Goal: Transaction & Acquisition: Purchase product/service

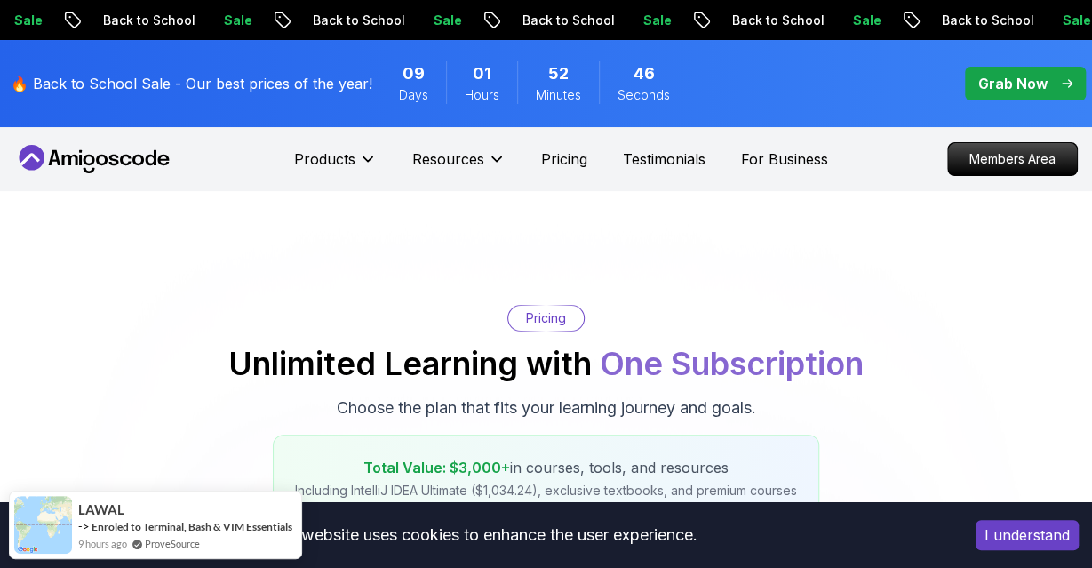
click at [1005, 75] on p "Grab Now" at bounding box center [1012, 83] width 69 height 21
click at [991, 78] on p "Grab Now" at bounding box center [1012, 83] width 69 height 21
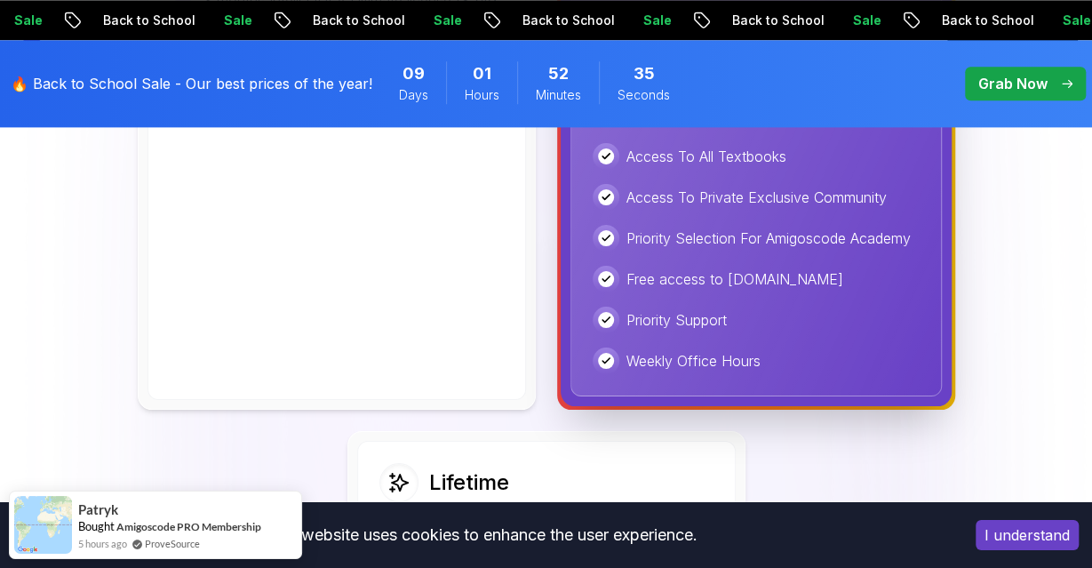
scroll to position [1398, 0]
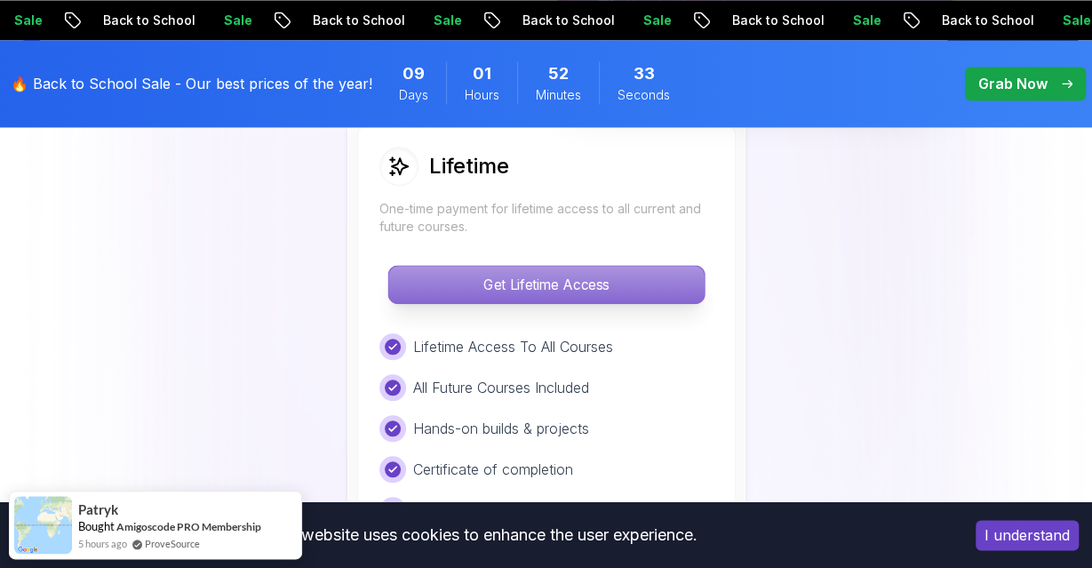
click at [527, 275] on p "Get Lifetime Access" at bounding box center [545, 284] width 315 height 37
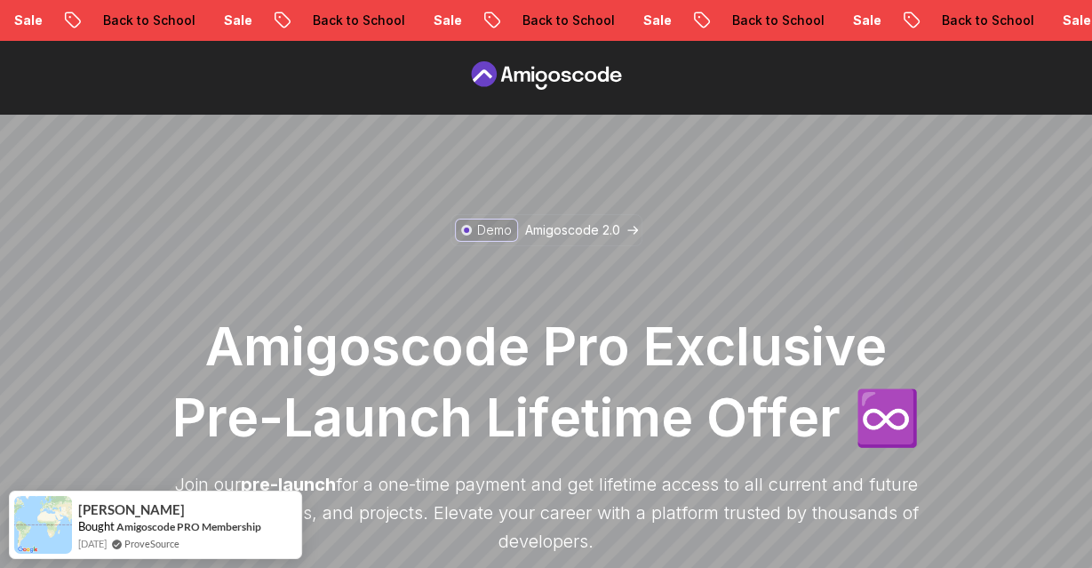
scroll to position [327, 0]
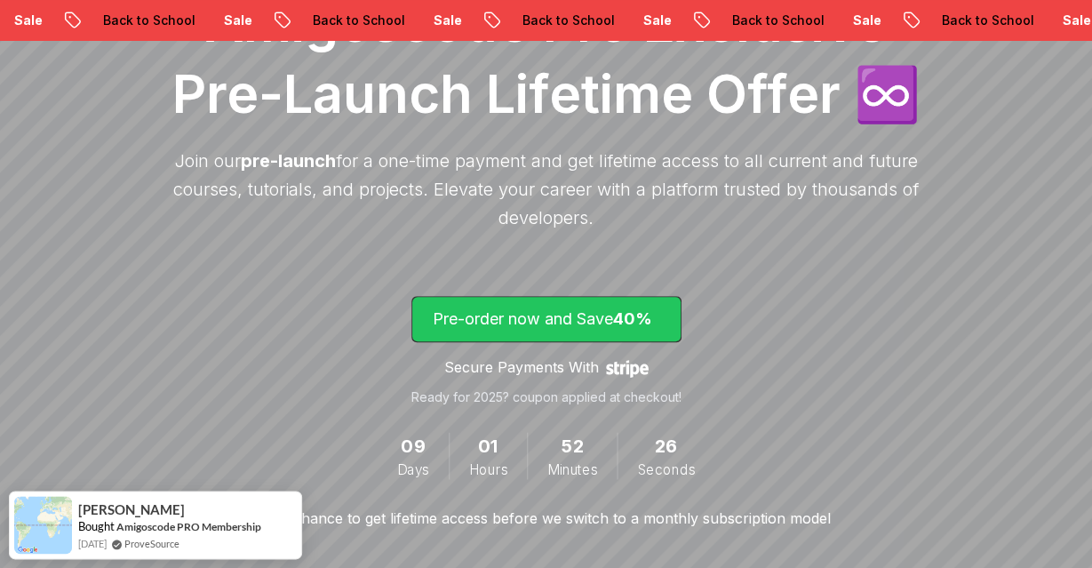
click at [513, 320] on p "Pre-order now and Save 40%" at bounding box center [546, 318] width 227 height 25
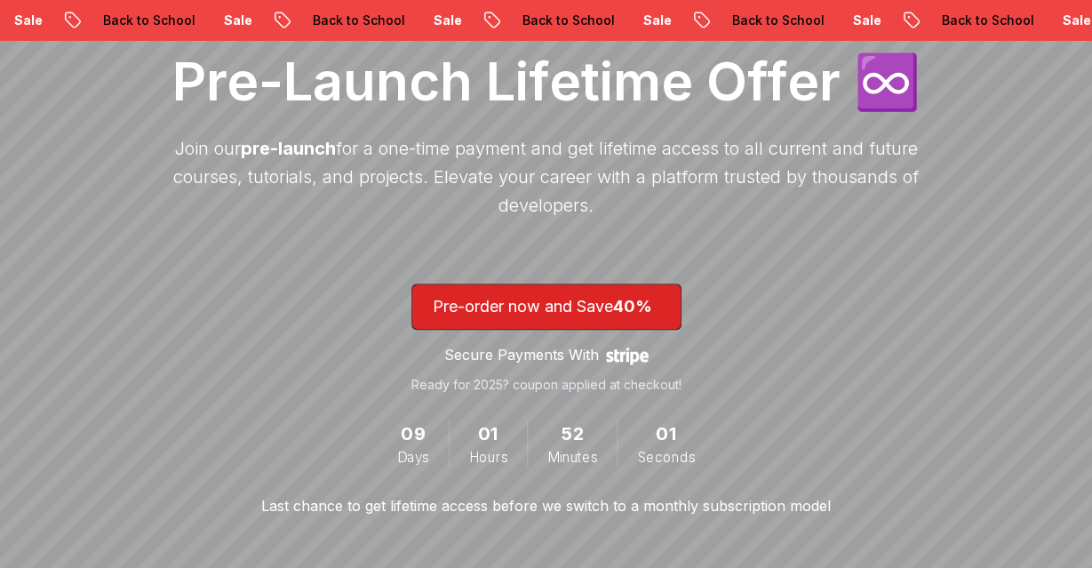
scroll to position [327, 0]
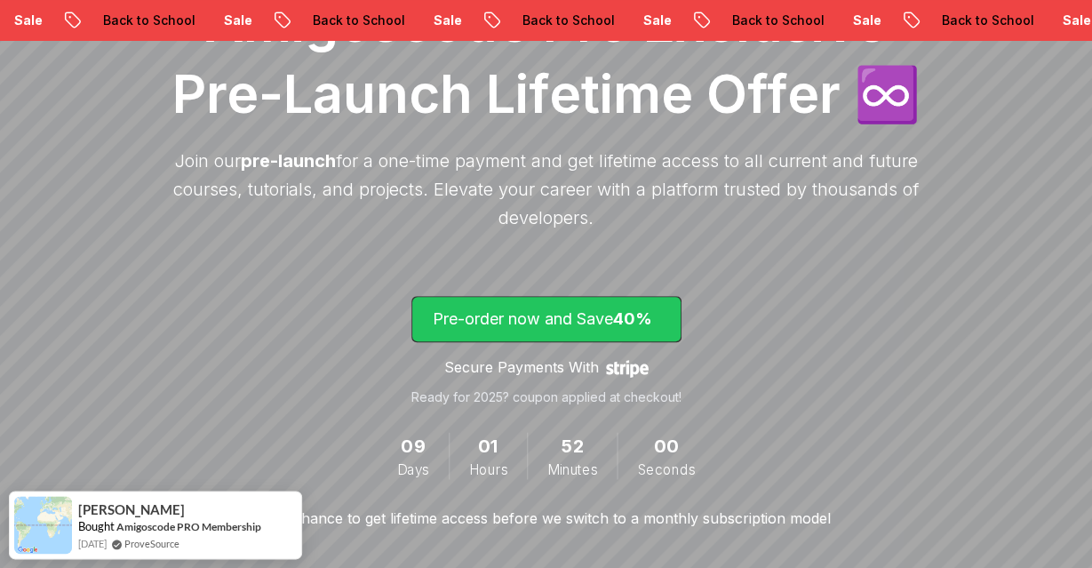
click at [455, 308] on p "Pre-order now and Save 40%" at bounding box center [546, 318] width 227 height 25
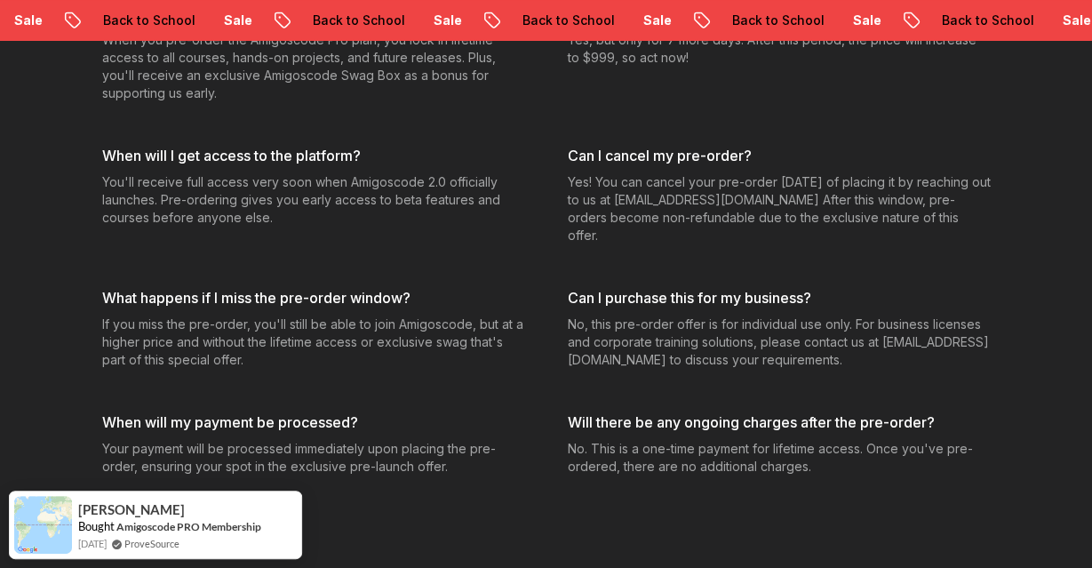
scroll to position [7350, 0]
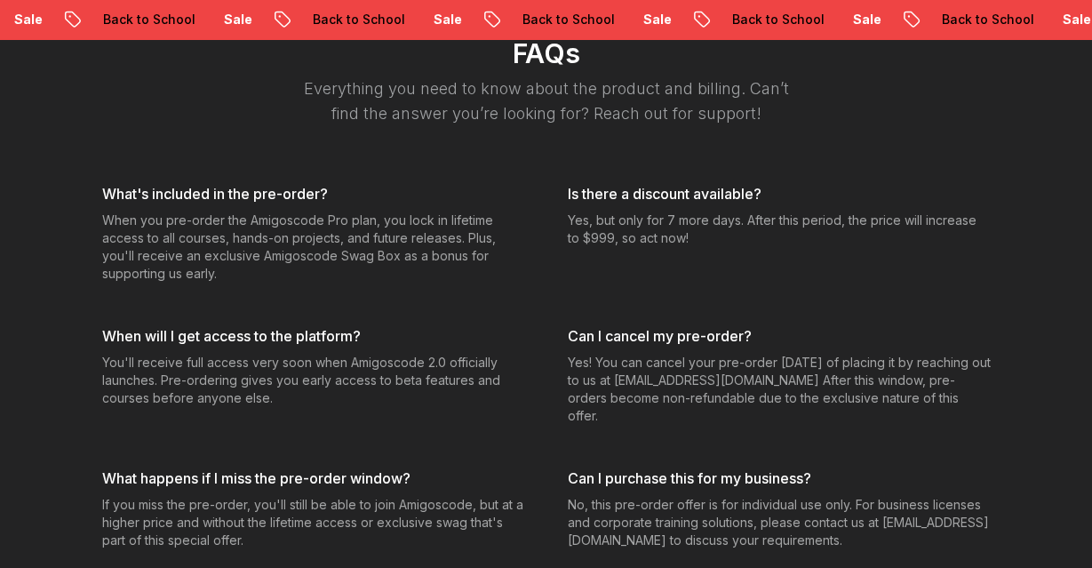
click at [664, 497] on p "No, this pre-order offer is for individual use only. For business licenses and …" at bounding box center [779, 523] width 423 height 53
click at [663, 497] on p "No, this pre-order offer is for individual use only. For business licenses and …" at bounding box center [779, 523] width 423 height 53
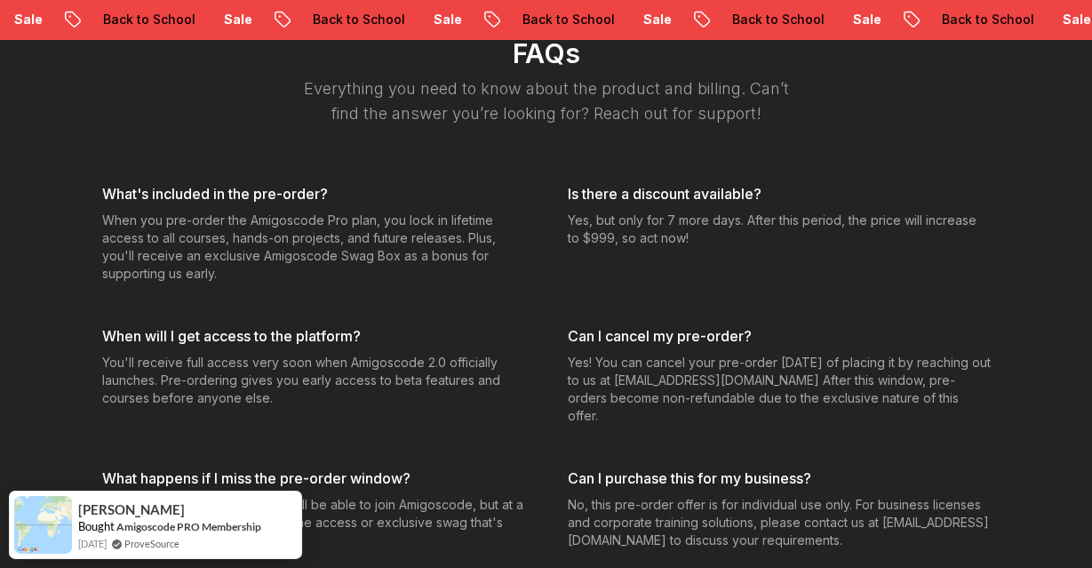
click at [538, 388] on div "What's included in the pre-order? When you pre-order the Amigoscode Pro plan, y…" at bounding box center [546, 420] width 888 height 473
click at [630, 354] on p "Yes! You can cancel your pre-order within 7 days of placing it by reaching out …" at bounding box center [779, 389] width 423 height 71
click at [282, 326] on h3 "When will I get access to the platform?" at bounding box center [313, 336] width 423 height 21
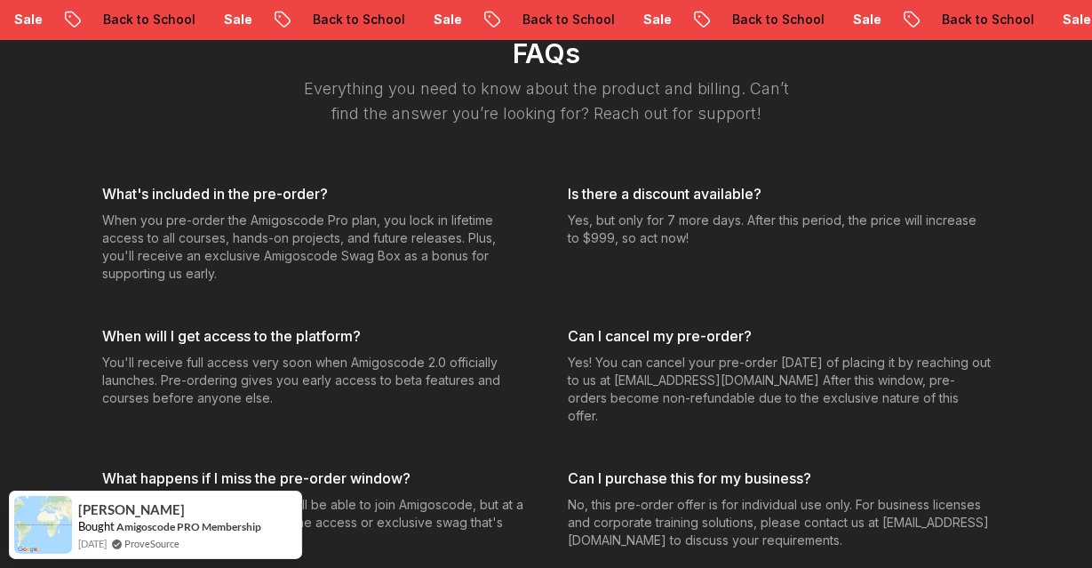
scroll to position [7532, 0]
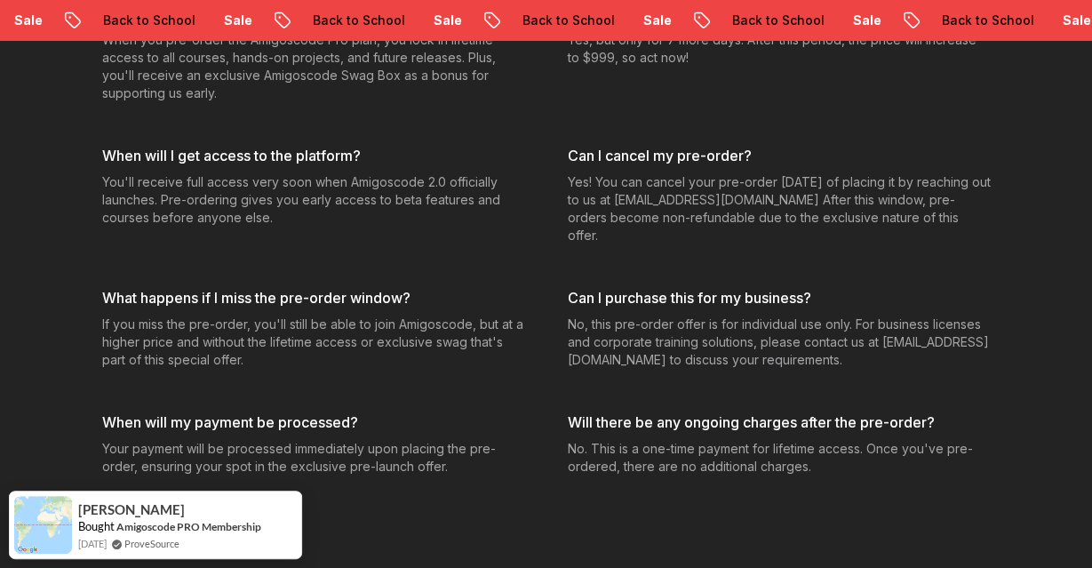
click at [275, 440] on p "Your payment will be processed immediately upon placing the pre-order, ensuring…" at bounding box center [313, 458] width 423 height 36
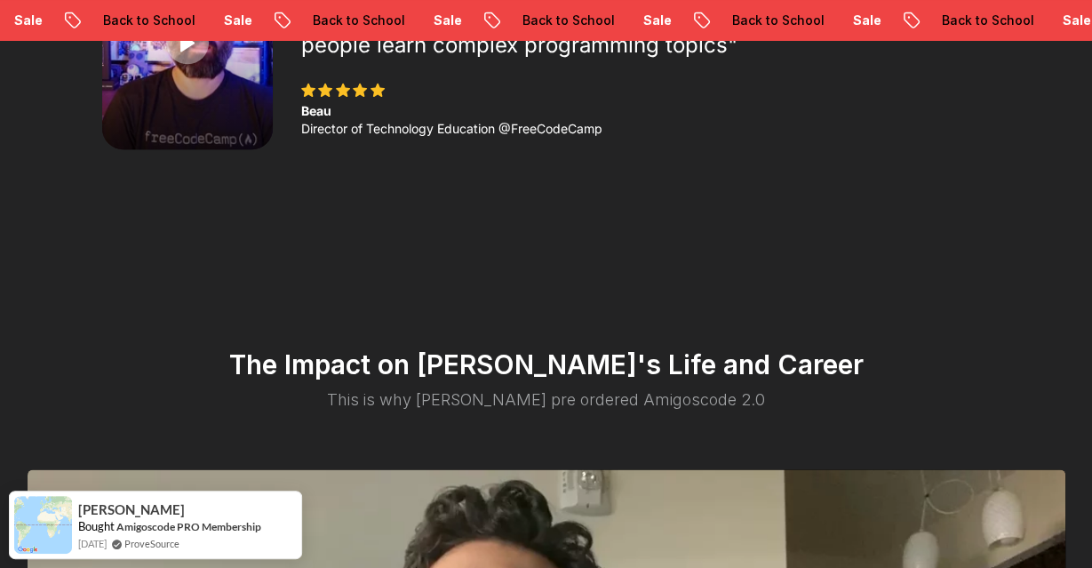
scroll to position [3982, 0]
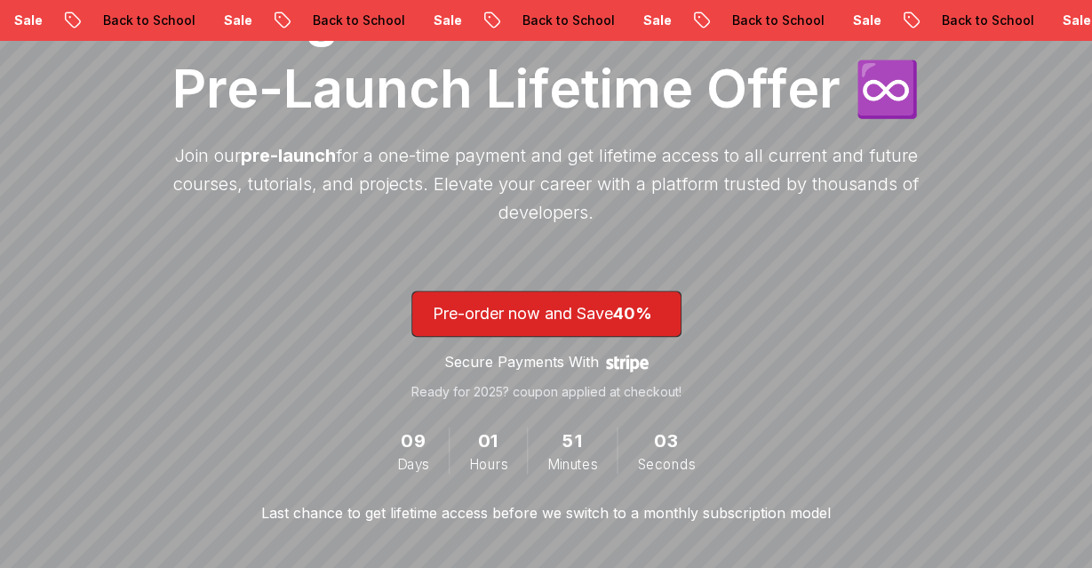
scroll to position [327, 0]
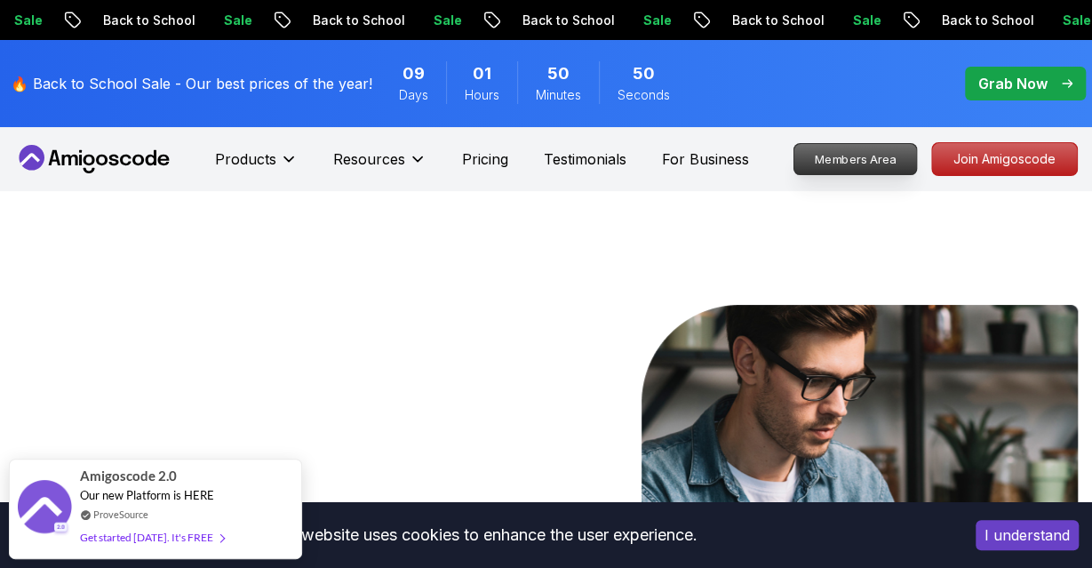
click at [828, 155] on p "Members Area" at bounding box center [855, 159] width 123 height 30
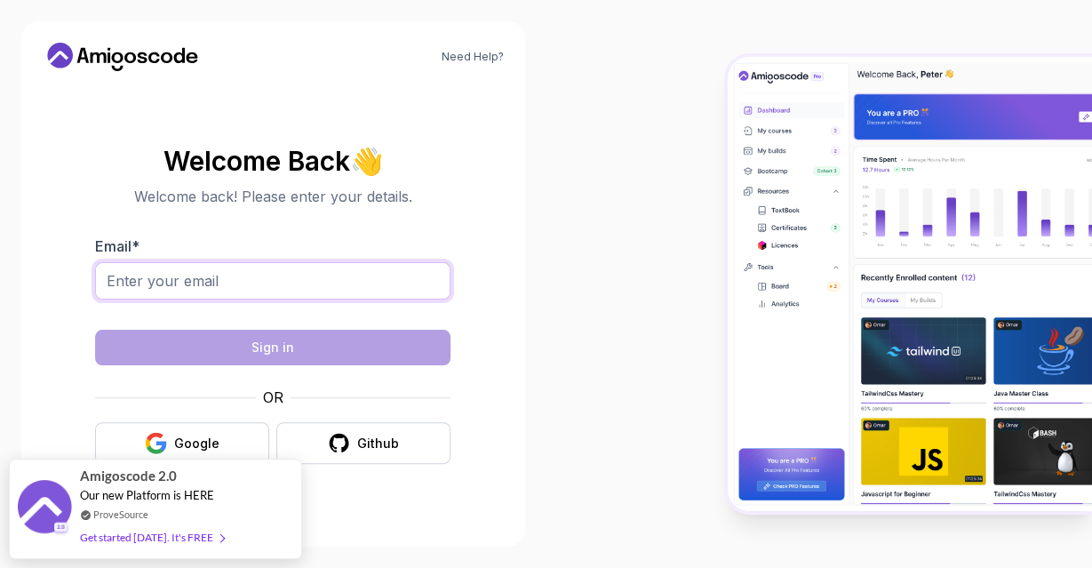
click at [253, 280] on input "Email *" at bounding box center [272, 280] width 355 height 37
click at [194, 283] on input "Email *" at bounding box center [272, 280] width 355 height 37
type input "reachanuj81@gmail.com"
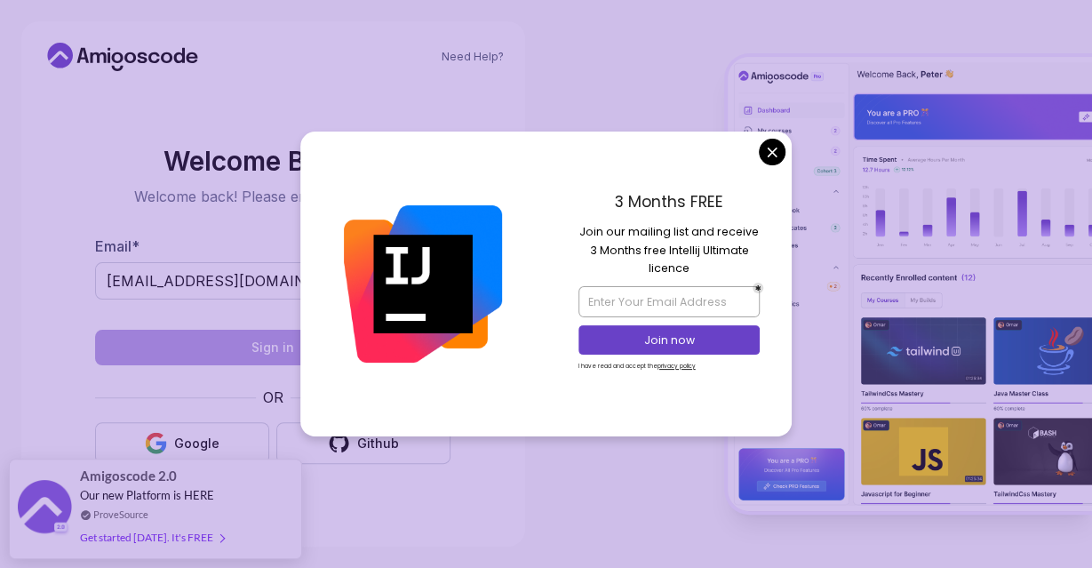
click at [772, 152] on body "Need Help? Welcome Back 👋 Welcome back! Please enter your details. Email * reac…" at bounding box center [546, 284] width 1092 height 568
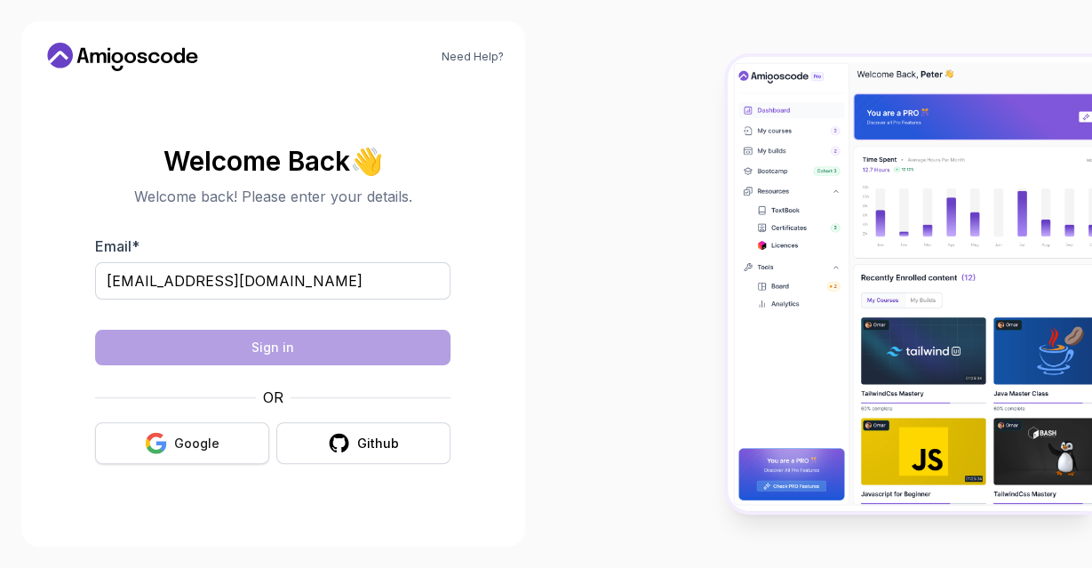
click at [209, 438] on div "Google" at bounding box center [196, 443] width 45 height 18
click at [200, 443] on div "Google" at bounding box center [196, 443] width 45 height 18
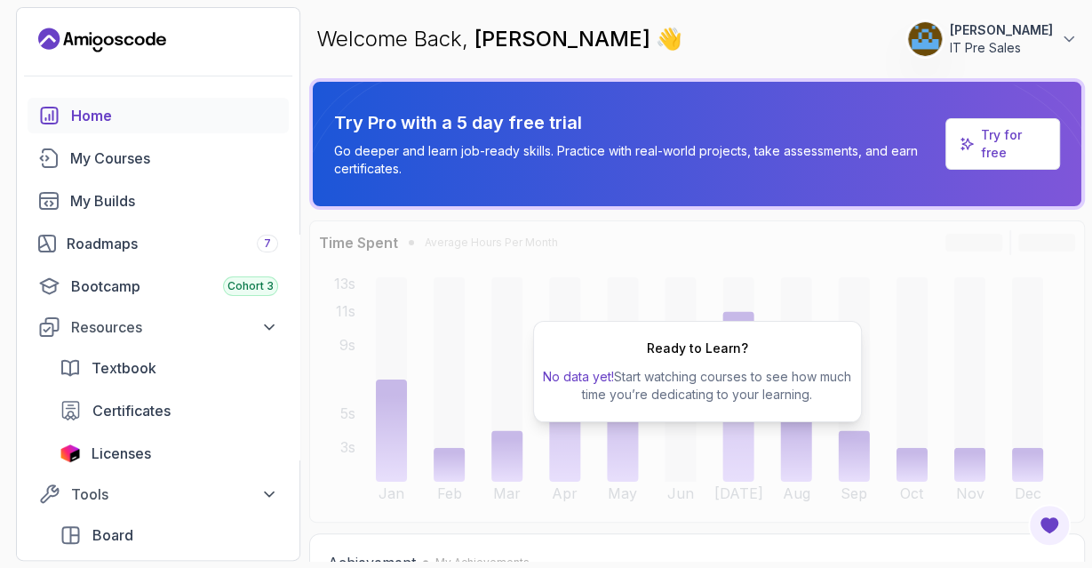
click at [985, 143] on p "Try for free" at bounding box center [1013, 144] width 64 height 36
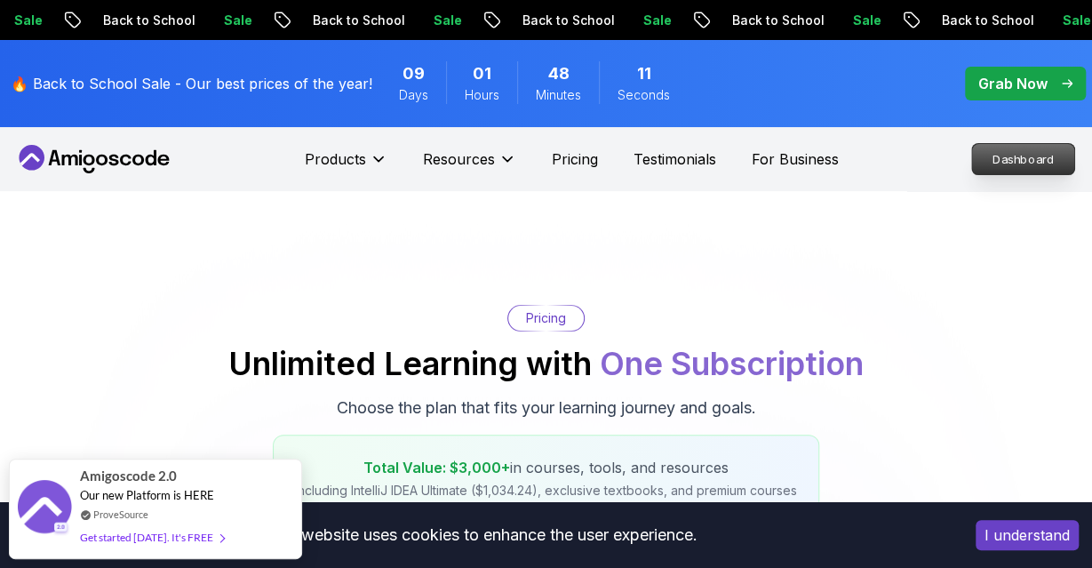
click at [996, 155] on p "Dashboard" at bounding box center [1023, 159] width 102 height 30
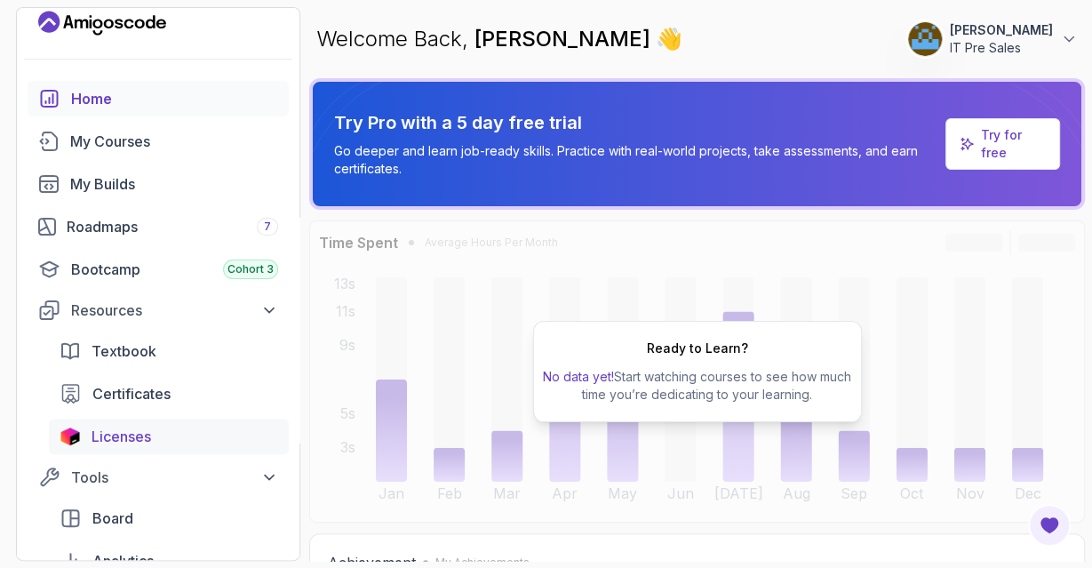
scroll to position [18, 0]
click at [131, 143] on div "My Courses" at bounding box center [174, 140] width 208 height 21
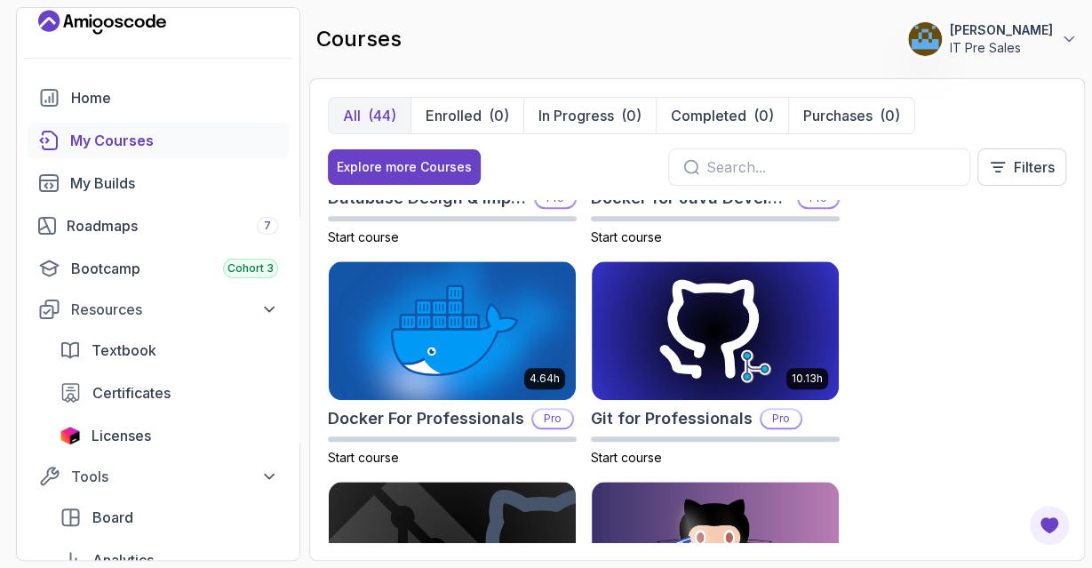
scroll to position [818, 0]
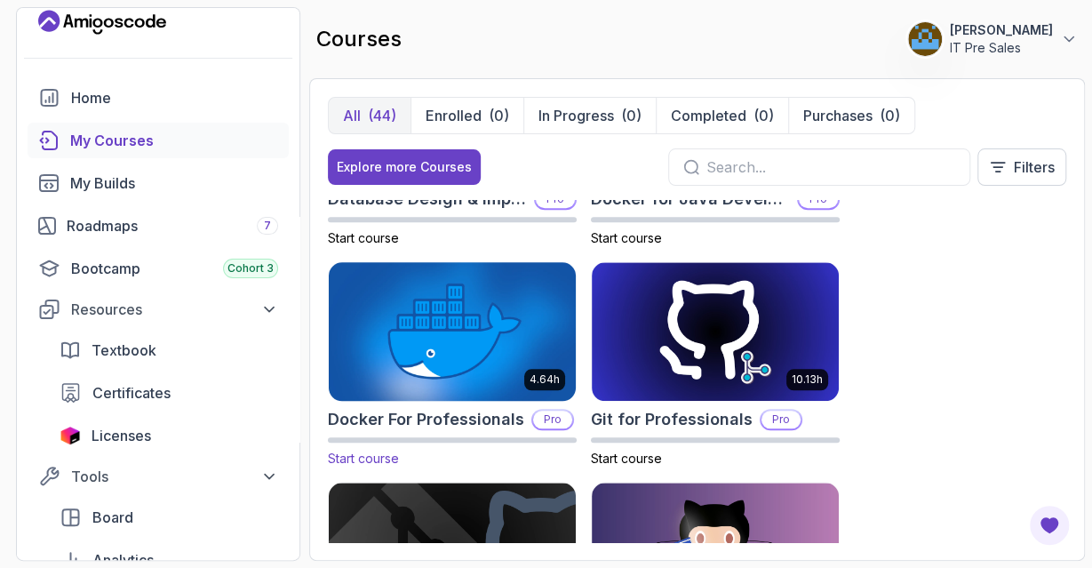
click at [415, 351] on img at bounding box center [451, 331] width 259 height 145
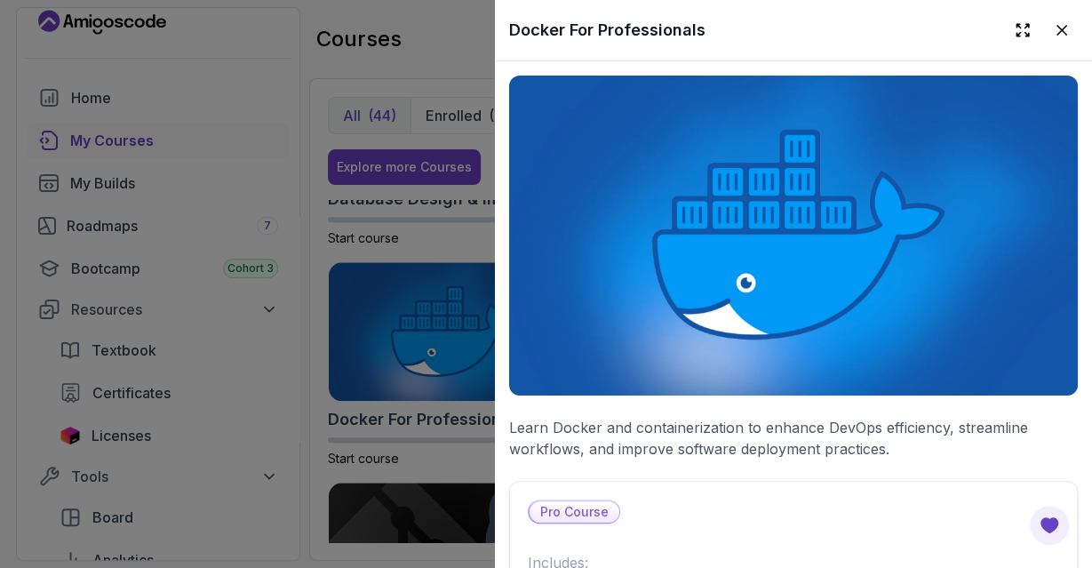
click at [418, 350] on div at bounding box center [546, 284] width 1092 height 568
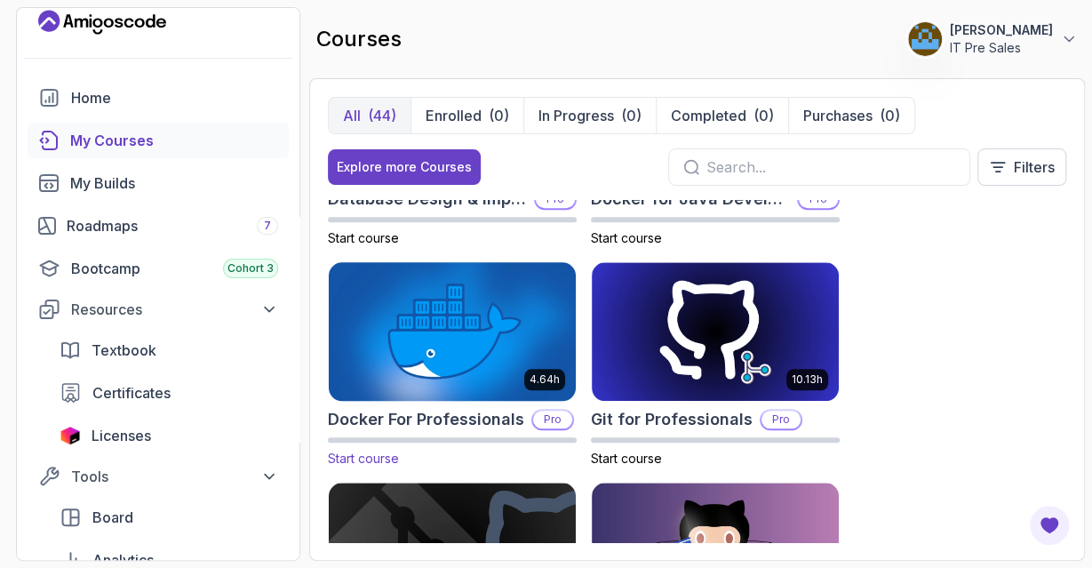
click at [379, 456] on span "Start course" at bounding box center [363, 457] width 71 height 15
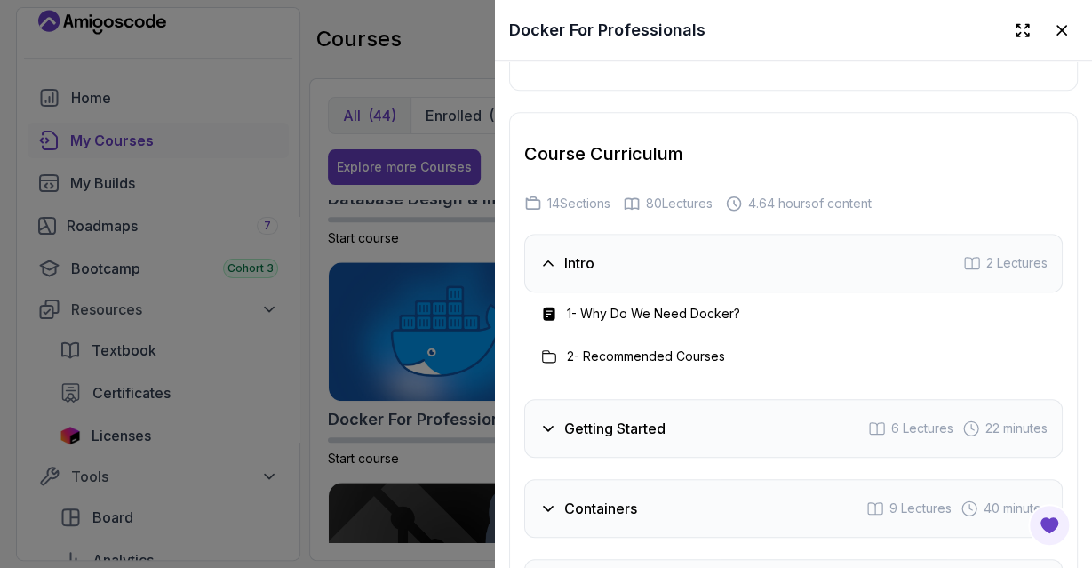
scroll to position [3919, 0]
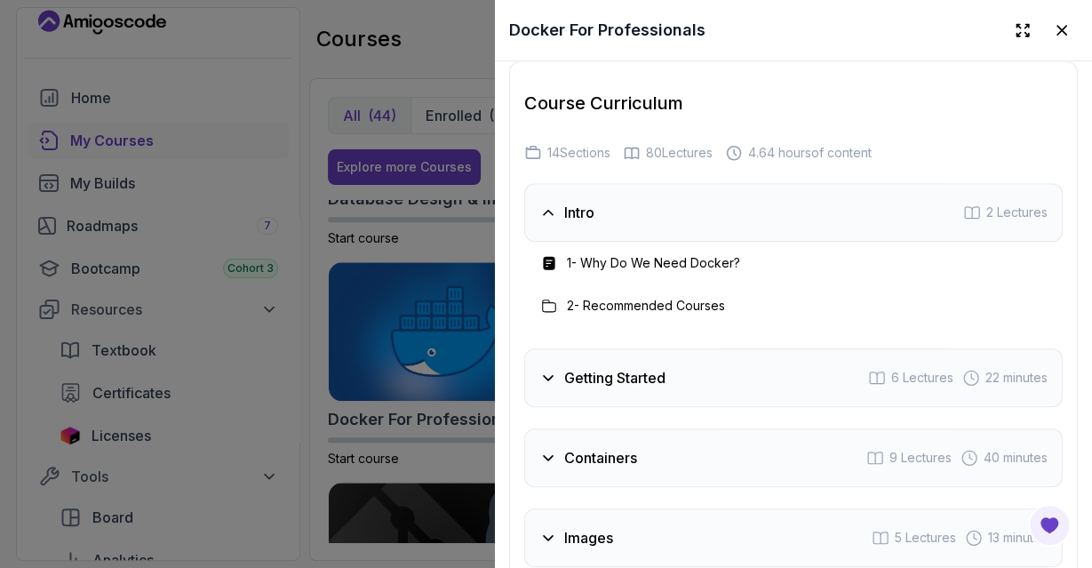
click at [556, 367] on div "Getting Started" at bounding box center [602, 377] width 126 height 21
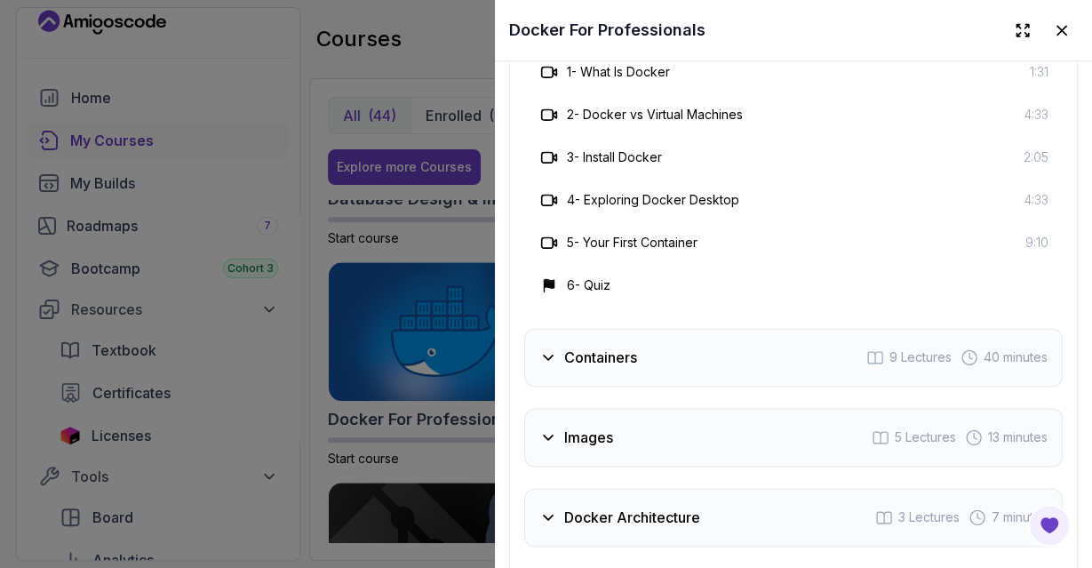
scroll to position [4190, 0]
click at [561, 346] on div "Containers" at bounding box center [588, 356] width 98 height 21
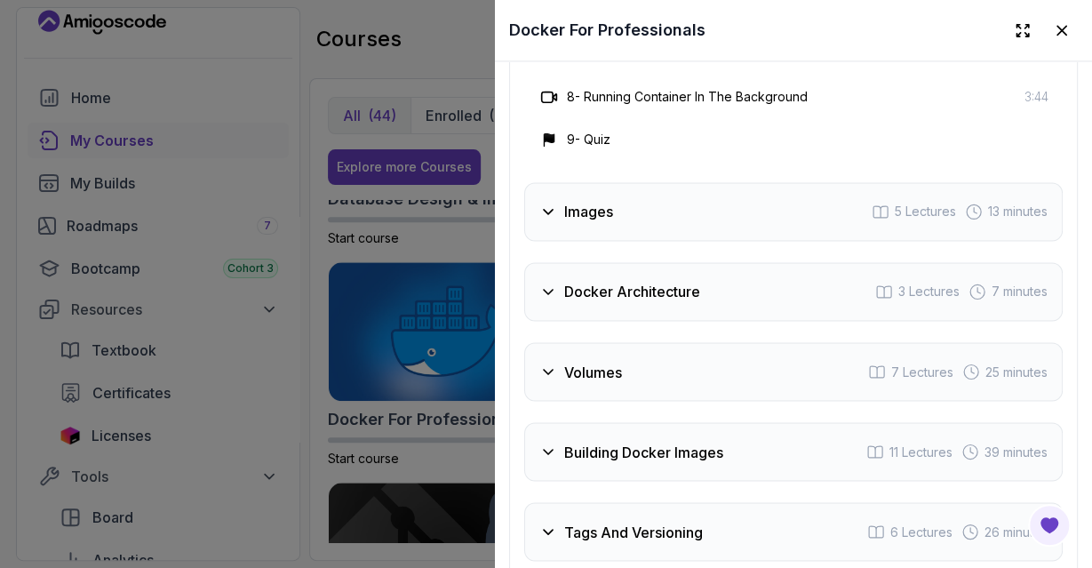
scroll to position [4543, 0]
click at [553, 285] on div "Docker Architecture 3 Lectures 7 minutes" at bounding box center [793, 291] width 538 height 59
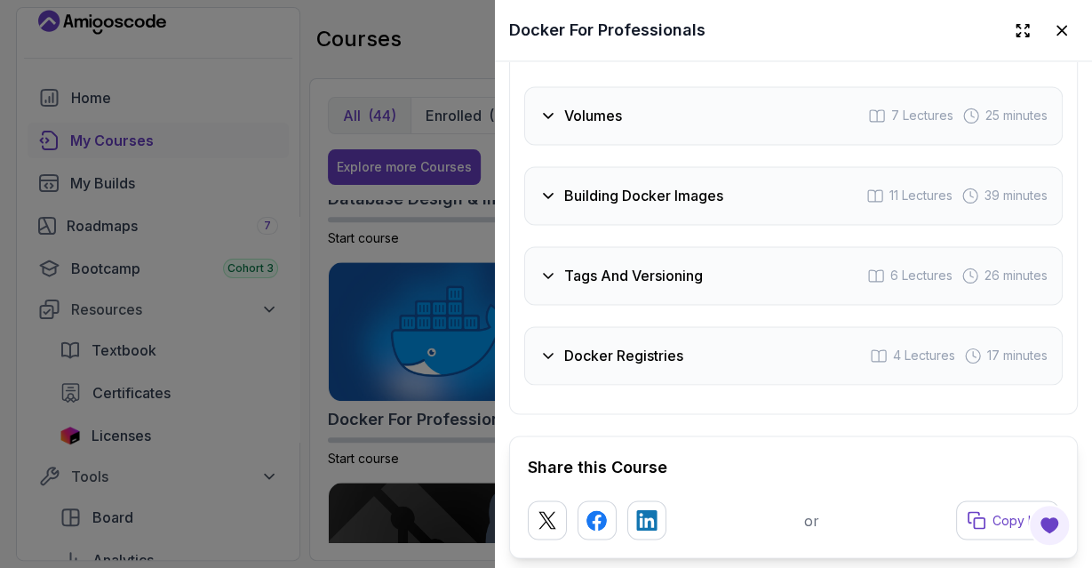
click at [558, 347] on div "Docker Registries 4 Lectures 17 minutes" at bounding box center [793, 355] width 538 height 59
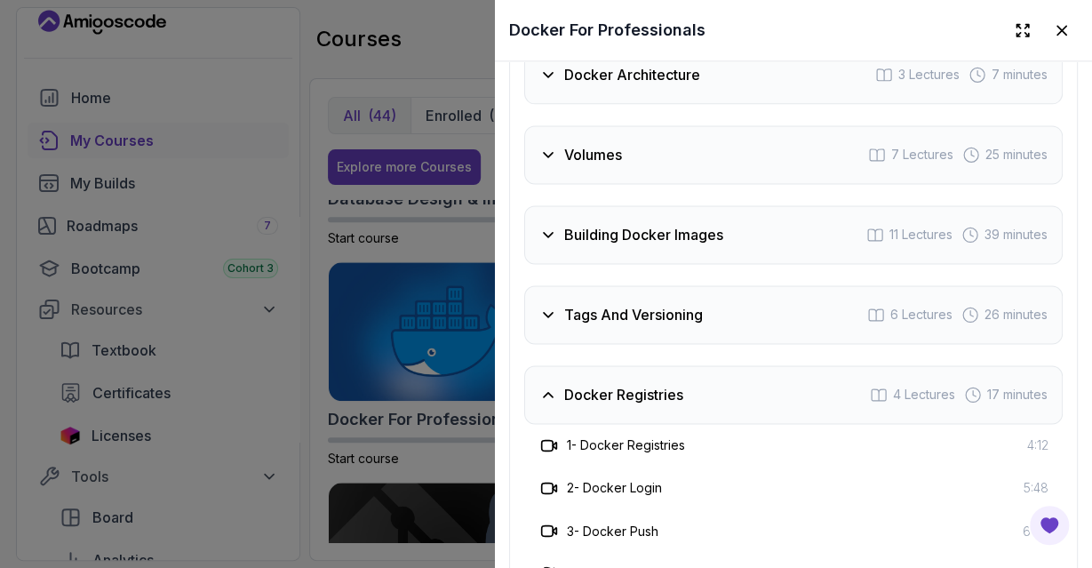
scroll to position [4375, 0]
click at [543, 227] on icon at bounding box center [548, 236] width 18 height 18
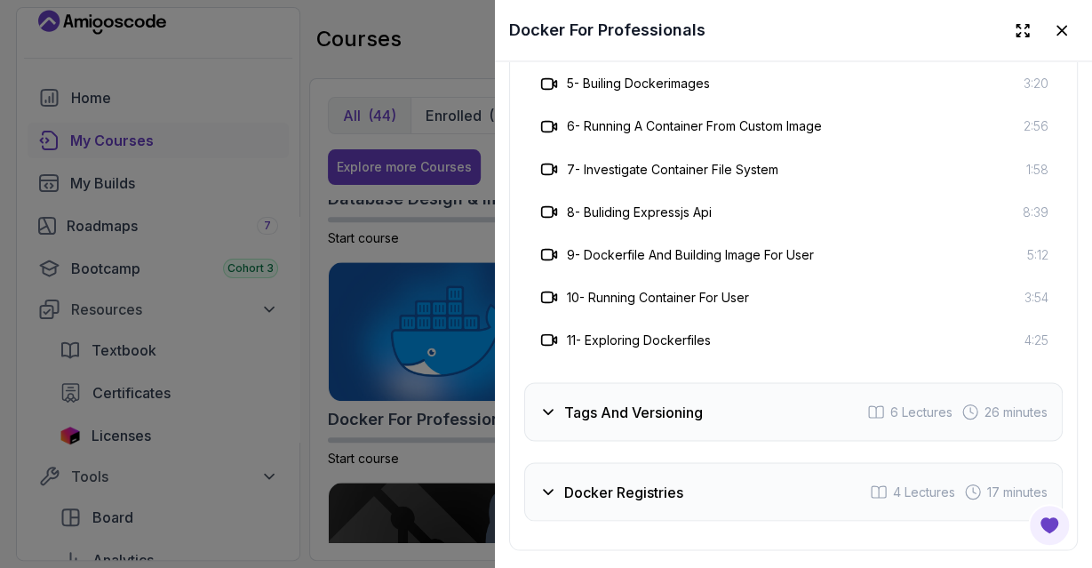
scroll to position [4749, 0]
click at [553, 402] on icon at bounding box center [548, 411] width 18 height 18
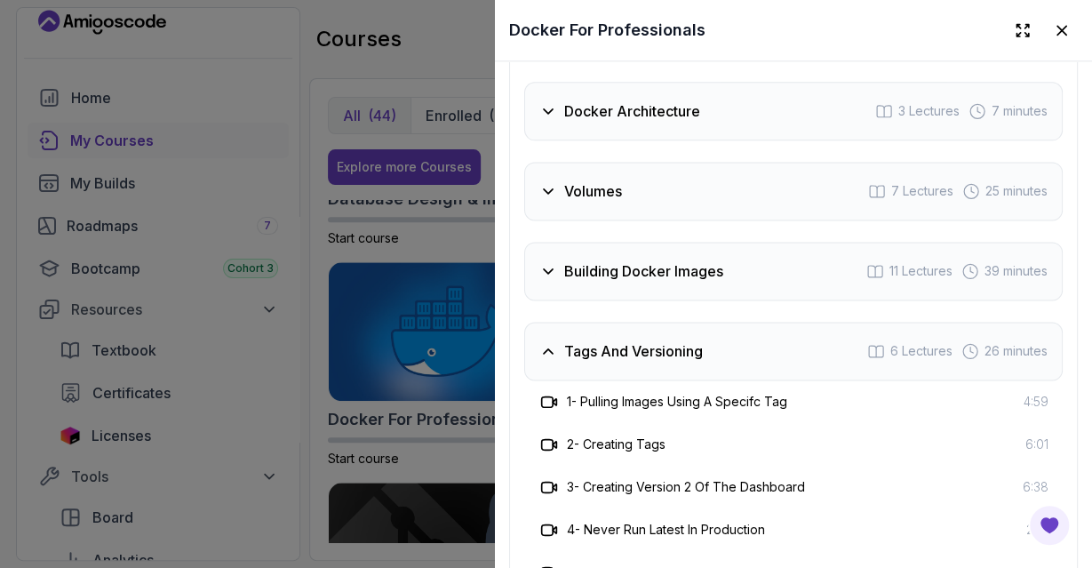
scroll to position [4339, 0]
click at [558, 261] on div "Building Docker Images" at bounding box center [631, 271] width 184 height 21
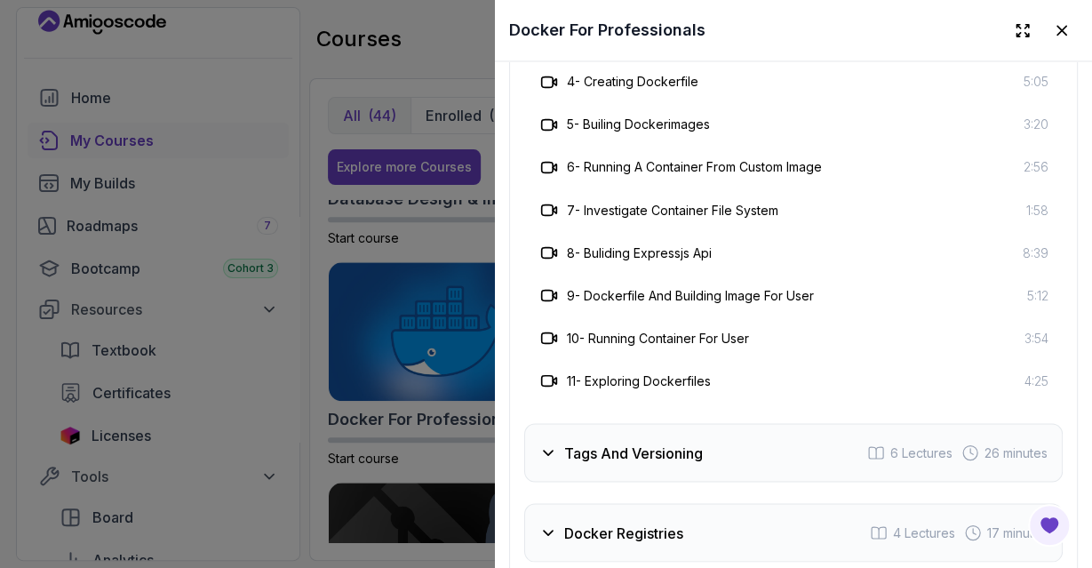
scroll to position [4707, 0]
click at [584, 442] on h3 "Tags And Versioning" at bounding box center [633, 452] width 139 height 21
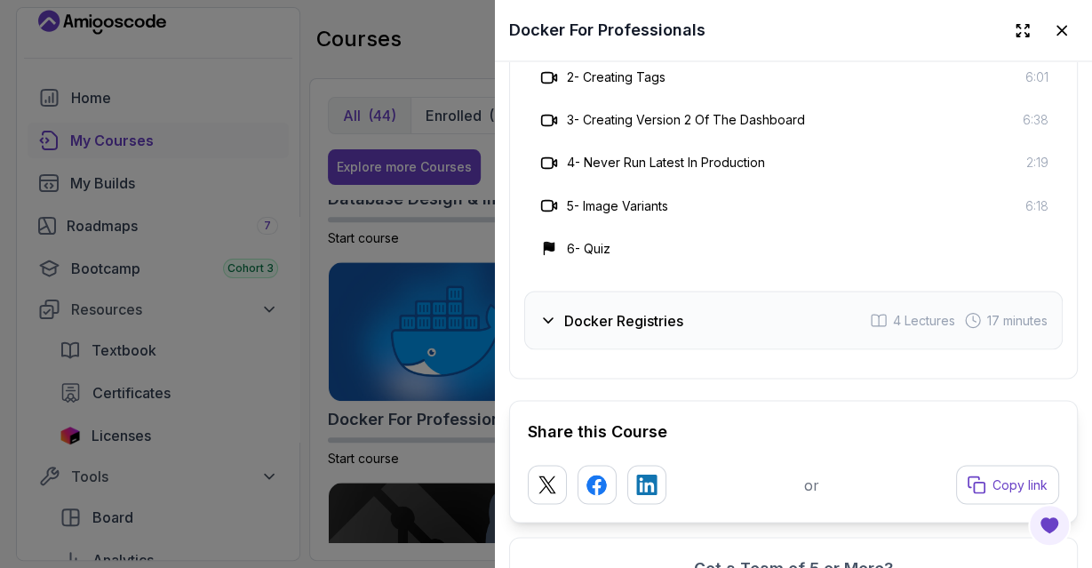
scroll to position [4778, 0]
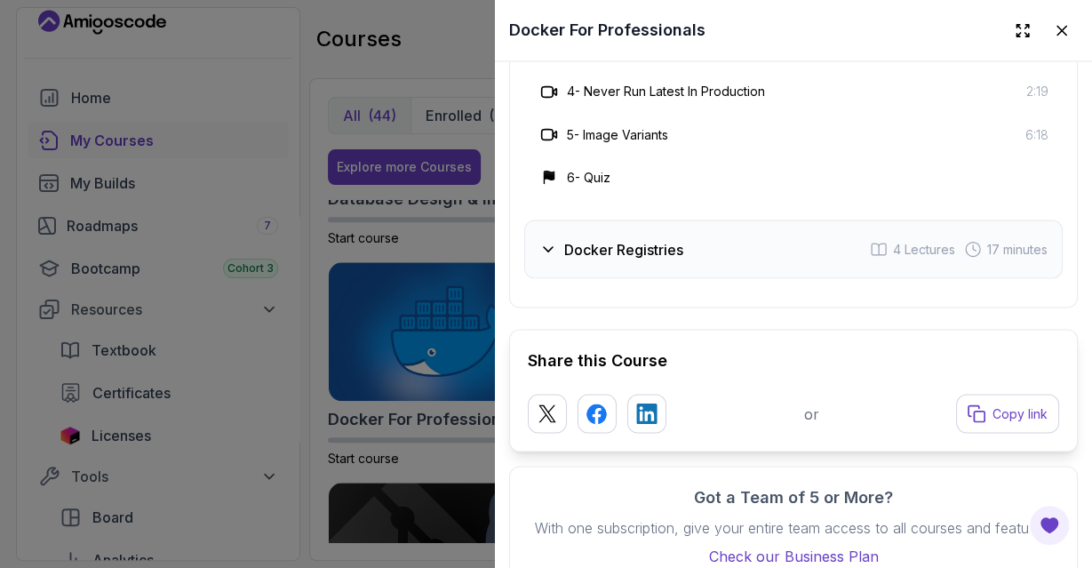
click at [307, 458] on div at bounding box center [546, 284] width 1092 height 568
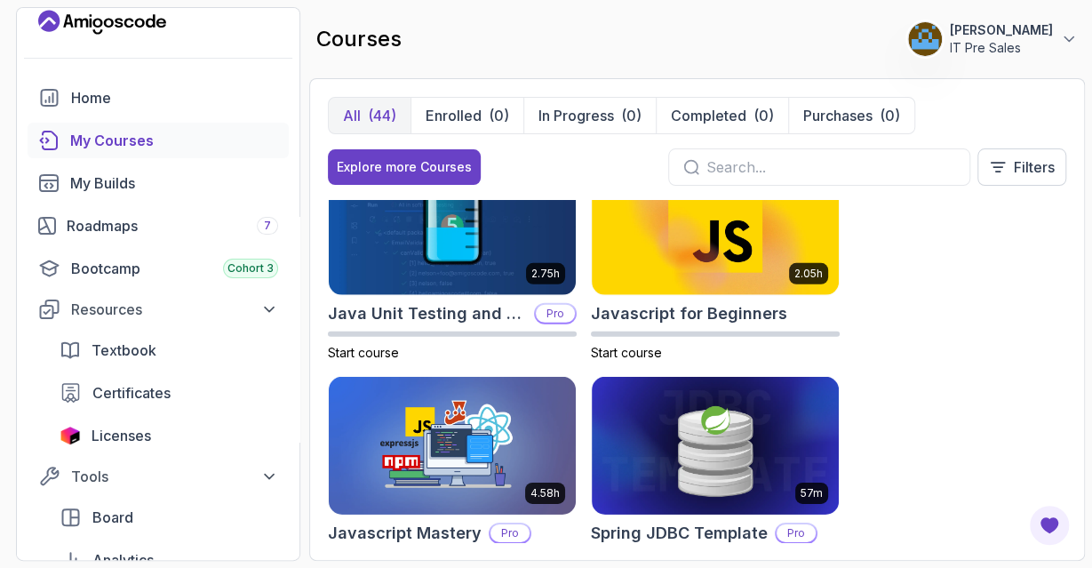
scroll to position [2175, 0]
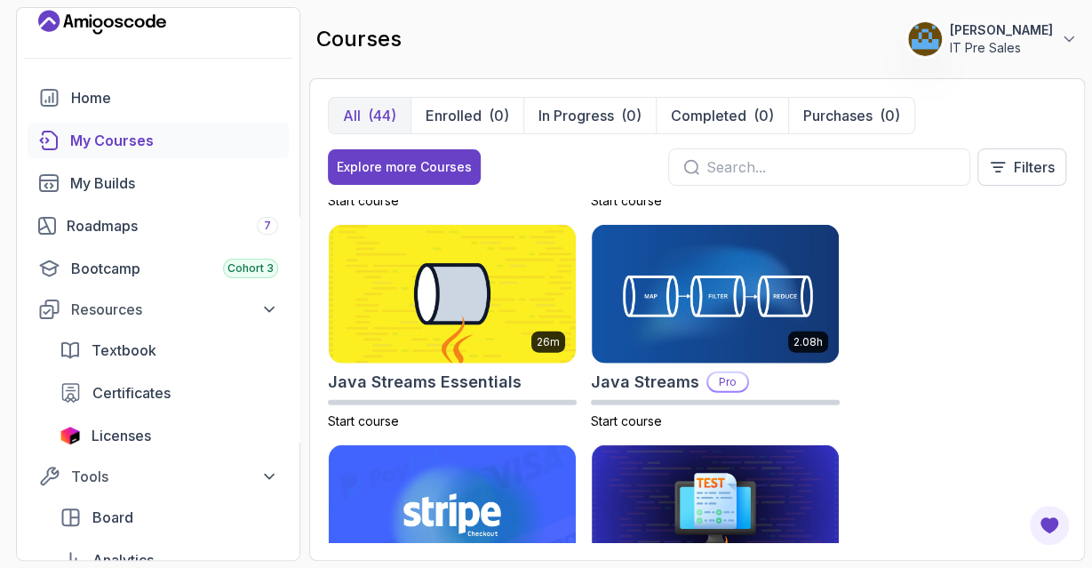
click at [967, 44] on p "IT Pre Sales" at bounding box center [1001, 48] width 103 height 18
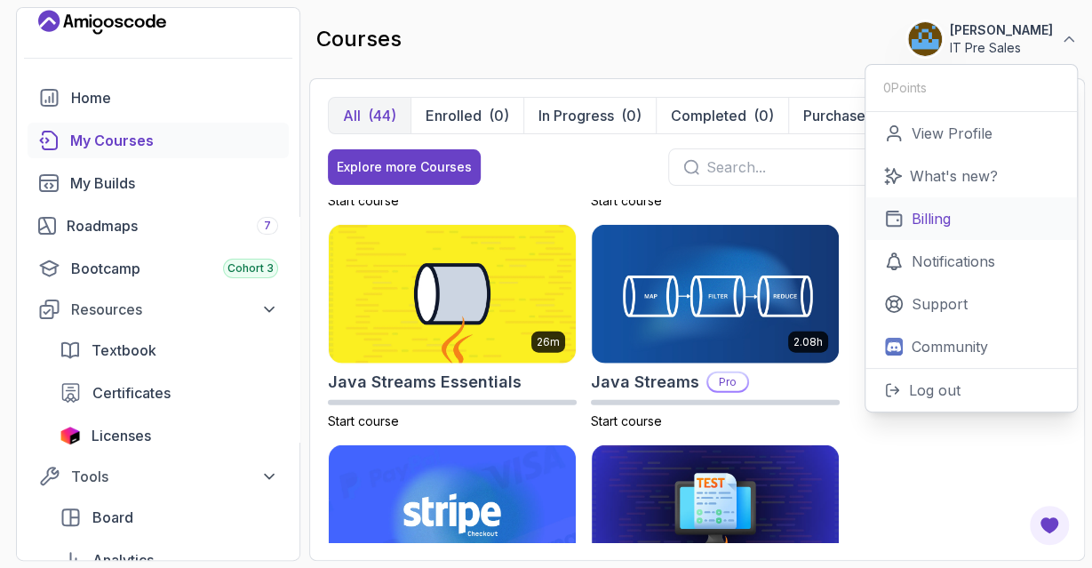
click at [934, 218] on p "Billing" at bounding box center [930, 218] width 39 height 21
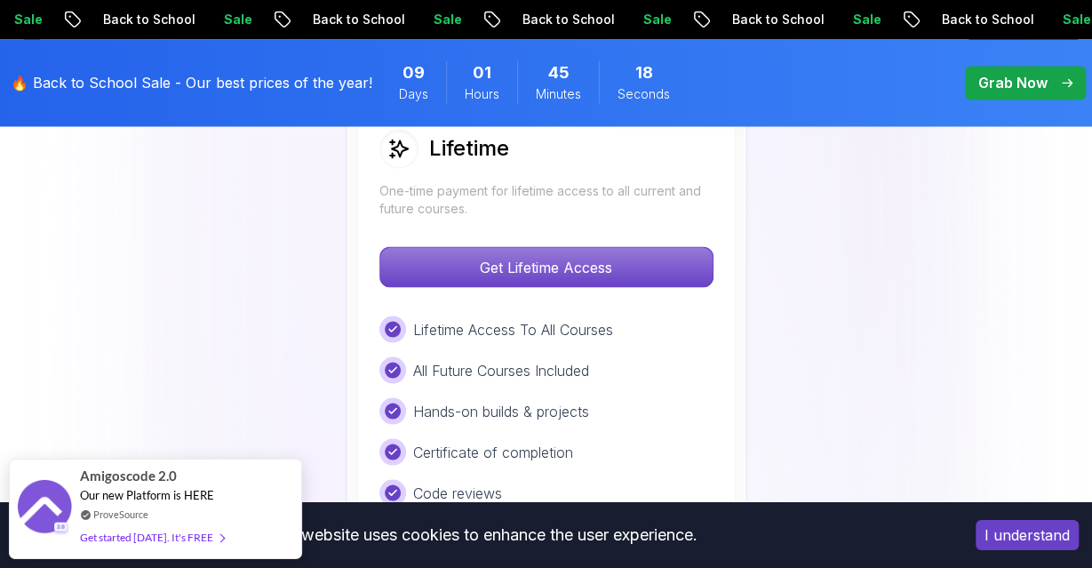
scroll to position [1417, 0]
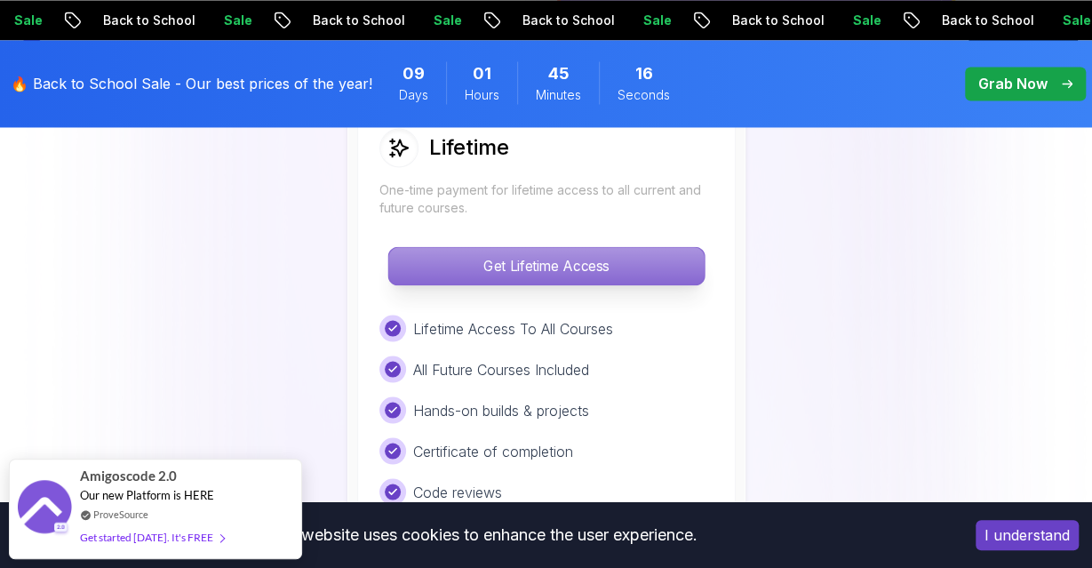
click at [618, 253] on p "Get Lifetime Access" at bounding box center [545, 265] width 315 height 37
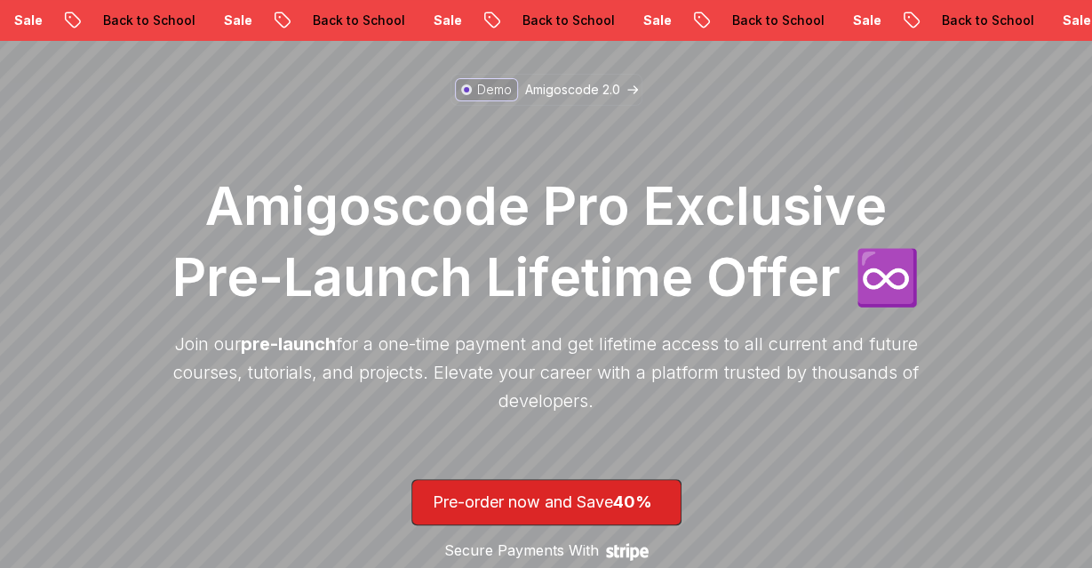
scroll to position [144, 0]
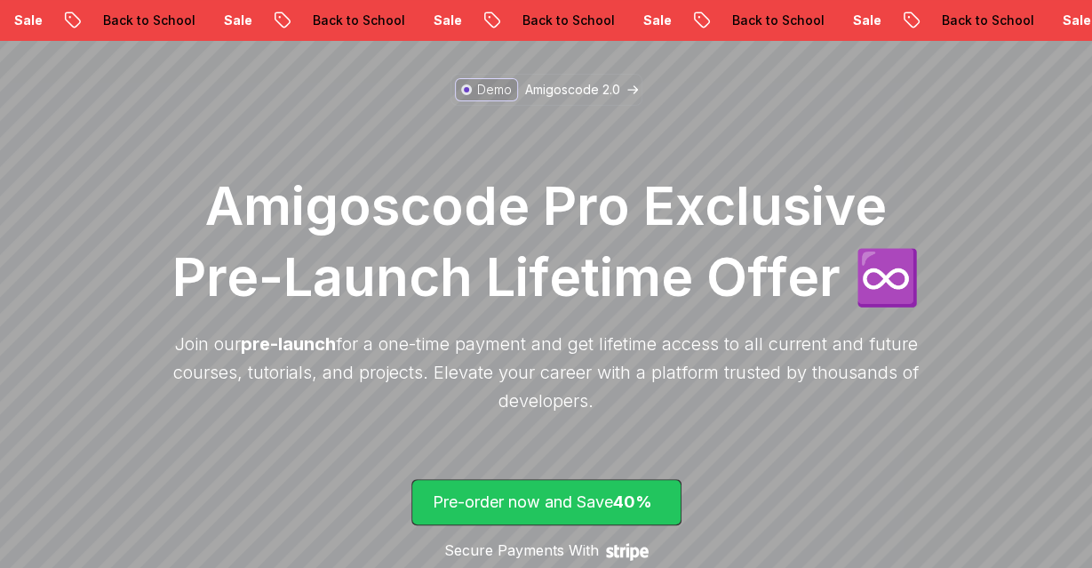
click at [558, 509] on p "Pre-order now and Save 40%" at bounding box center [546, 501] width 227 height 25
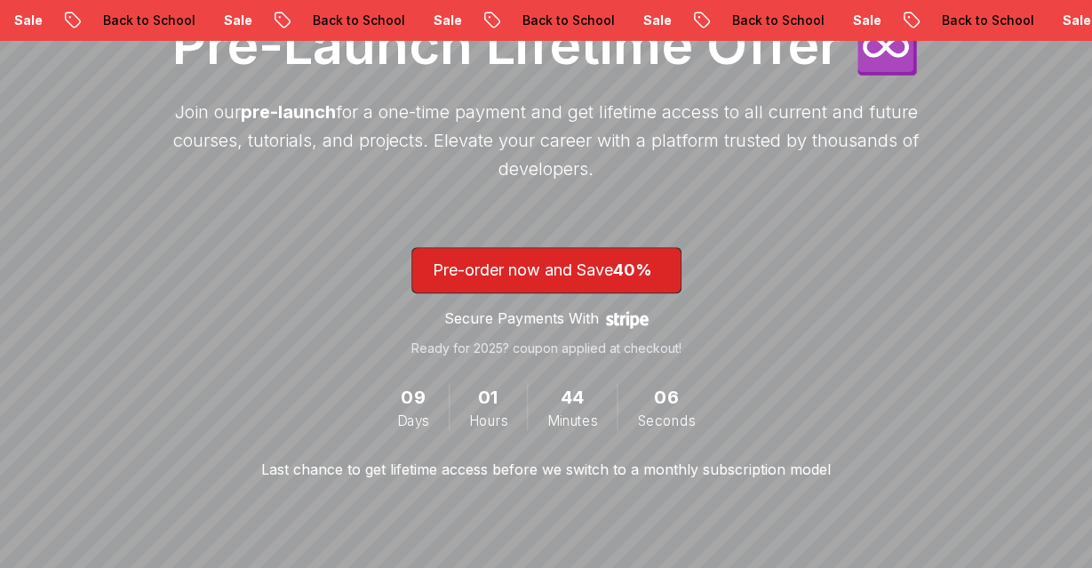
scroll to position [386, 0]
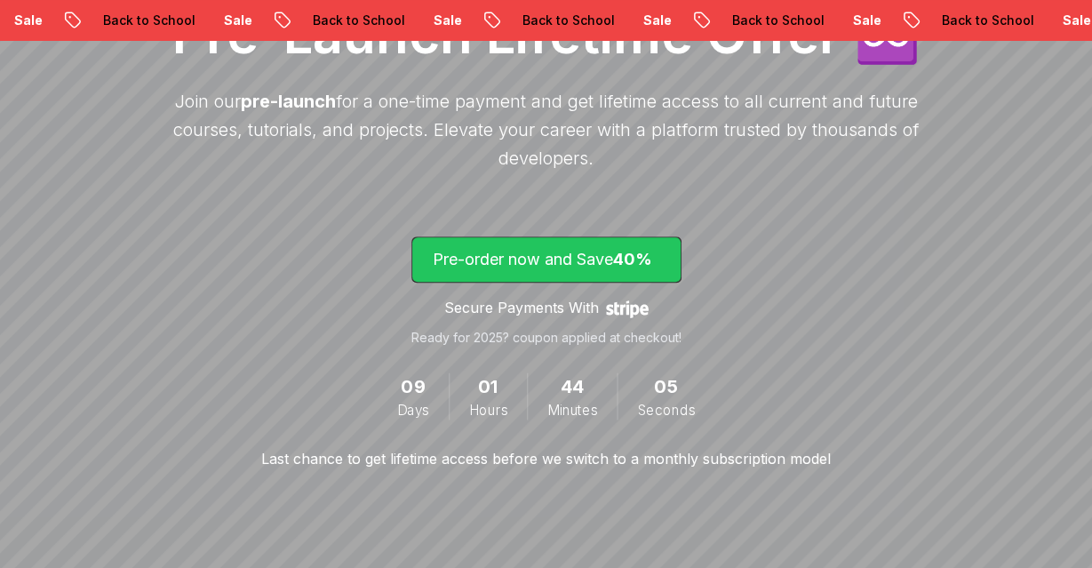
click at [550, 265] on p "Pre-order now and Save 40%" at bounding box center [546, 259] width 227 height 25
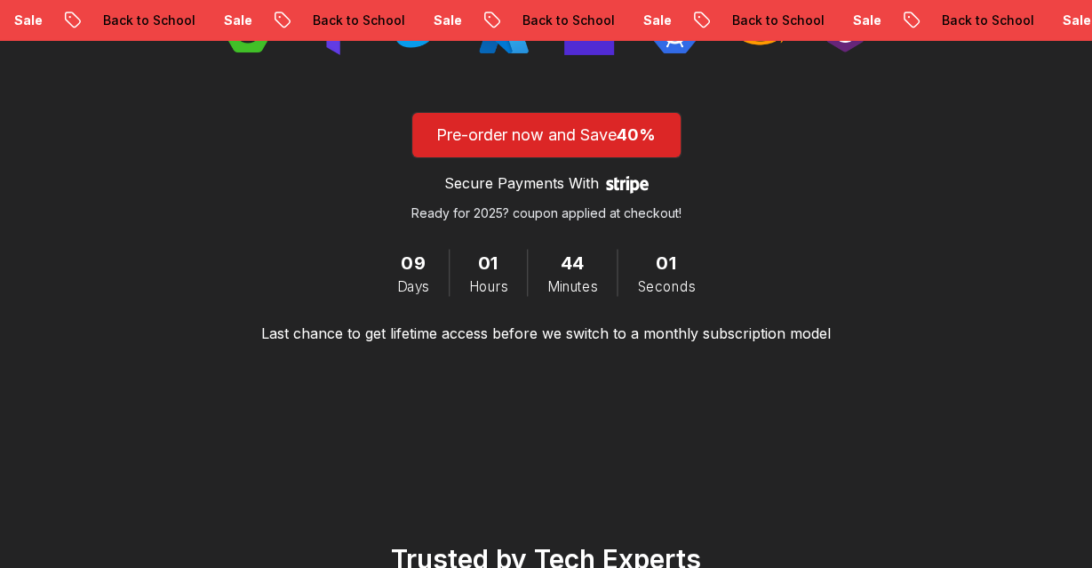
scroll to position [1758, 0]
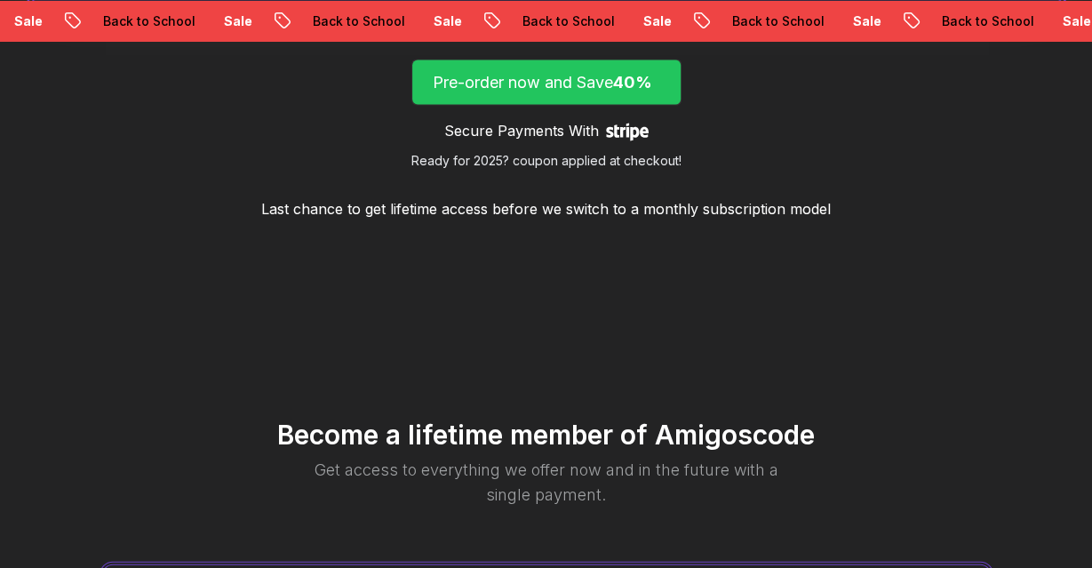
click at [516, 84] on p "Pre-order now and Save 40%" at bounding box center [546, 81] width 227 height 25
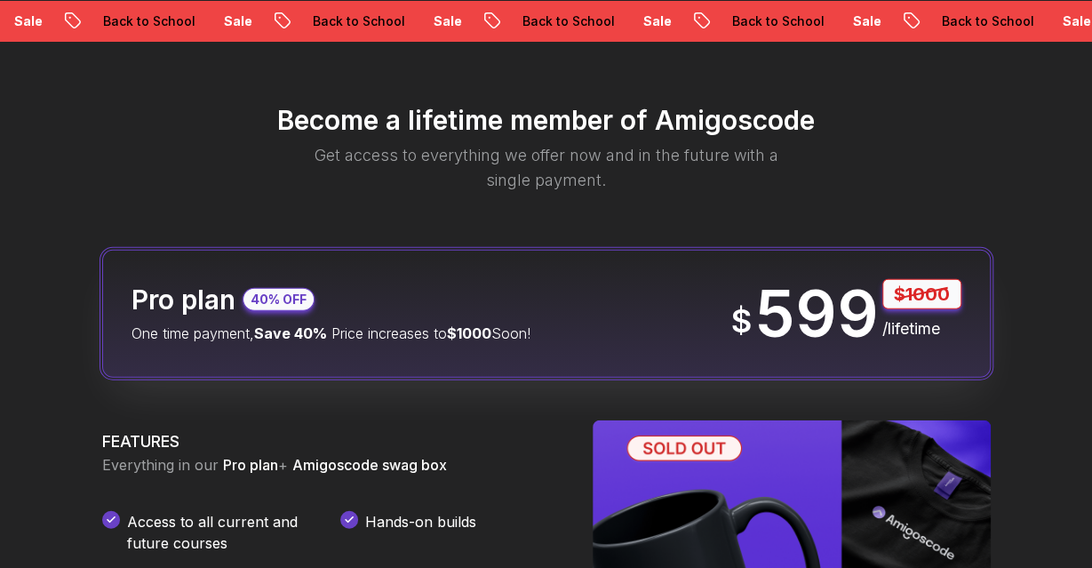
scroll to position [2074, 0]
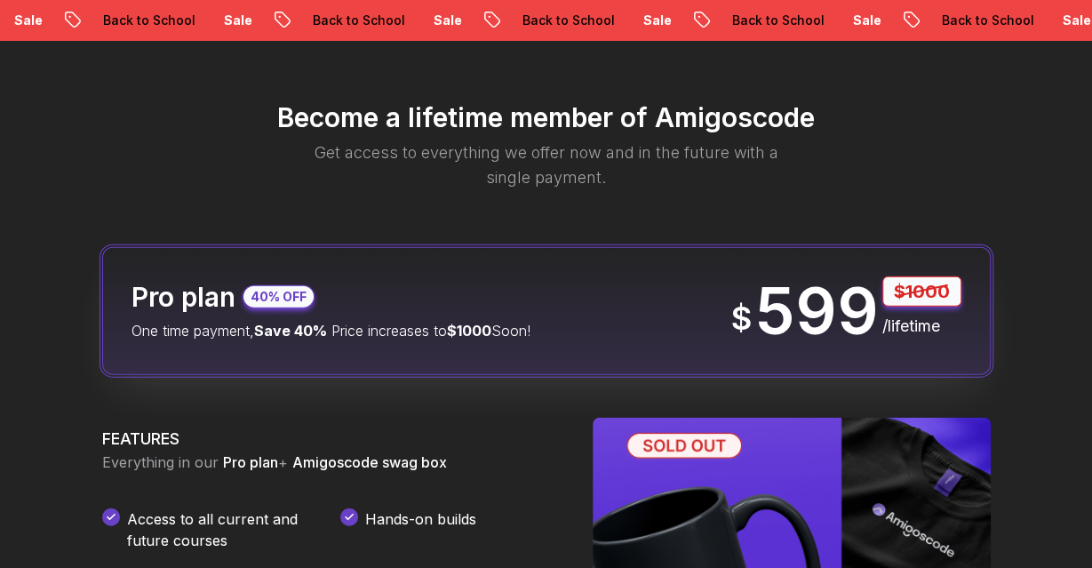
click at [276, 296] on p "40% OFF" at bounding box center [279, 297] width 56 height 18
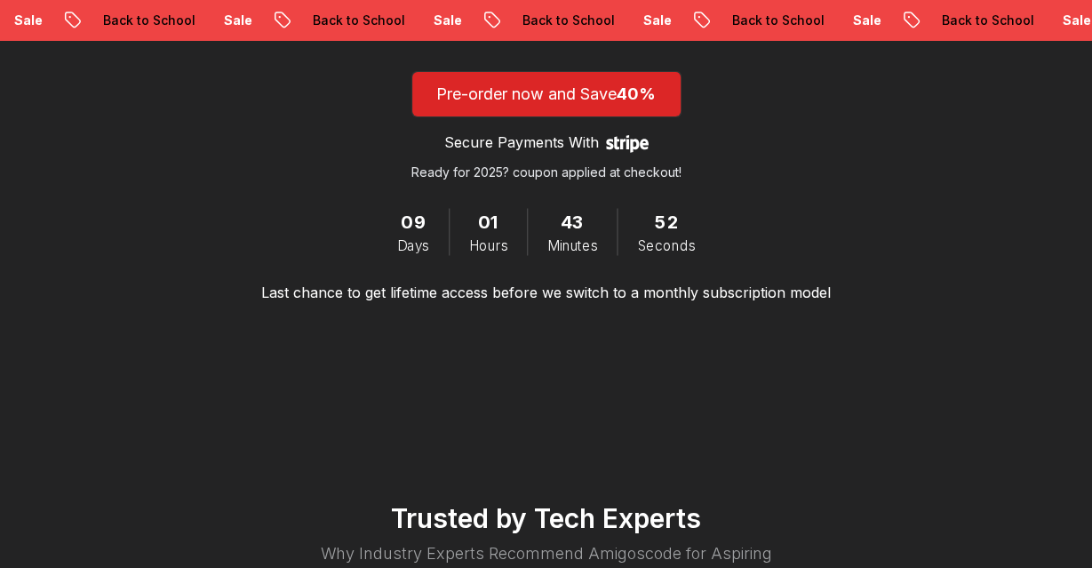
scroll to position [3072, 0]
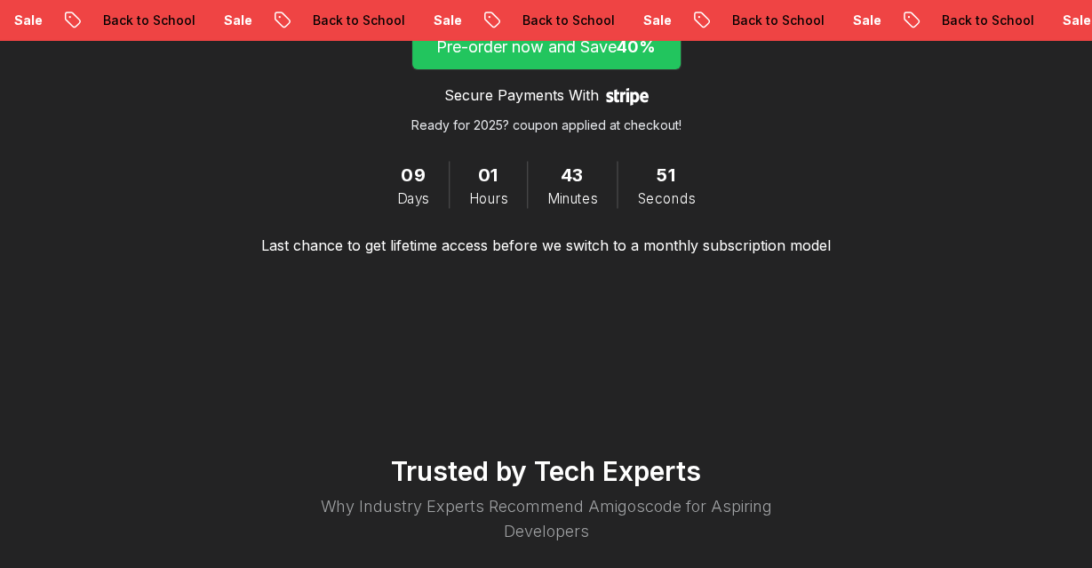
click at [552, 59] on span "submit" at bounding box center [546, 47] width 268 height 44
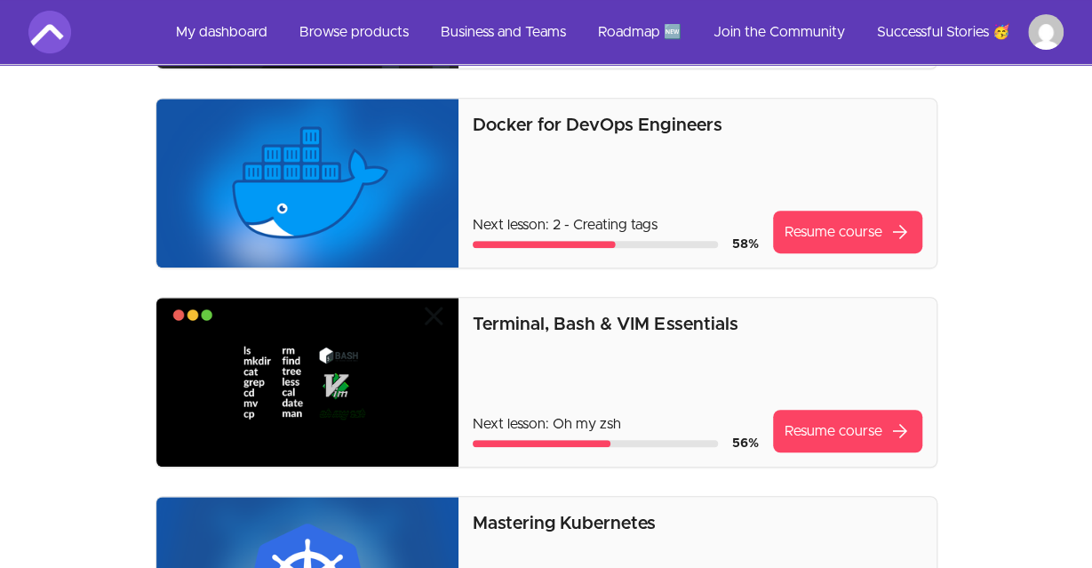
scroll to position [308, 0]
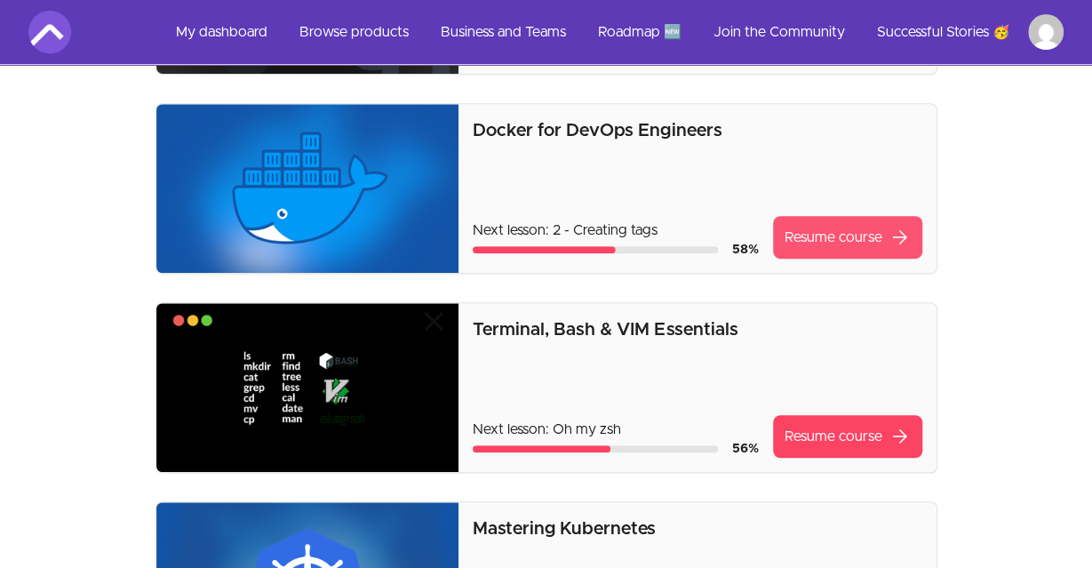
click at [819, 239] on link "Resume course arrow_forward" at bounding box center [847, 237] width 149 height 43
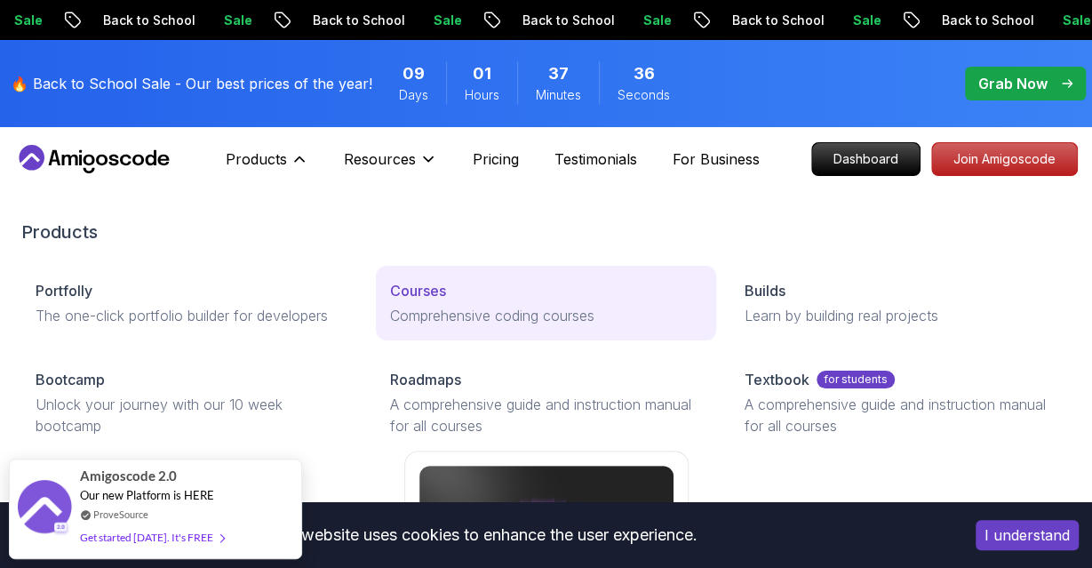
click at [426, 290] on p "Courses" at bounding box center [418, 290] width 56 height 21
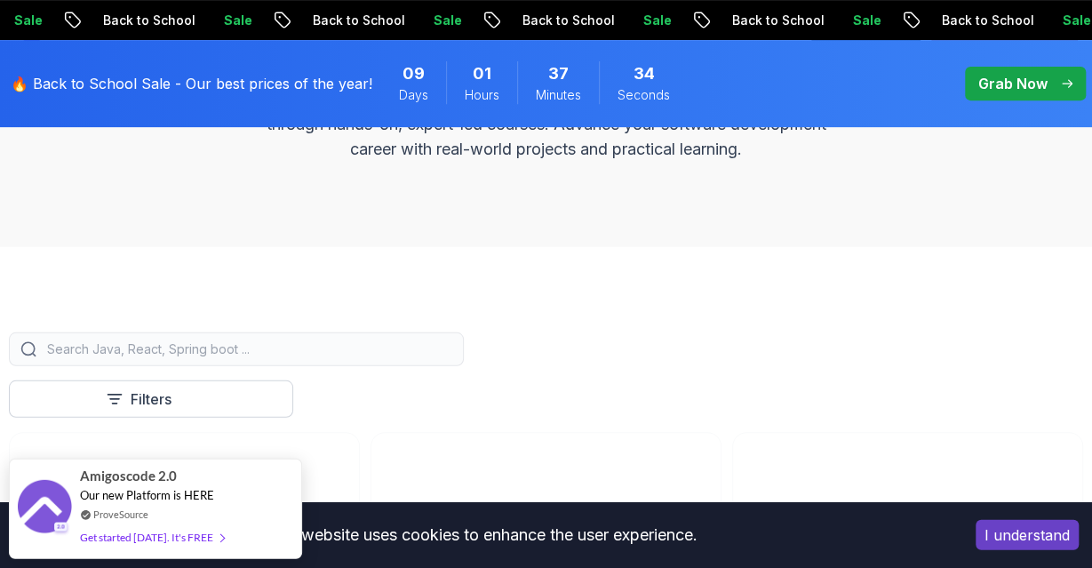
scroll to position [316, 0]
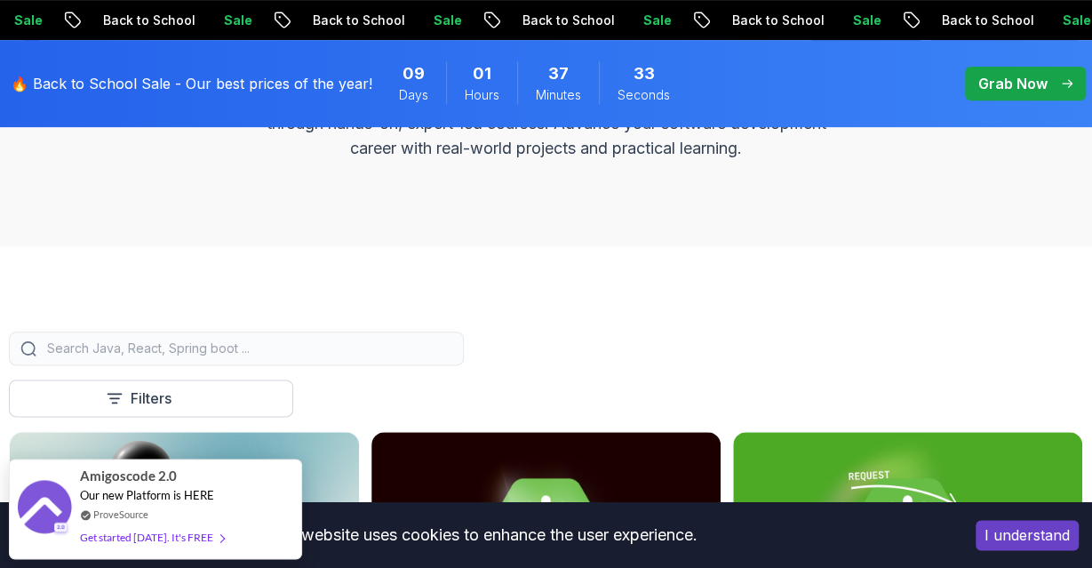
click at [235, 338] on div at bounding box center [236, 348] width 455 height 34
click at [230, 341] on input "search" at bounding box center [248, 348] width 409 height 18
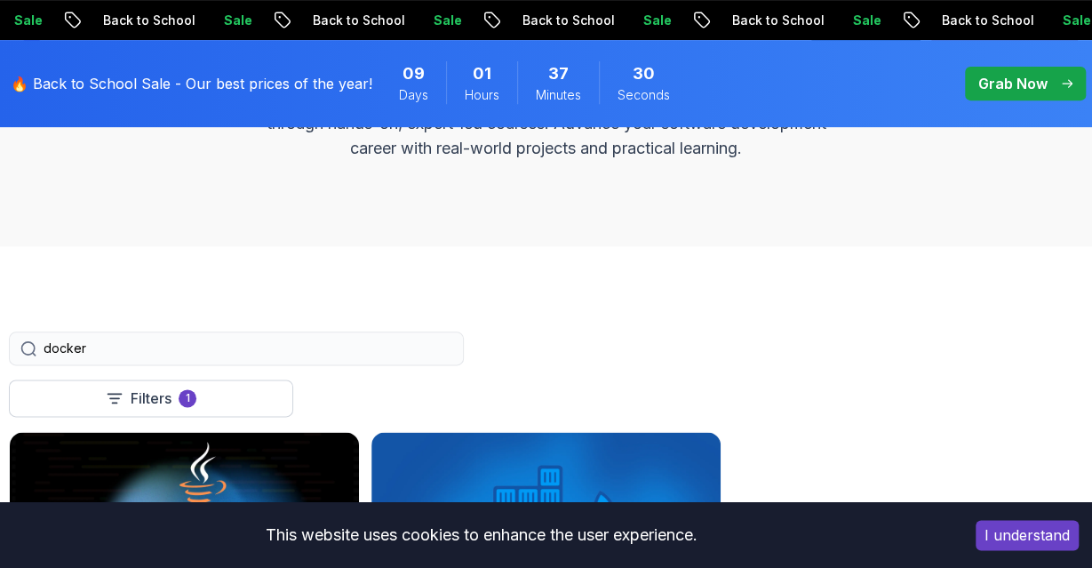
type input "docker"
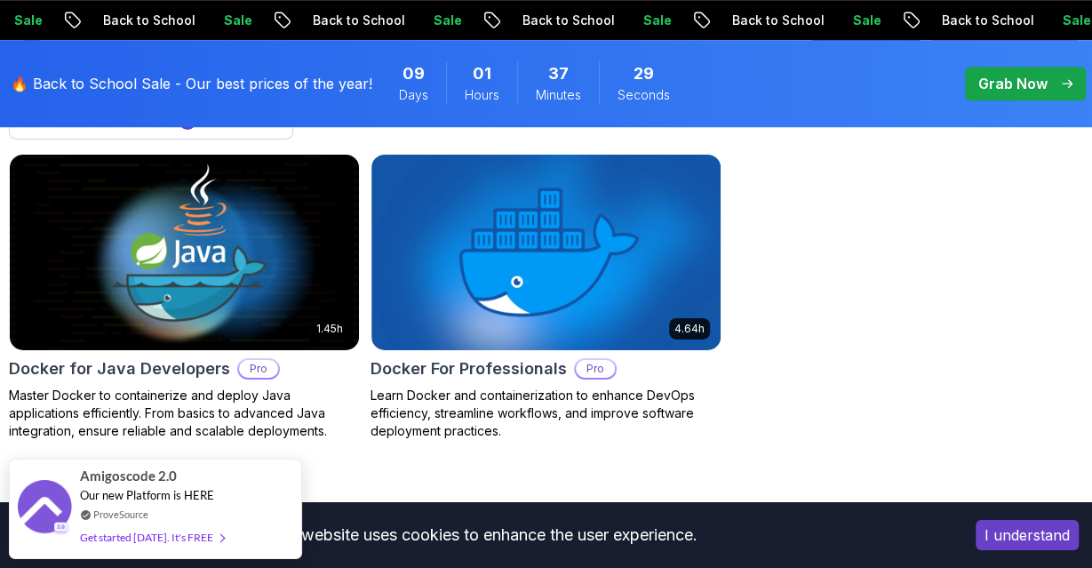
scroll to position [595, 0]
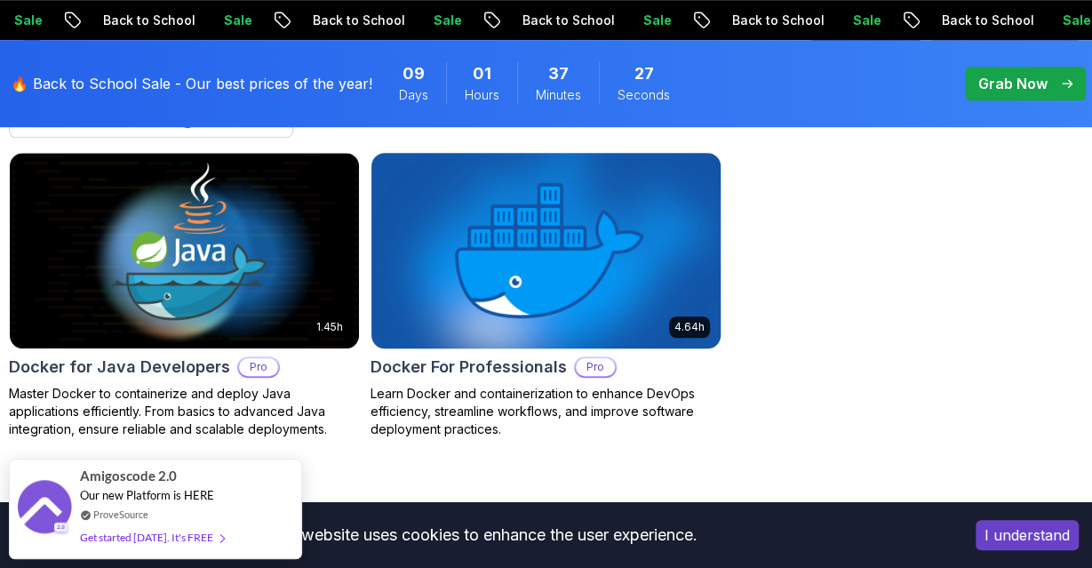
click at [497, 368] on h2 "Docker For Professionals" at bounding box center [468, 366] width 196 height 25
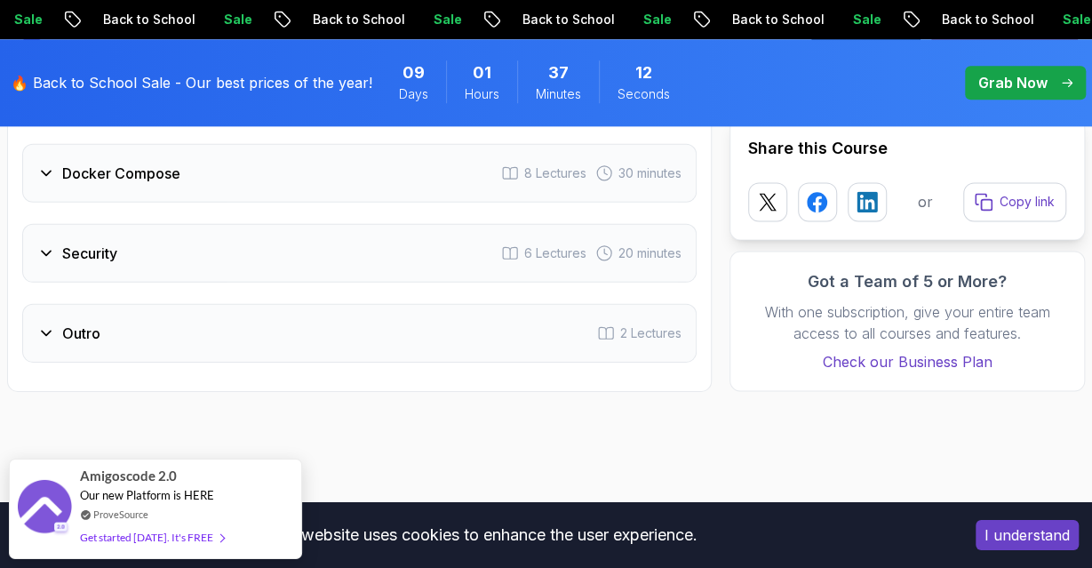
scroll to position [4373, 0]
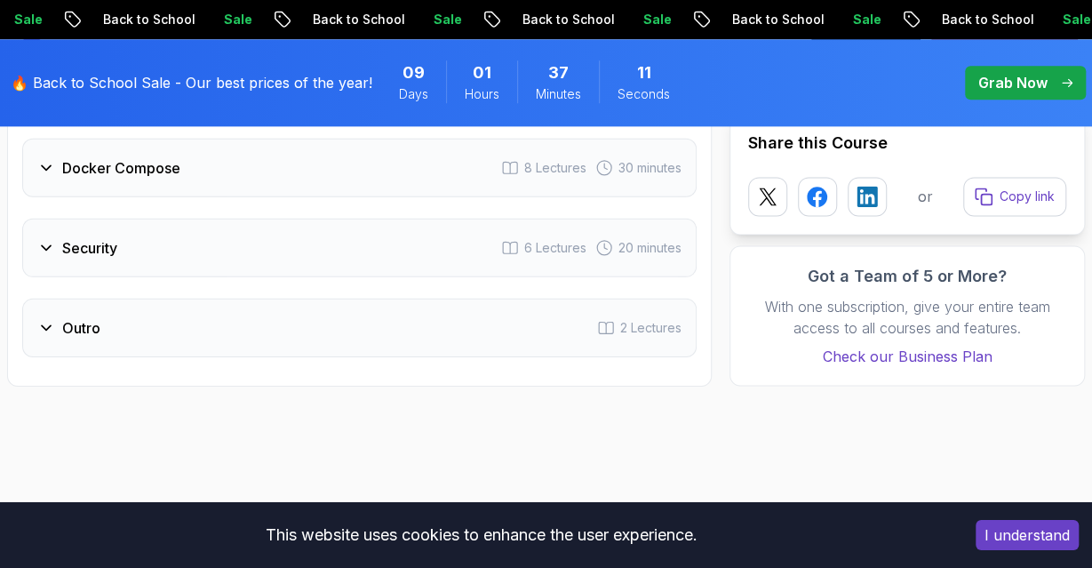
click at [49, 239] on icon at bounding box center [46, 248] width 18 height 18
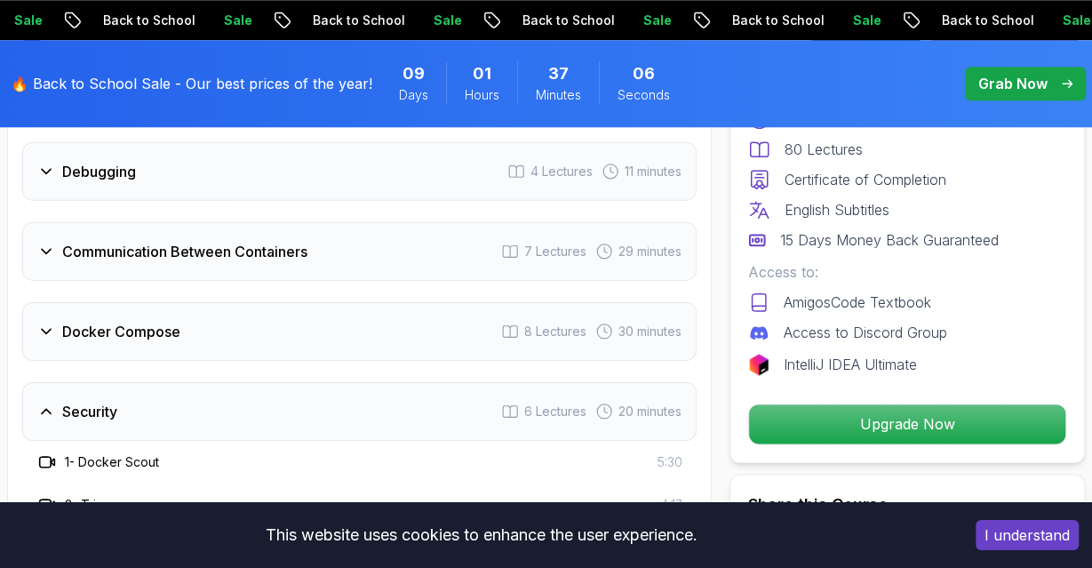
scroll to position [4122, 0]
click at [226, 239] on div "Communication Between Containers 7 Lectures 29 minutes" at bounding box center [359, 253] width 674 height 59
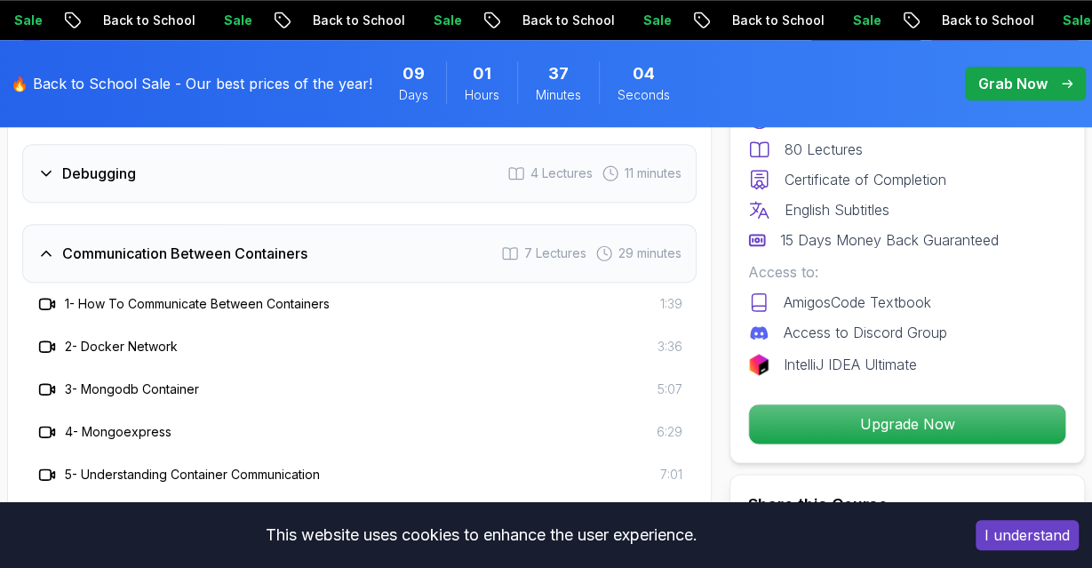
scroll to position [3882, 0]
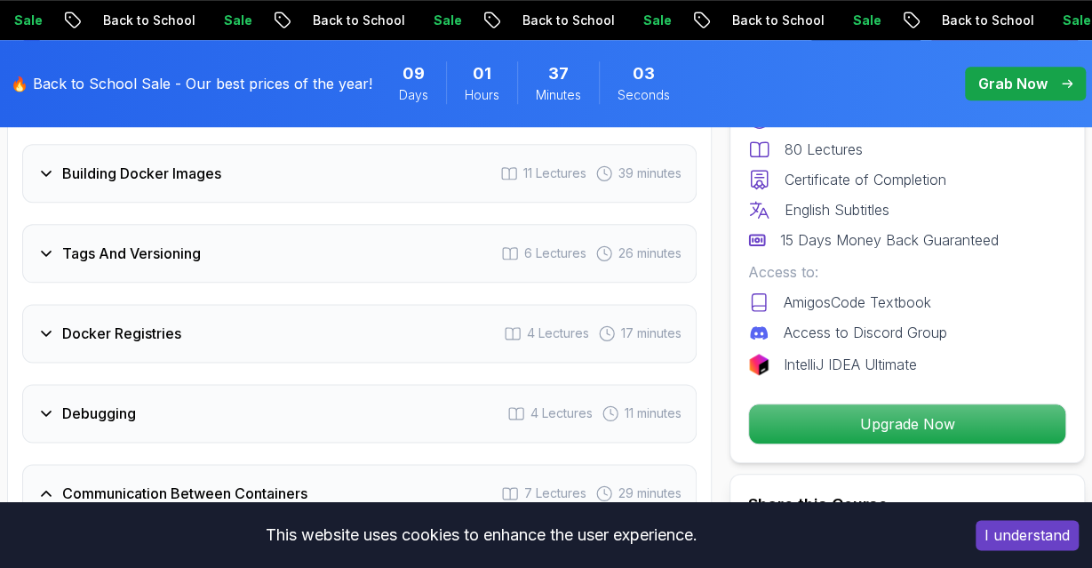
click at [179, 322] on h3 "Docker Registries" at bounding box center [121, 332] width 119 height 21
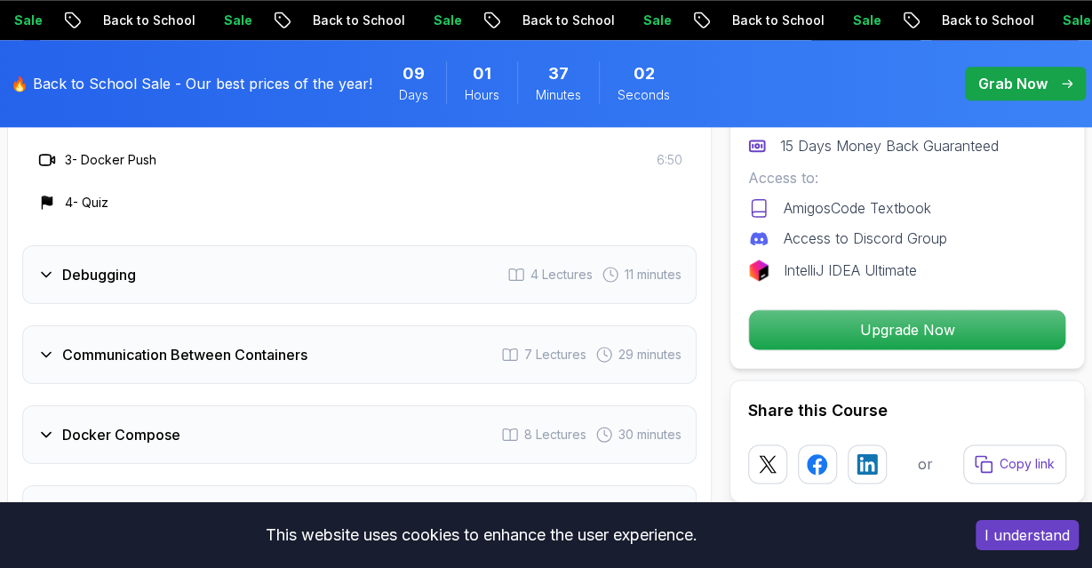
scroll to position [4200, 0]
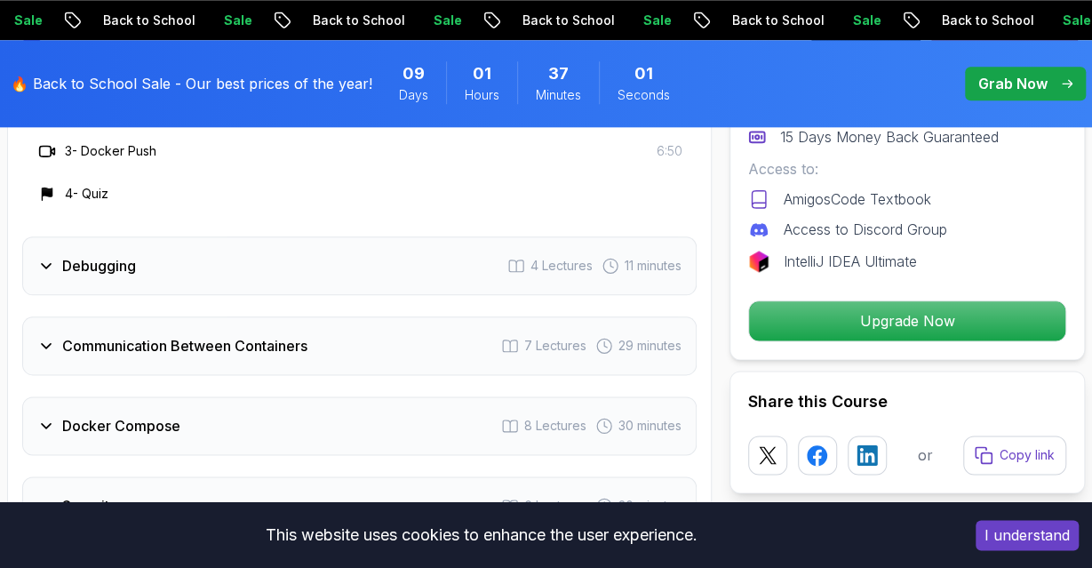
click at [133, 255] on h3 "Debugging" at bounding box center [99, 265] width 74 height 21
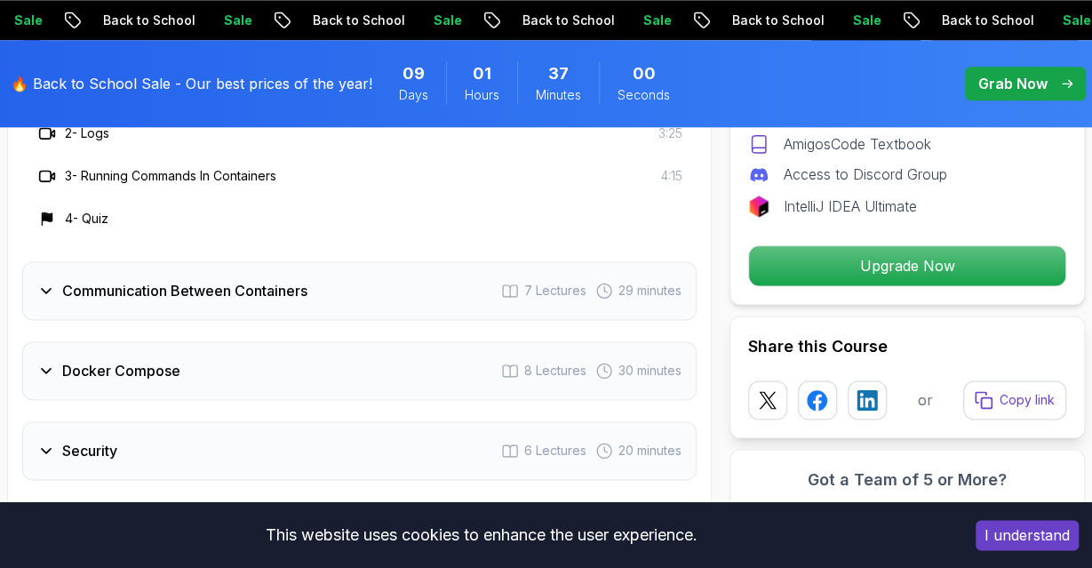
scroll to position [4254, 0]
click at [147, 370] on div "Docker Compose 8 Lectures 30 minutes" at bounding box center [359, 371] width 674 height 59
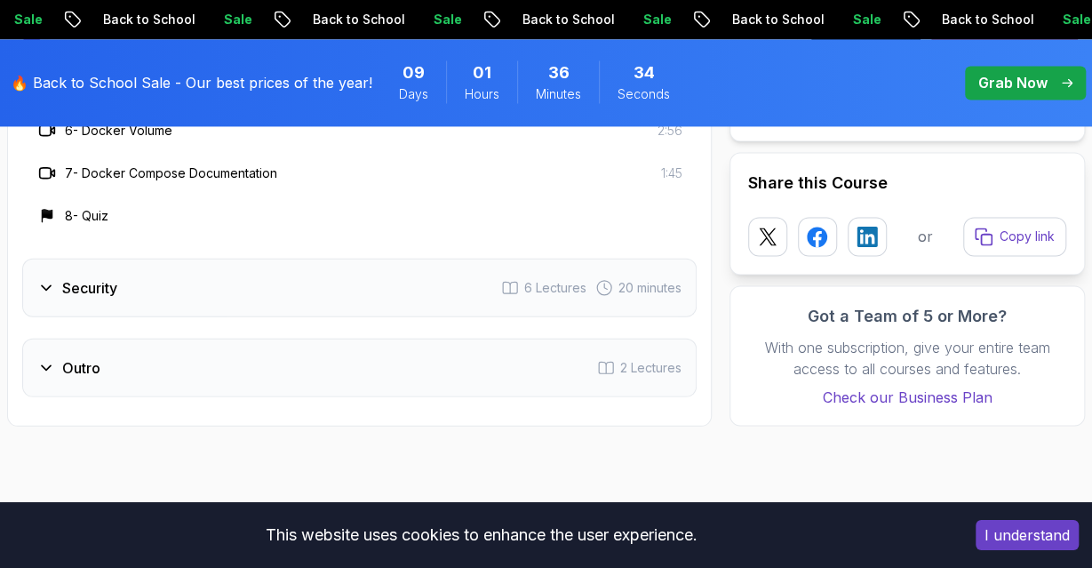
scroll to position [4587, 0]
click at [328, 339] on div "Outro 2 Lectures" at bounding box center [359, 368] width 674 height 59
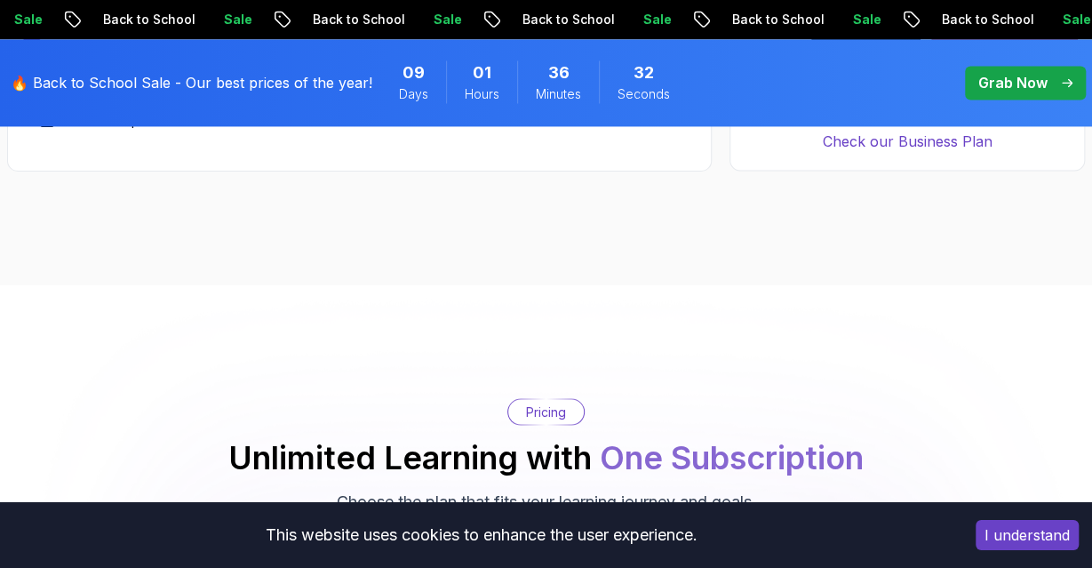
scroll to position [4250, 0]
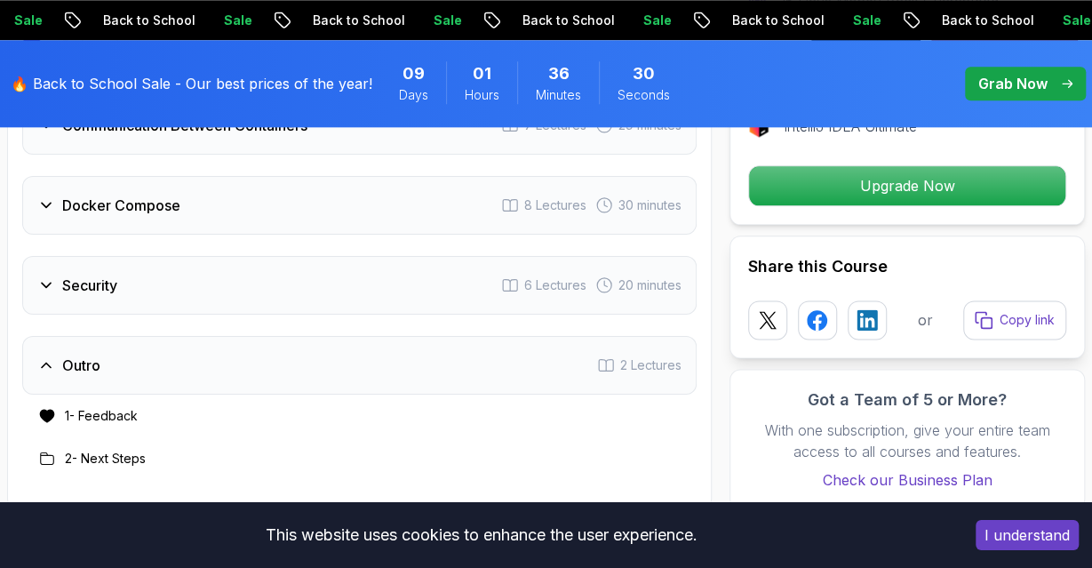
click at [69, 275] on h3 "Security" at bounding box center [89, 285] width 55 height 21
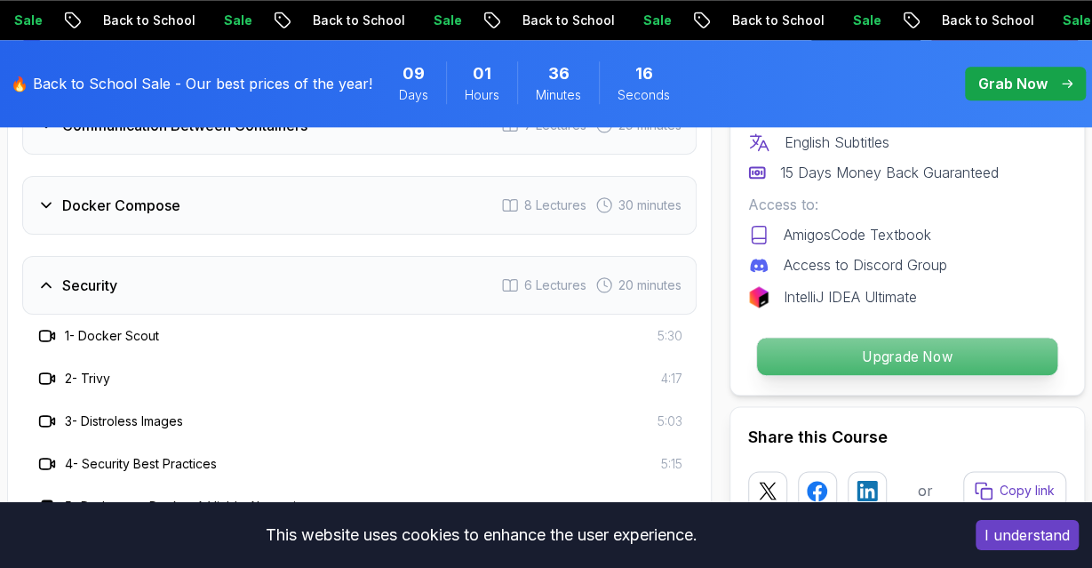
click at [839, 338] on p "Upgrade Now" at bounding box center [907, 356] width 300 height 37
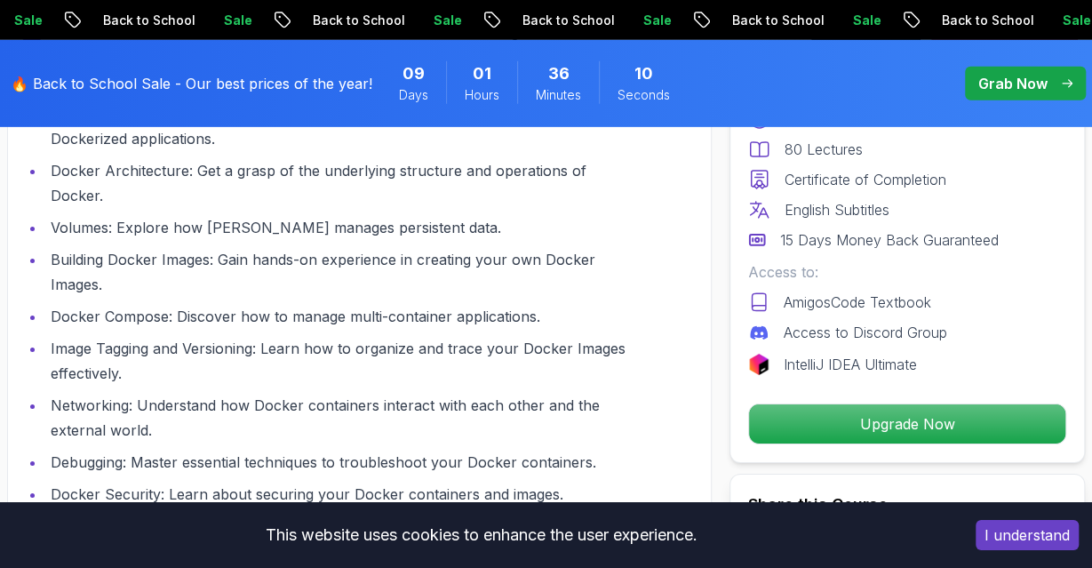
scroll to position [2612, 0]
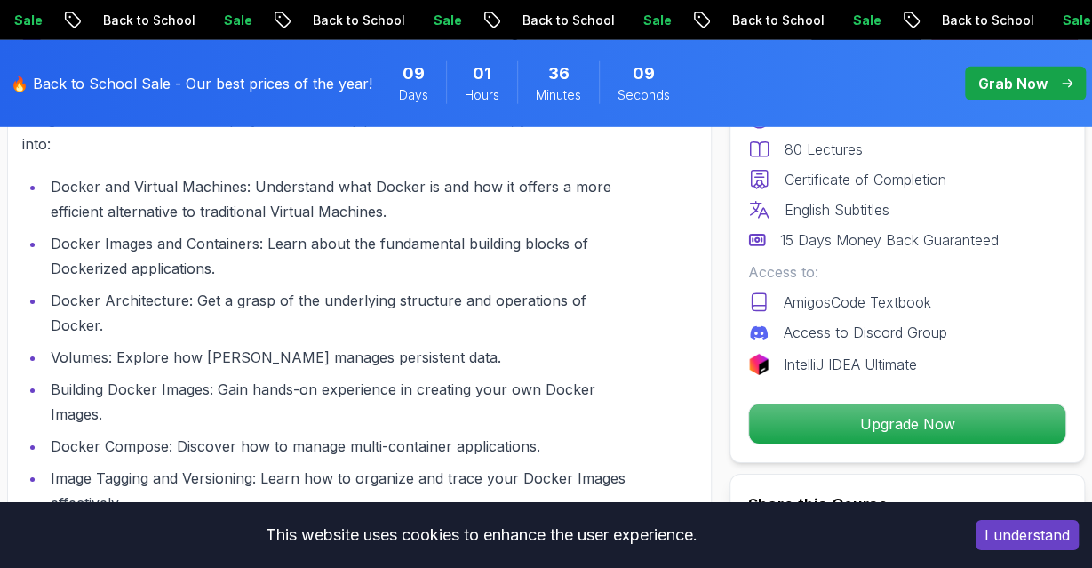
click at [1015, 80] on p "Grab Now" at bounding box center [1012, 83] width 69 height 21
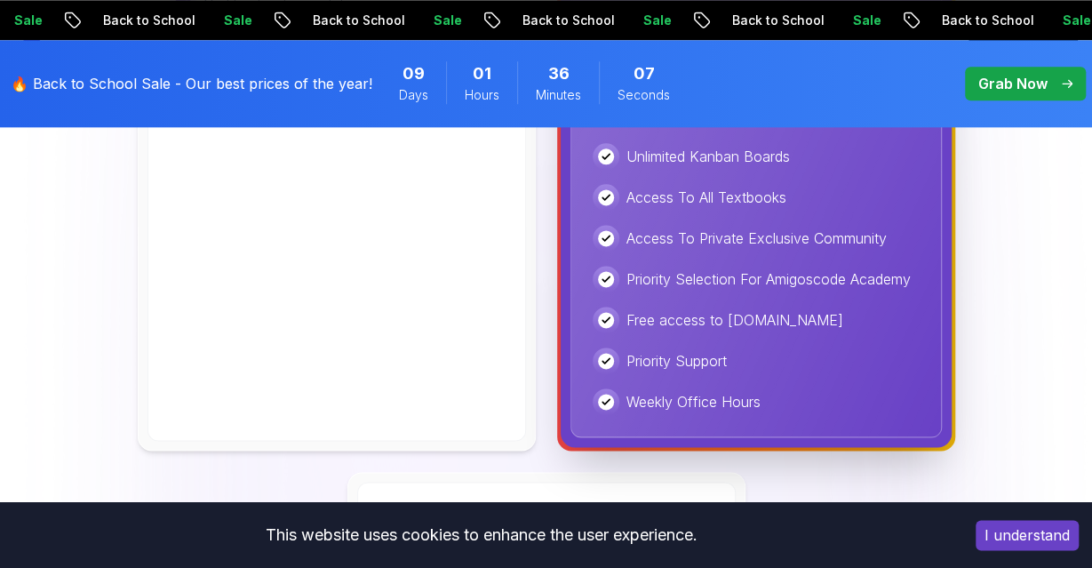
scroll to position [1419, 0]
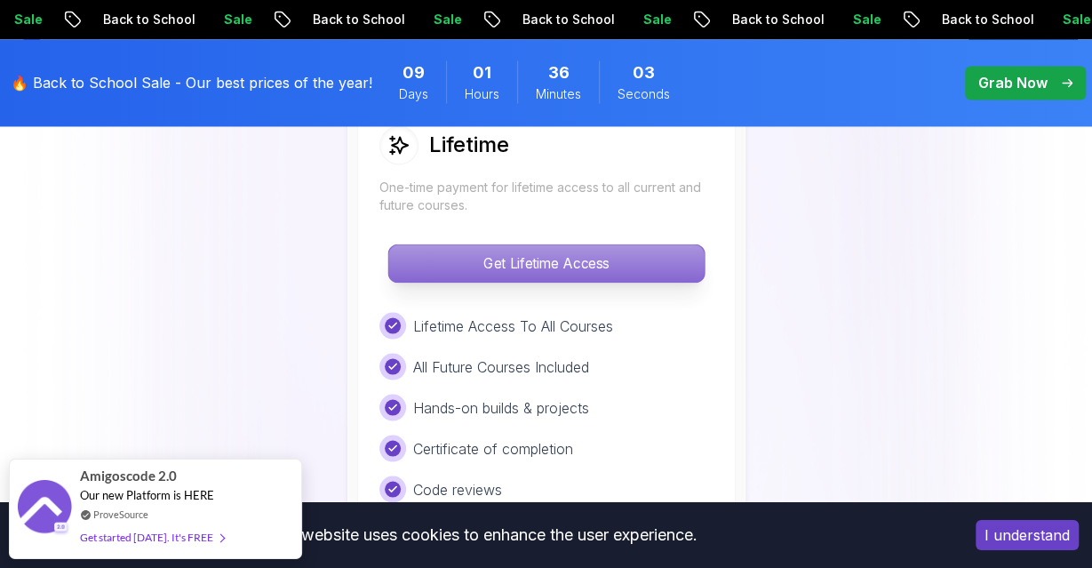
click at [550, 261] on p "Get Lifetime Access" at bounding box center [545, 263] width 315 height 37
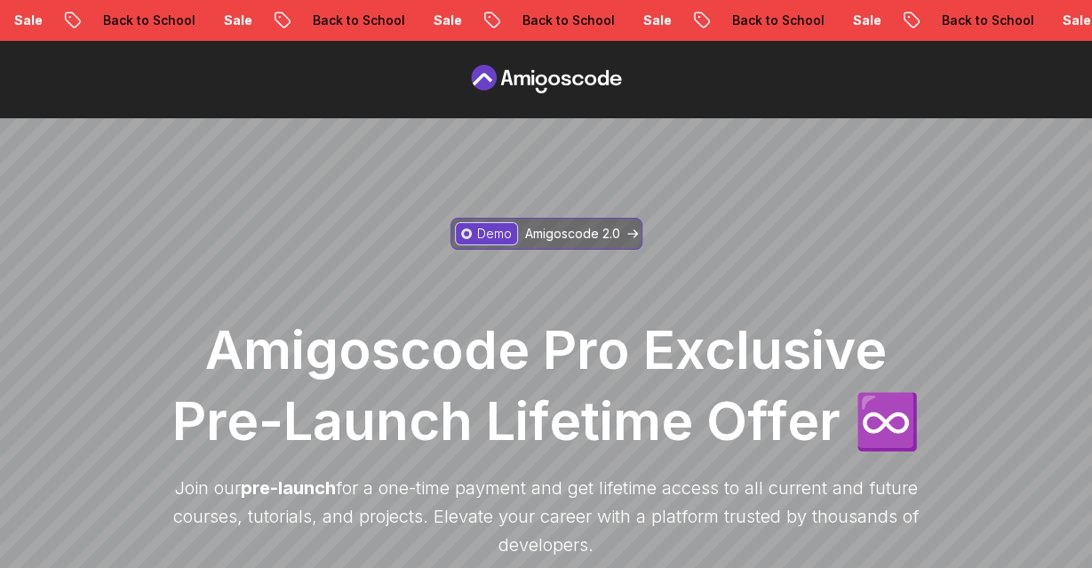
click at [589, 223] on link "Demo Amigoscode 2.0" at bounding box center [546, 234] width 192 height 32
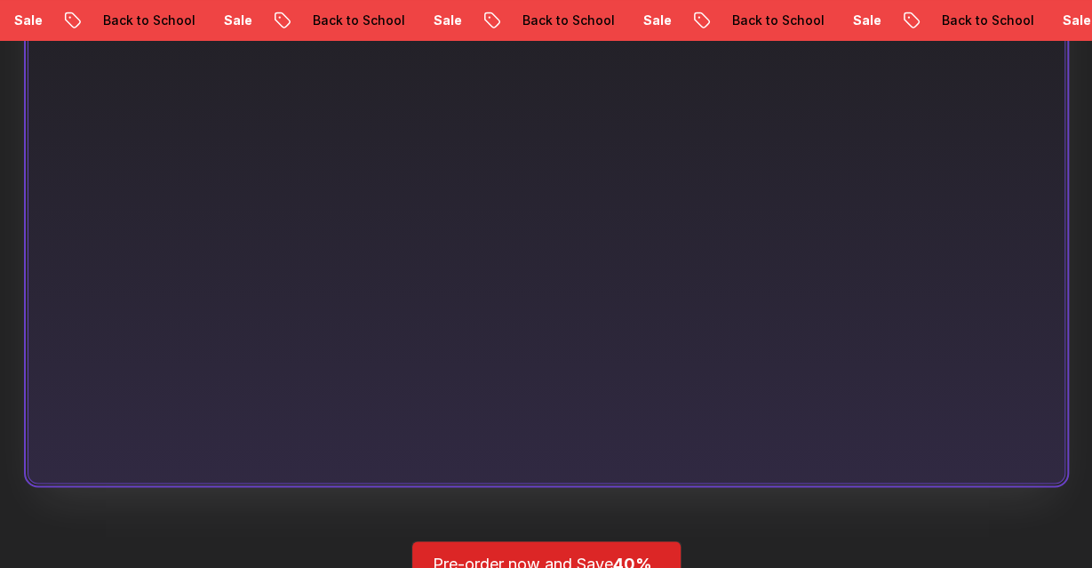
scroll to position [1526, 0]
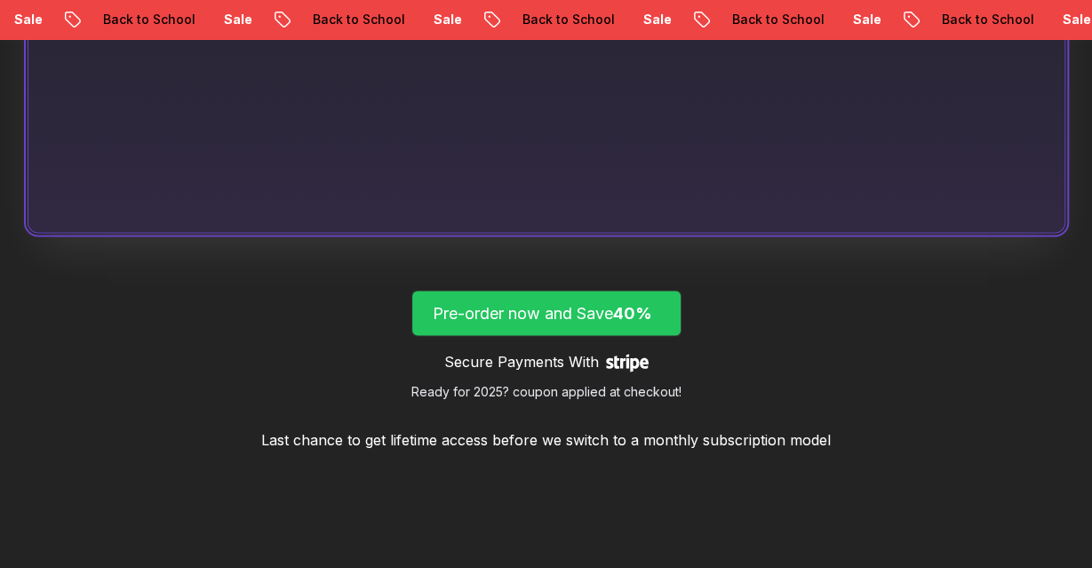
click at [456, 315] on p "Pre-order now and Save 40%" at bounding box center [546, 313] width 227 height 25
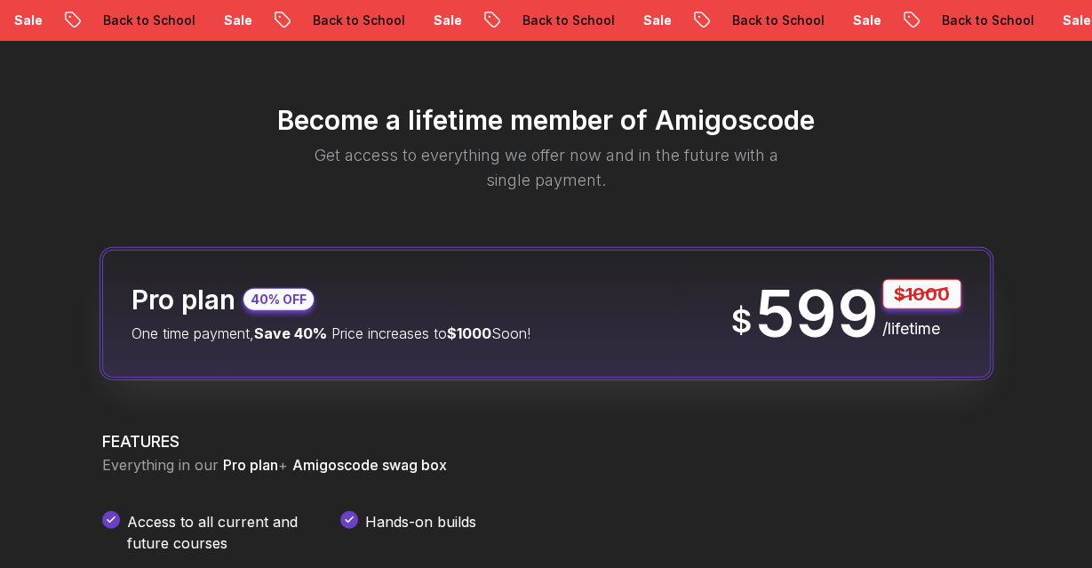
scroll to position [2074, 0]
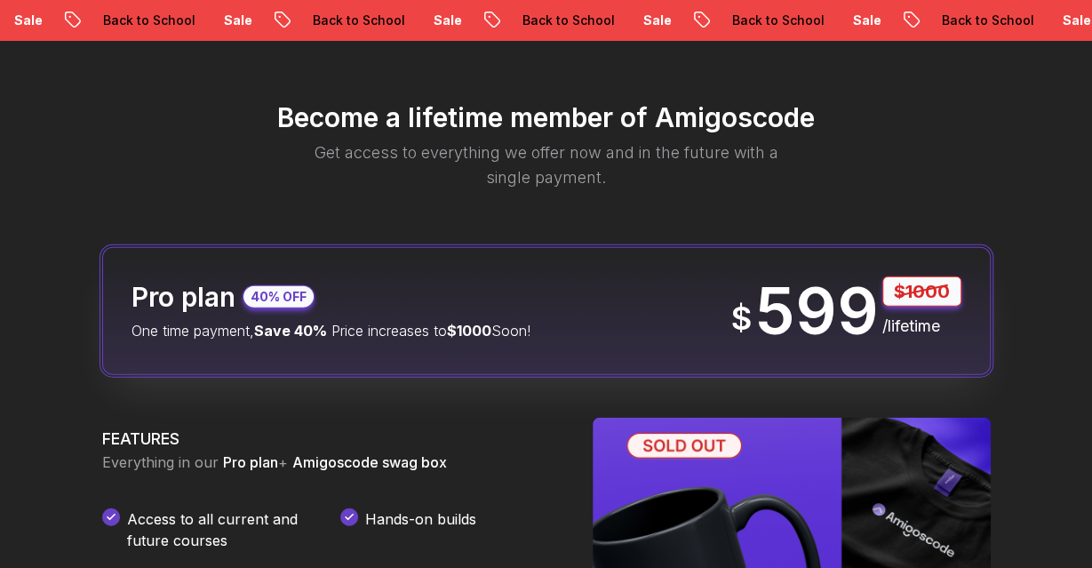
click at [505, 310] on div "Pro plan 40% OFF One time payment, Save 40% Price increases to $1000 Soon!" at bounding box center [330, 311] width 399 height 60
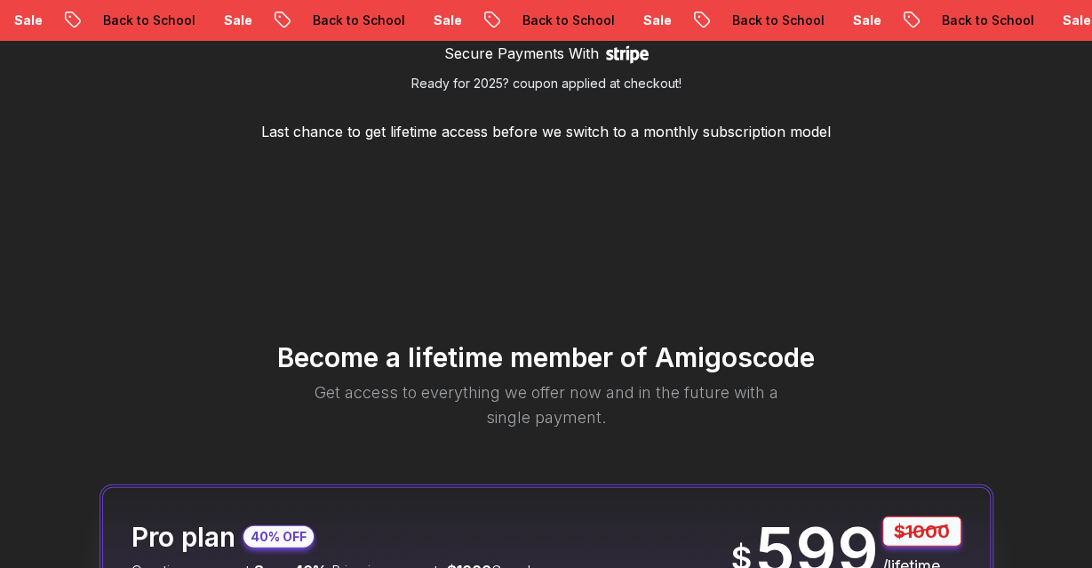
scroll to position [1630, 0]
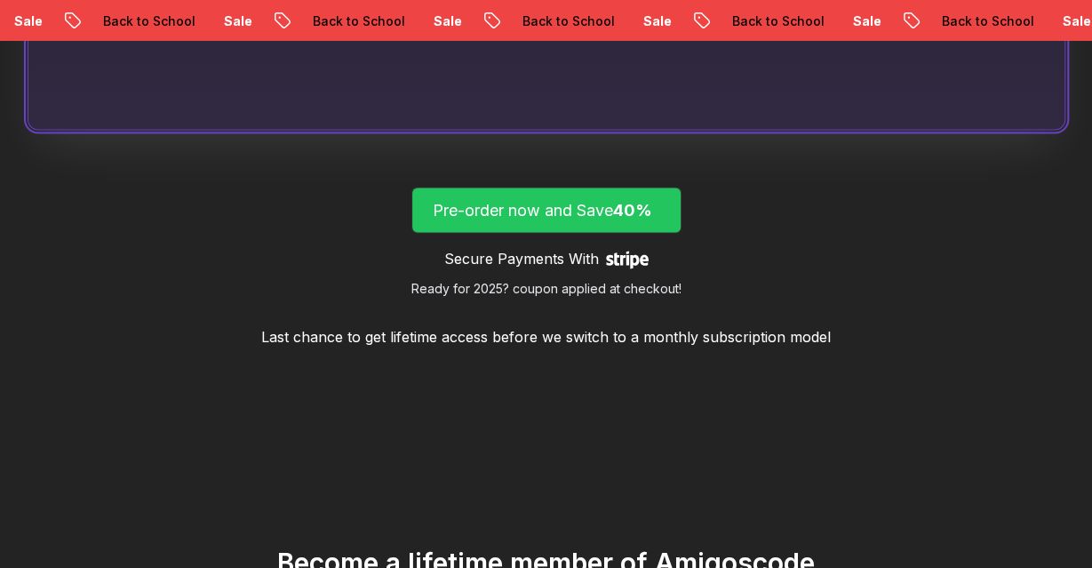
click at [569, 211] on p "Pre-order now and Save 40%" at bounding box center [546, 209] width 227 height 25
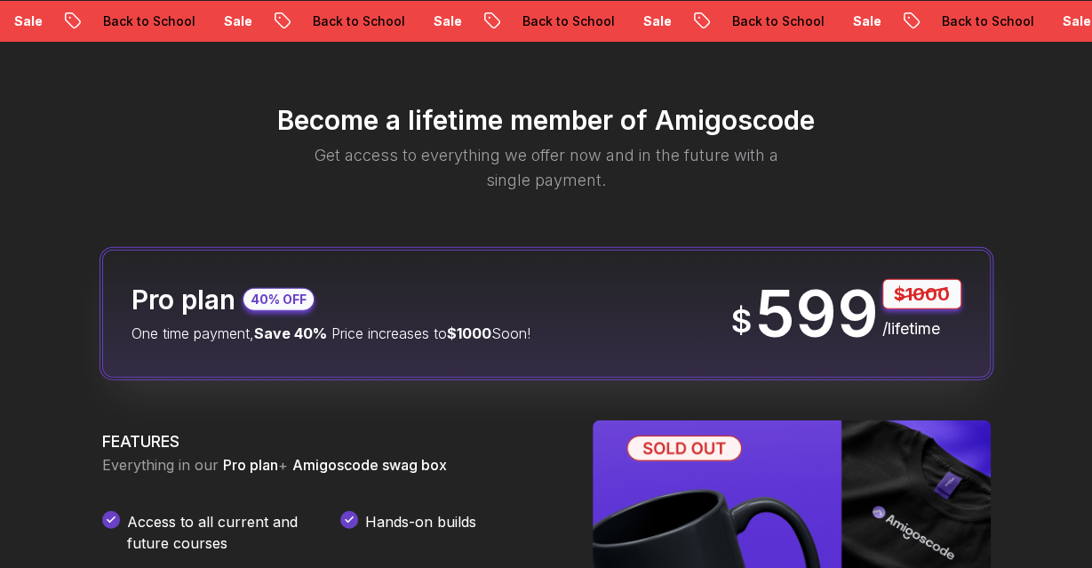
scroll to position [2074, 0]
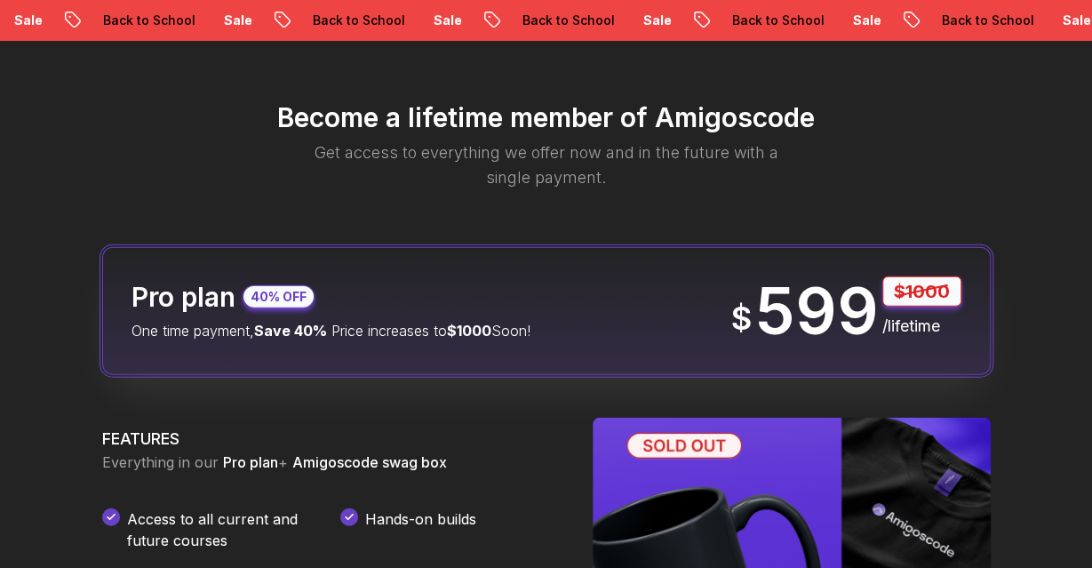
click at [569, 289] on div "Pro plan 40% OFF One time payment, Save 40% Price increases to $1000 Soon! $ 59…" at bounding box center [546, 311] width 888 height 128
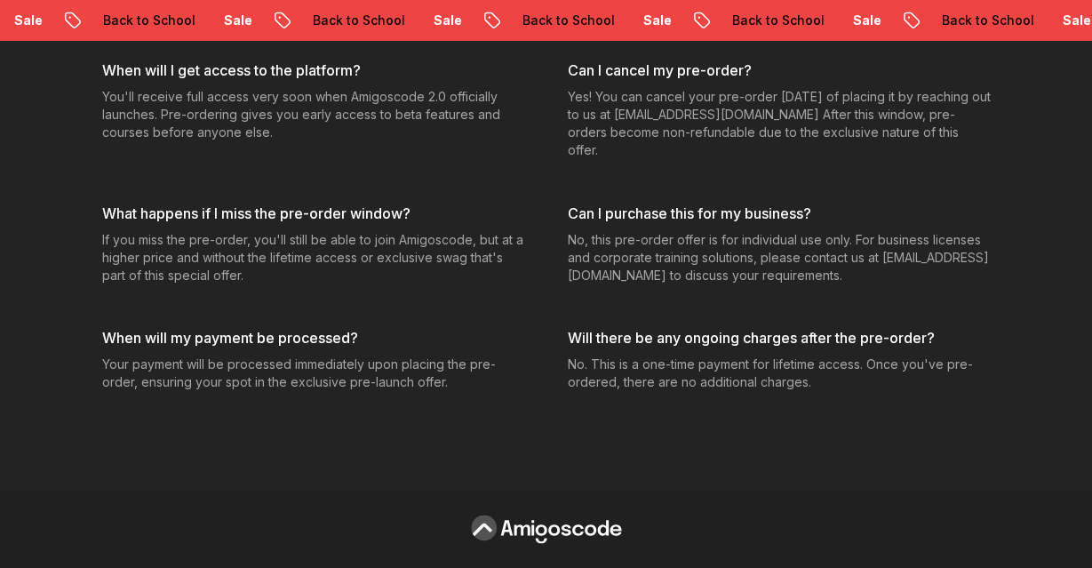
scroll to position [8635, 0]
click at [526, 513] on div at bounding box center [546, 528] width 1092 height 78
click at [592, 352] on div "Will there be any ongoing charges after the pre-order? No. This is a one-time p…" at bounding box center [779, 358] width 423 height 64
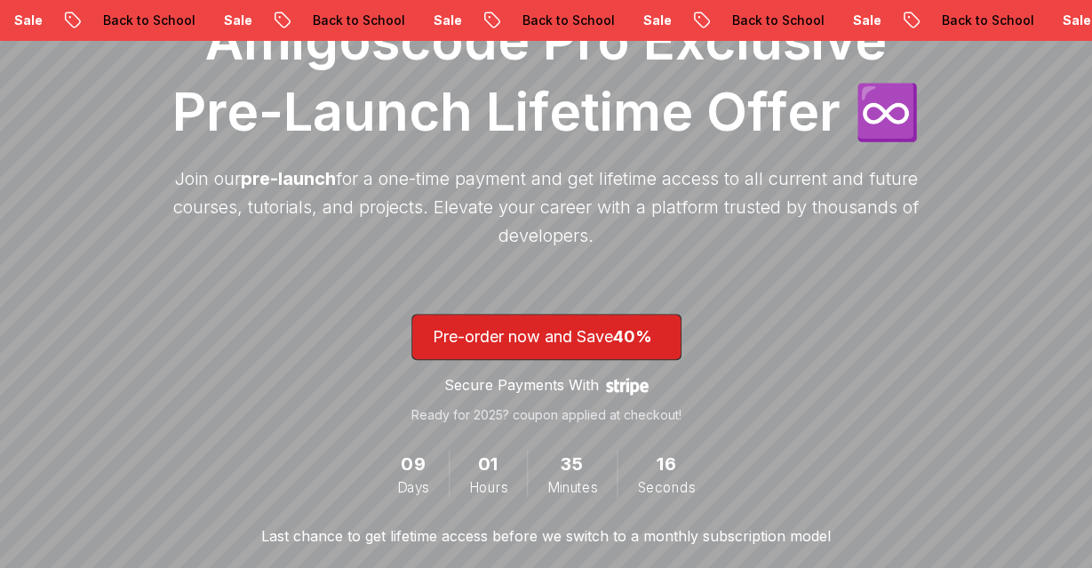
scroll to position [0, 0]
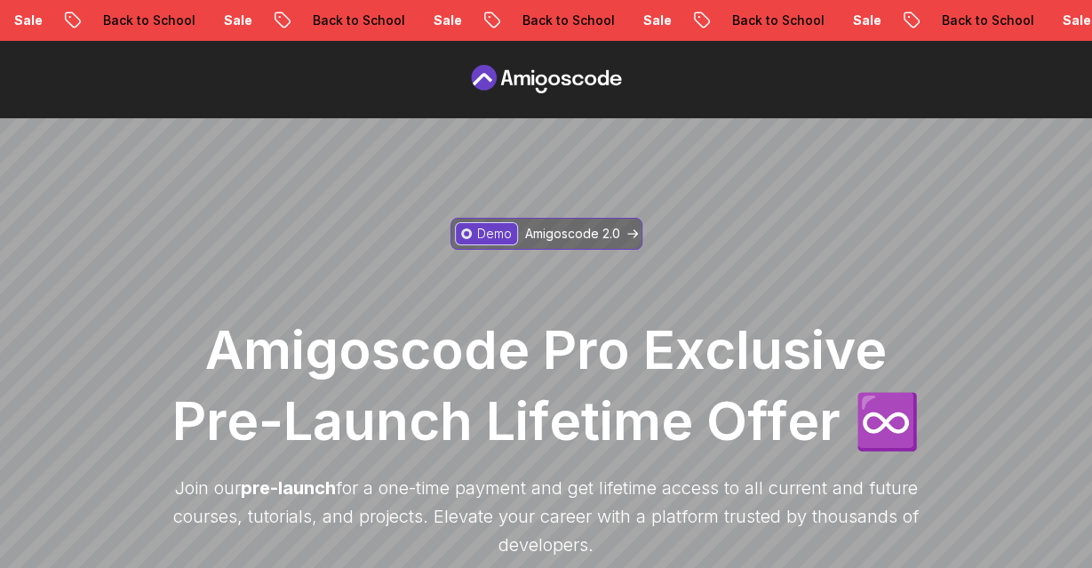
click at [582, 227] on p "Amigoscode 2.0" at bounding box center [572, 234] width 95 height 18
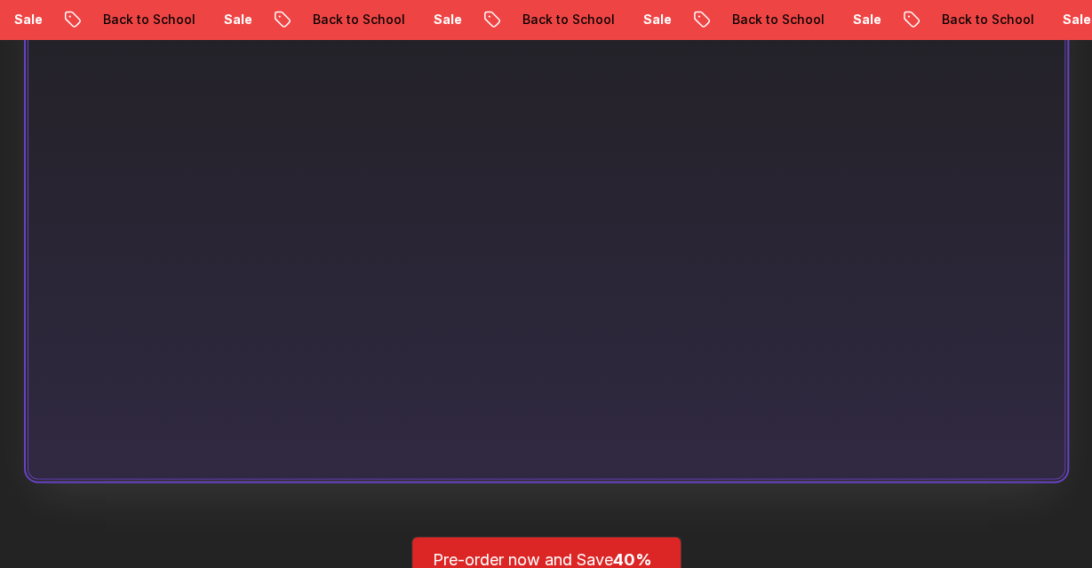
scroll to position [1279, 0]
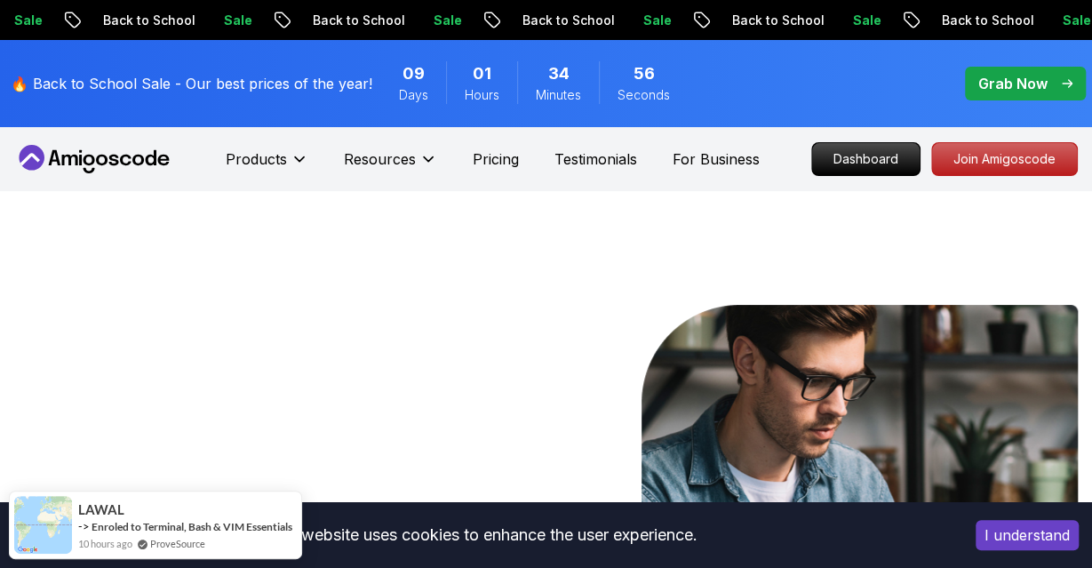
click at [1005, 83] on p "Grab Now" at bounding box center [1012, 83] width 69 height 21
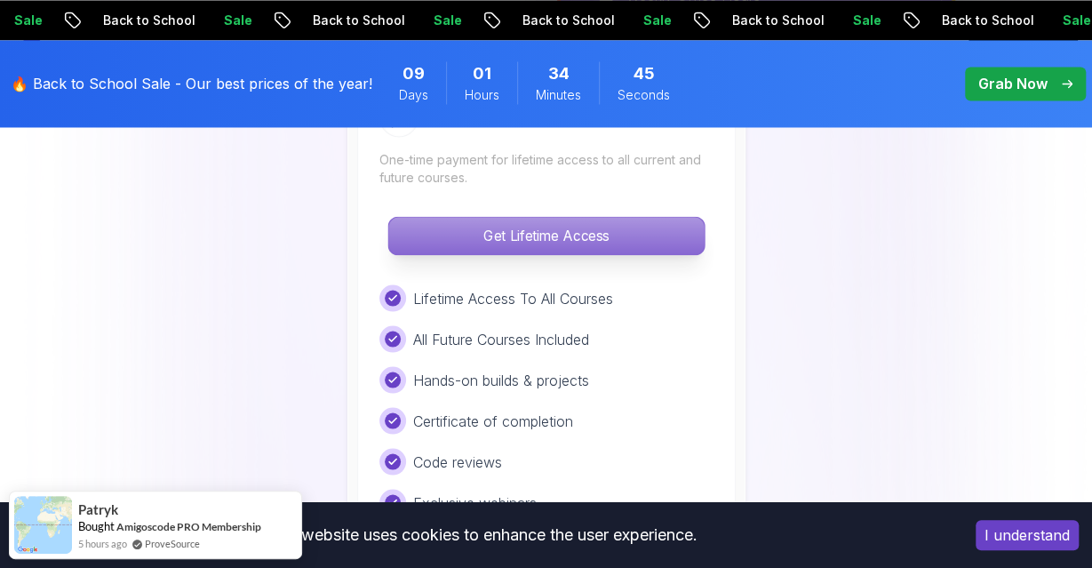
scroll to position [1448, 0]
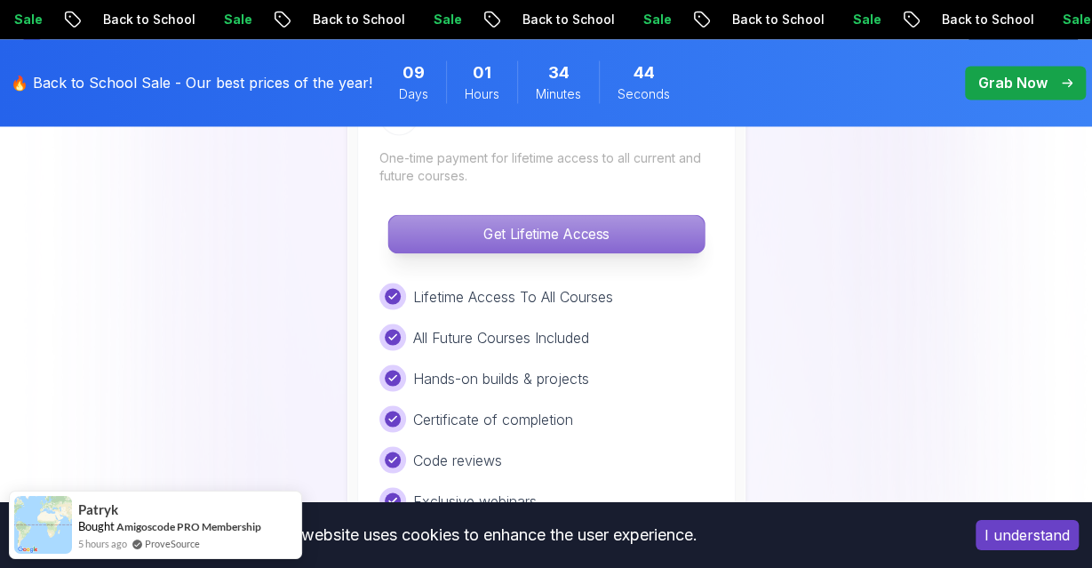
click at [484, 233] on p "Get Lifetime Access" at bounding box center [545, 234] width 315 height 37
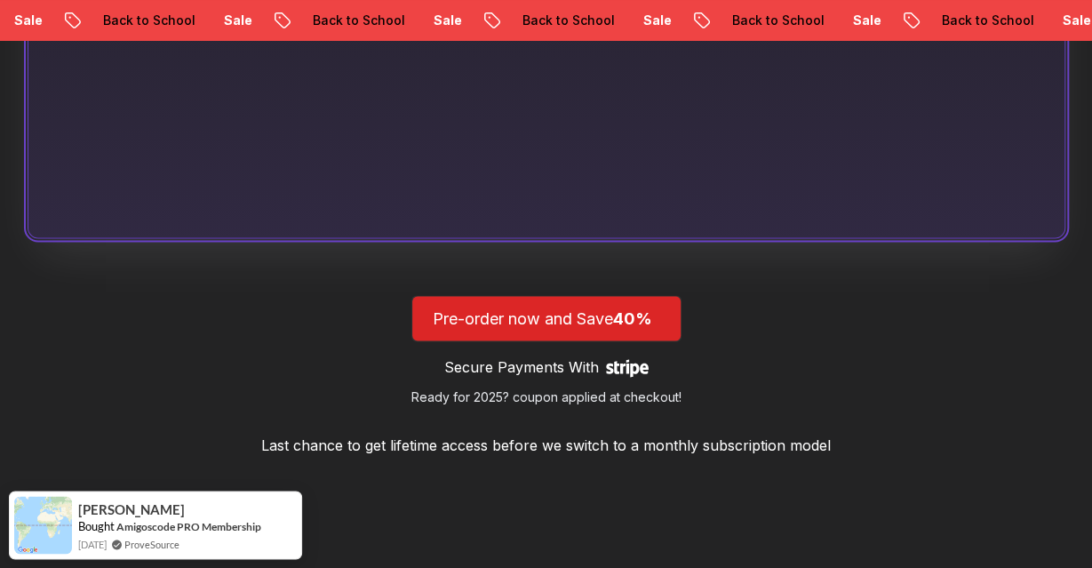
scroll to position [1523, 0]
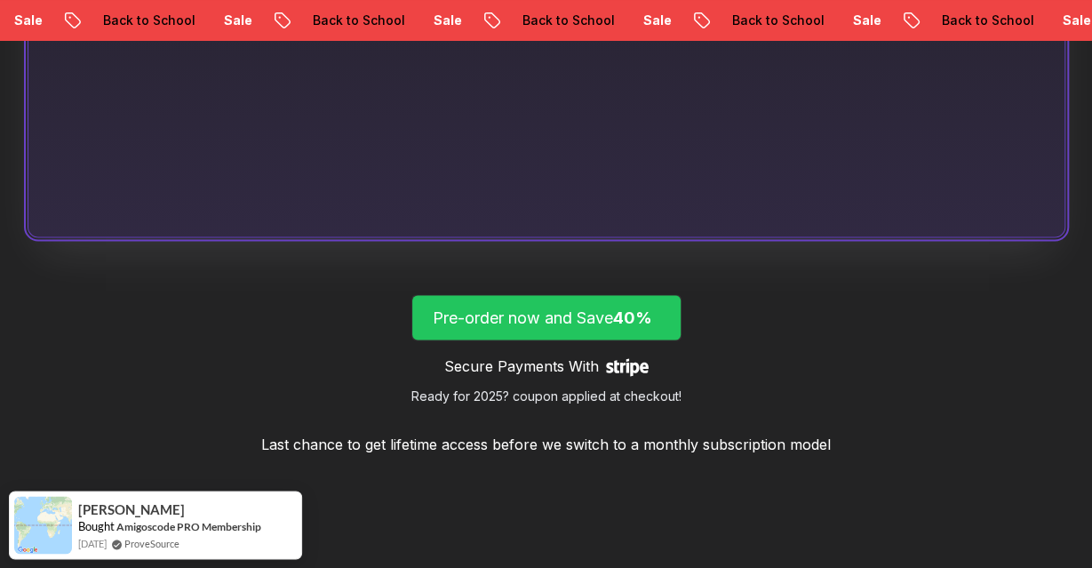
click at [505, 306] on p "Pre-order now and Save 40%" at bounding box center [546, 317] width 227 height 25
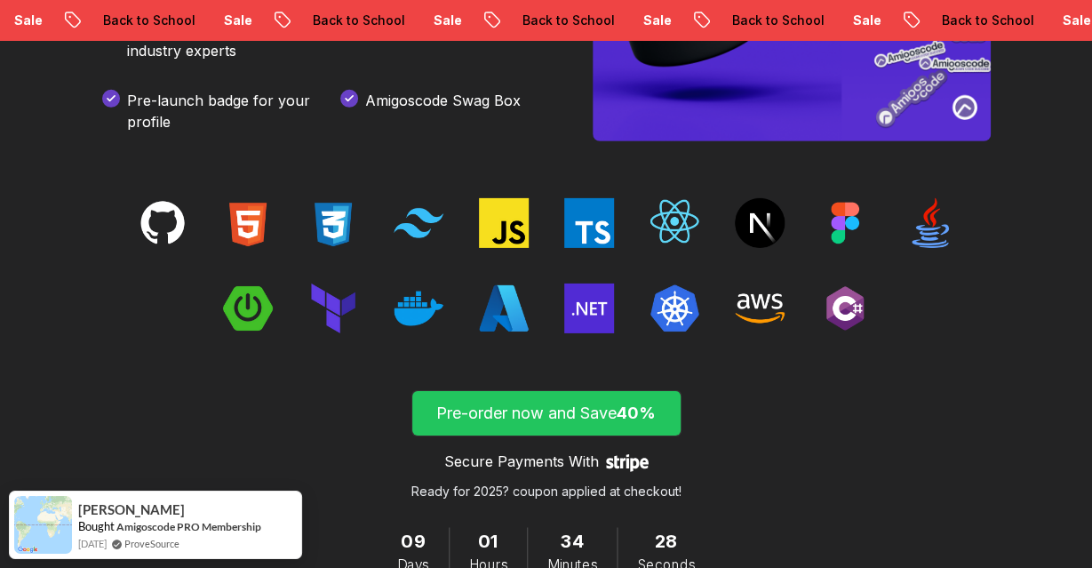
scroll to position [2927, 0]
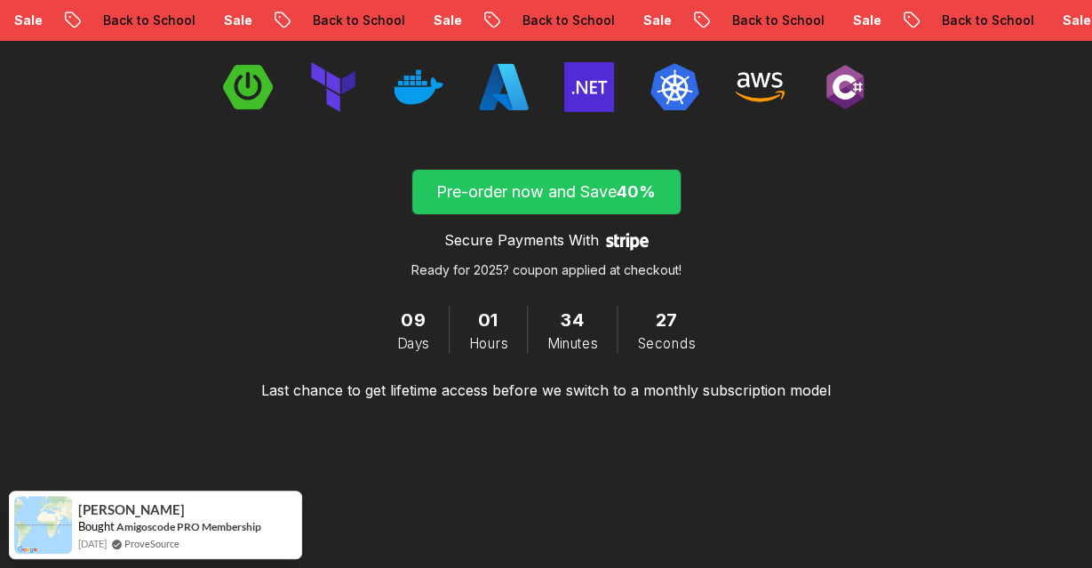
click at [537, 183] on p "Pre-order now and Save 40%" at bounding box center [546, 191] width 227 height 25
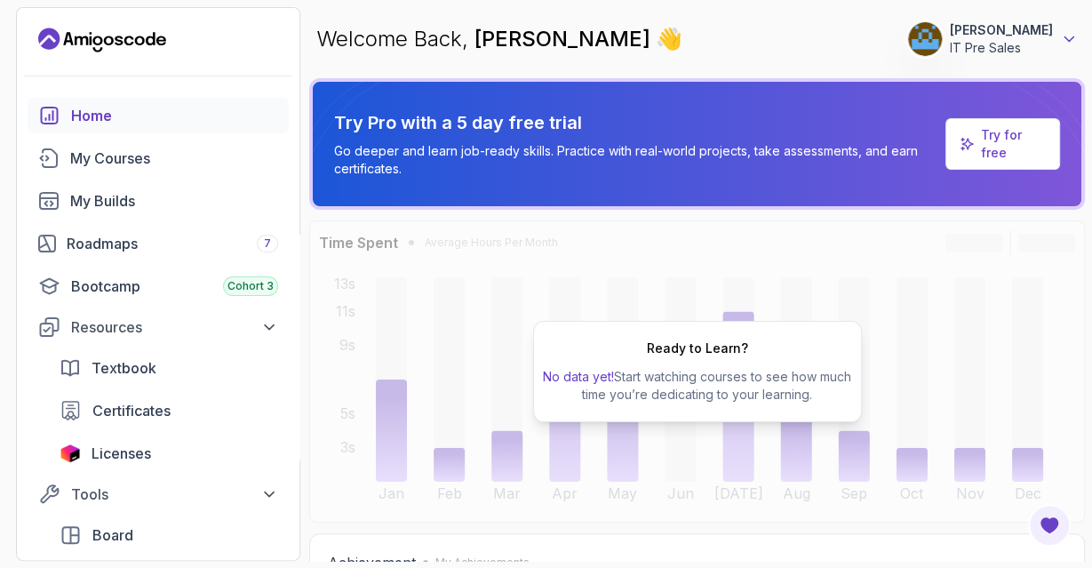
click at [1064, 37] on icon at bounding box center [1068, 39] width 9 height 4
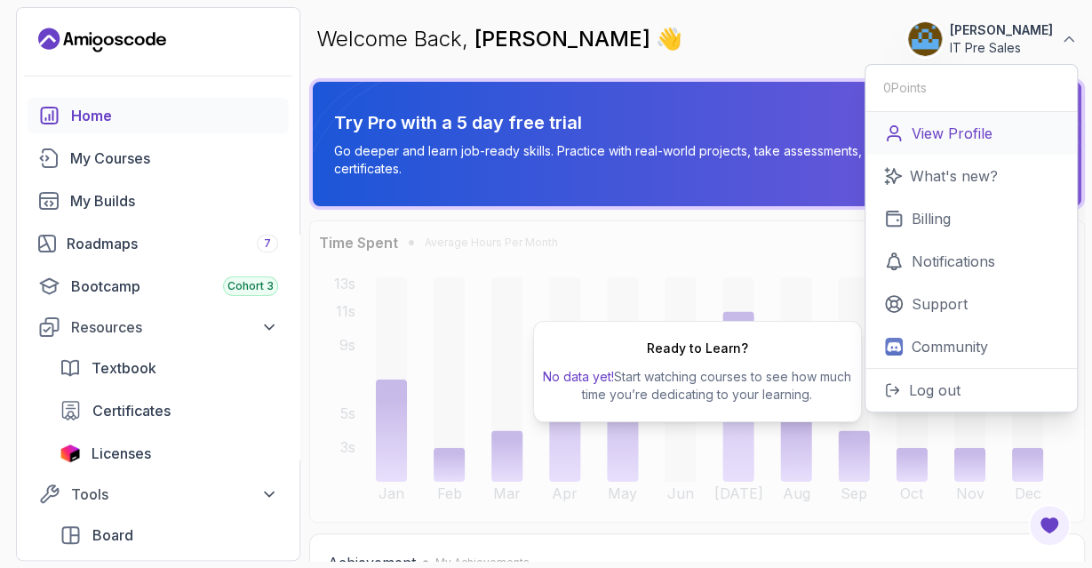
click at [959, 131] on p "View Profile" at bounding box center [951, 133] width 81 height 21
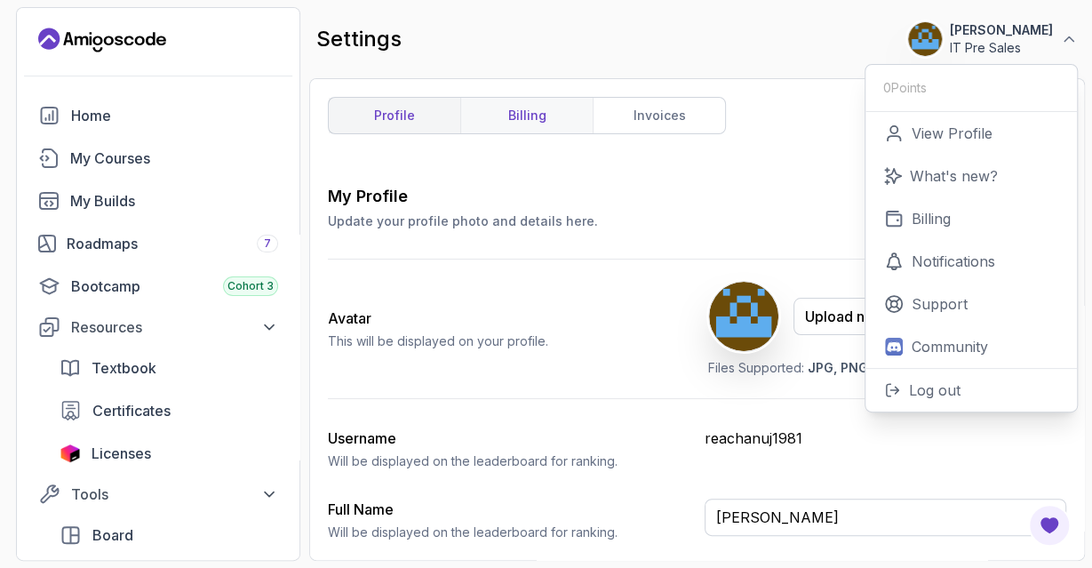
click at [528, 120] on link "billing" at bounding box center [526, 116] width 132 height 36
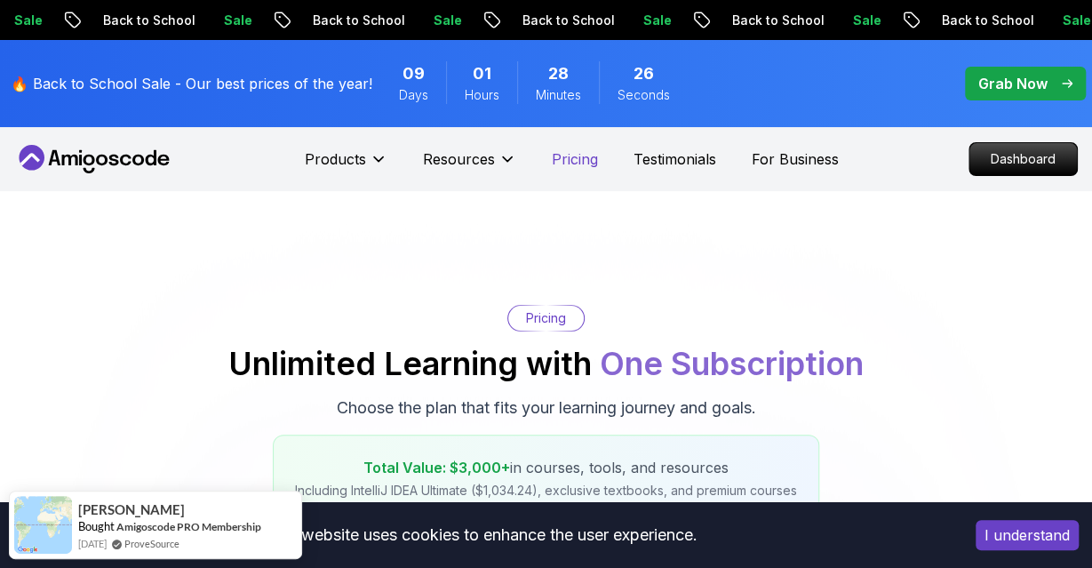
click at [577, 161] on p "Pricing" at bounding box center [575, 158] width 46 height 21
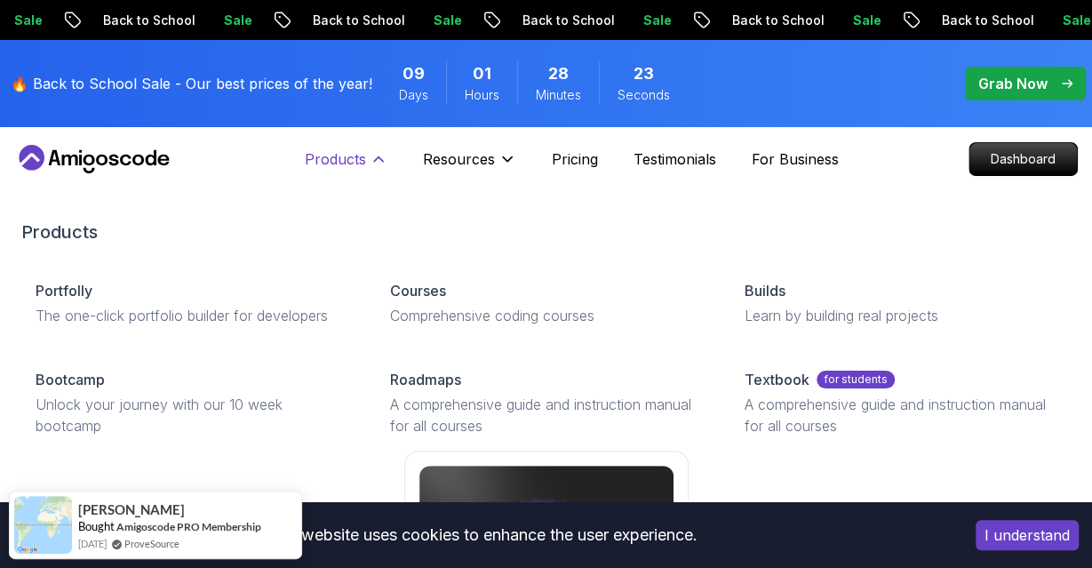
click at [345, 162] on p "Products" at bounding box center [335, 158] width 61 height 21
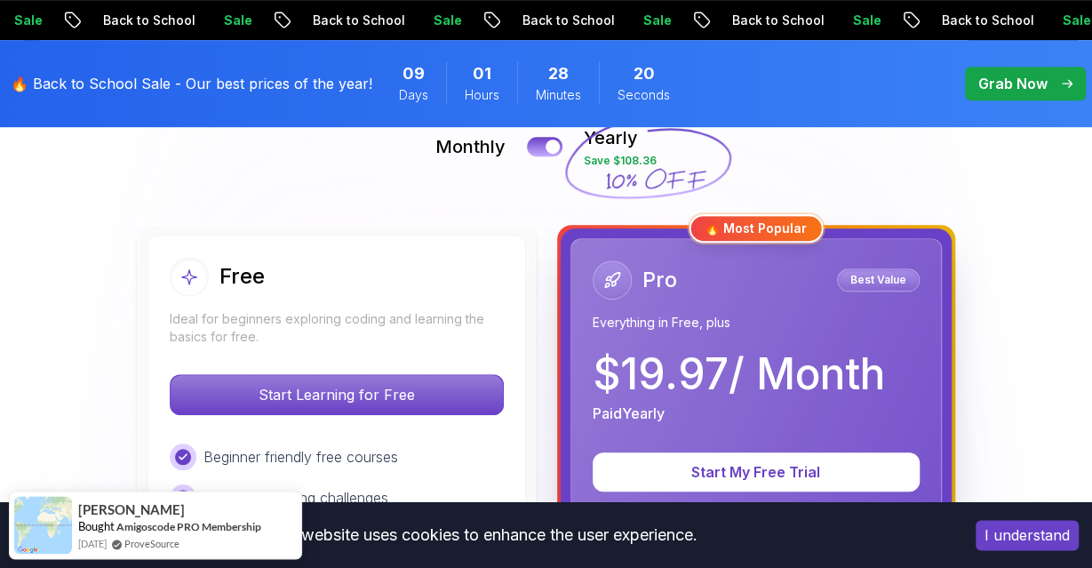
scroll to position [424, 0]
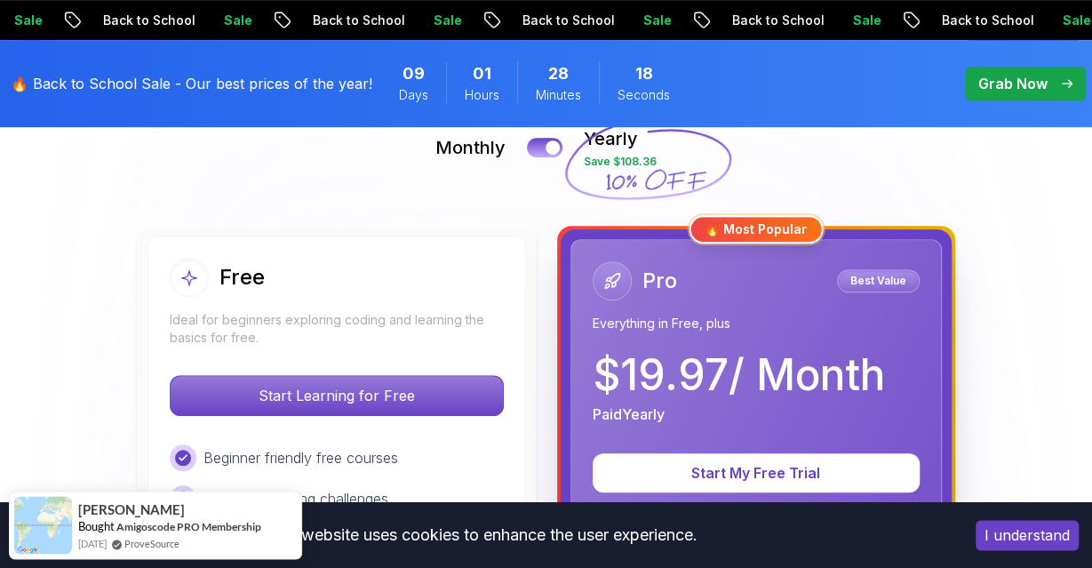
click at [911, 18] on p "Back to School" at bounding box center [971, 21] width 121 height 18
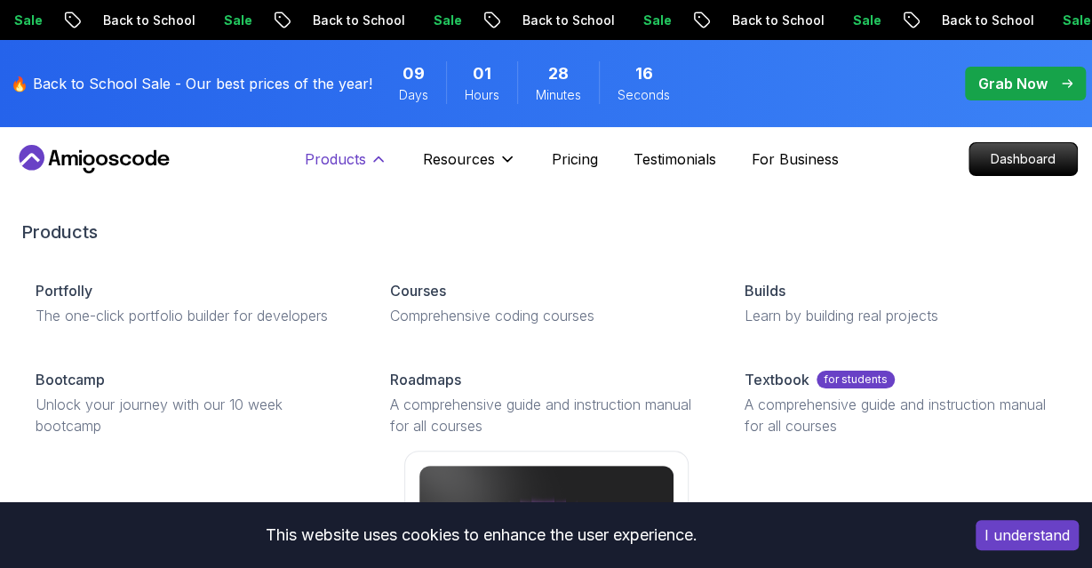
click at [322, 152] on p "Products" at bounding box center [335, 158] width 61 height 21
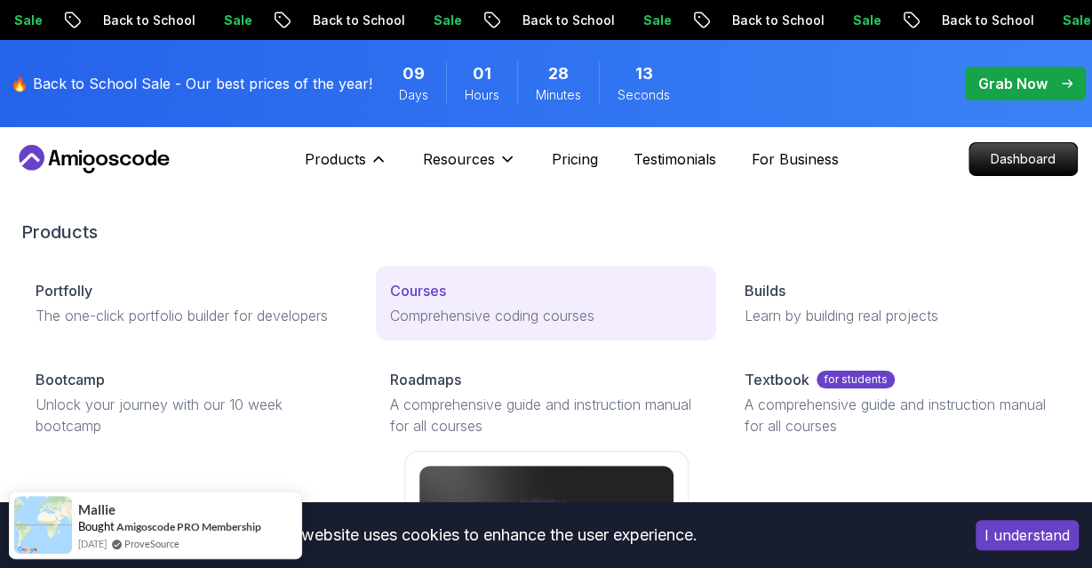
click at [448, 306] on p "Comprehensive coding courses" at bounding box center [546, 315] width 312 height 21
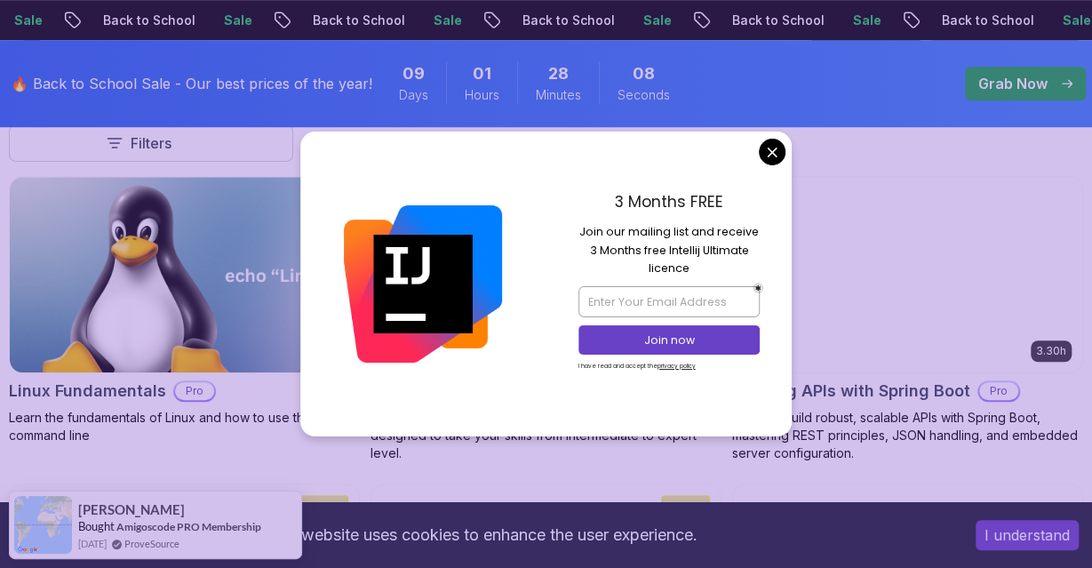
scroll to position [570, 0]
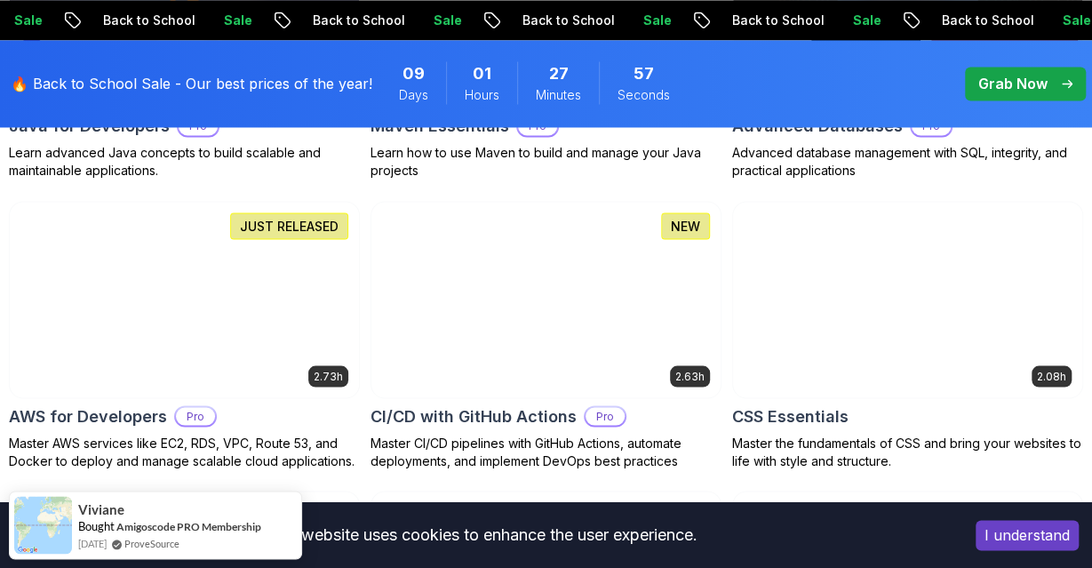
scroll to position [1491, 0]
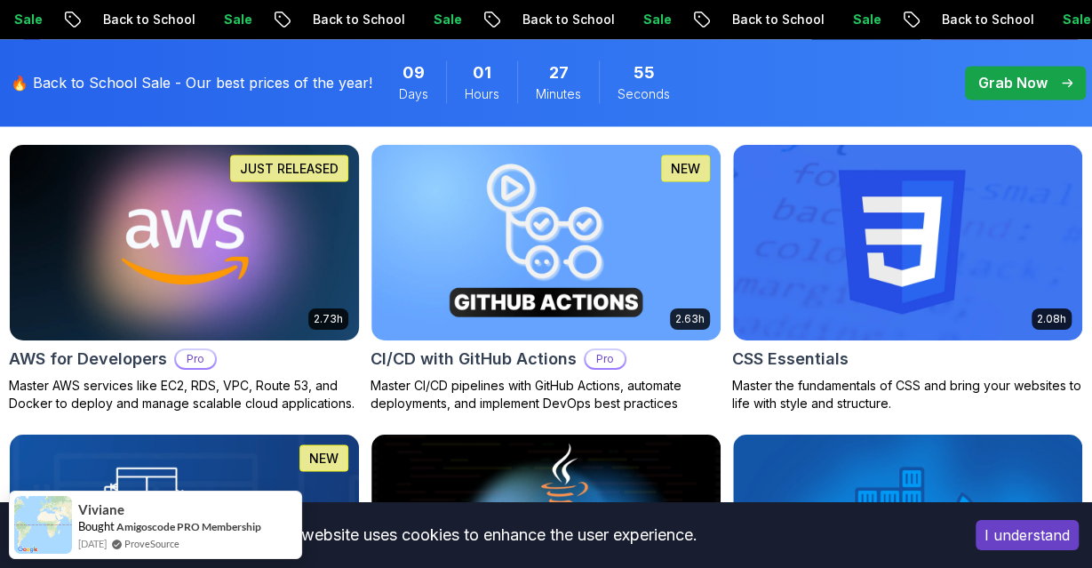
click at [107, 354] on h2 "AWS for Developers" at bounding box center [88, 358] width 158 height 25
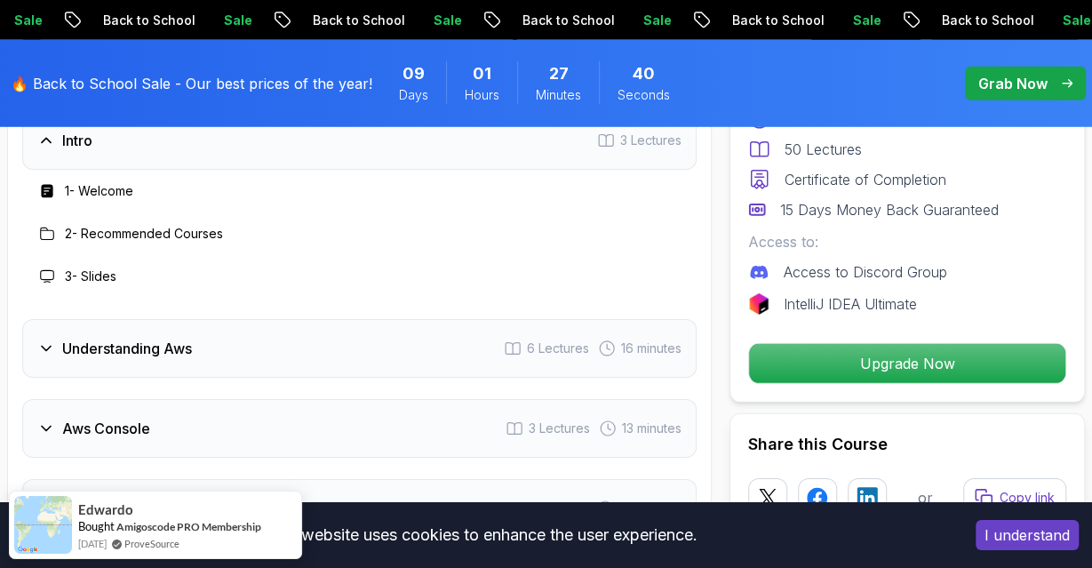
scroll to position [2491, 0]
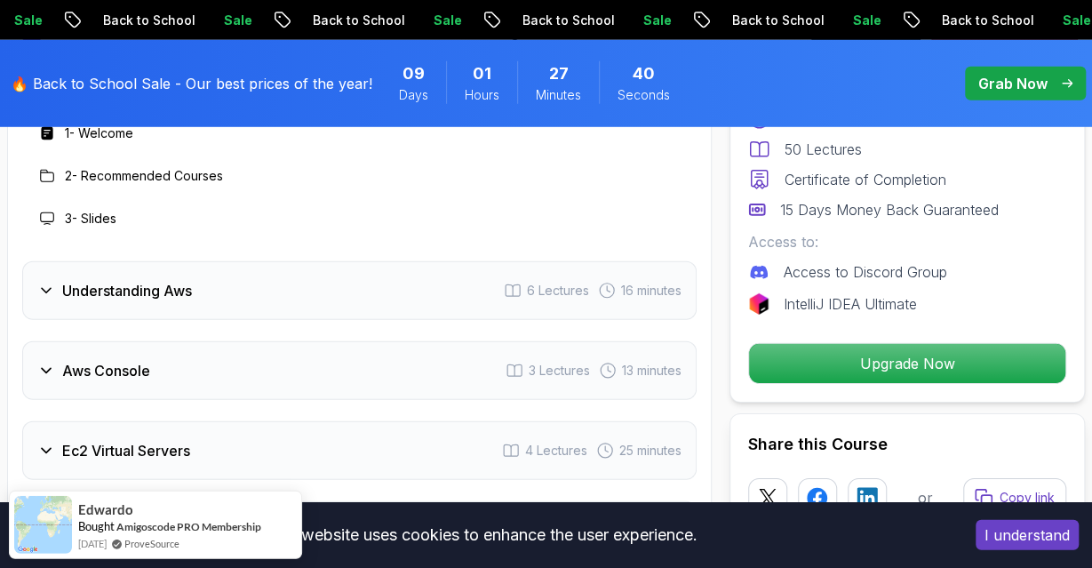
click at [180, 301] on h3 "Understanding Aws" at bounding box center [127, 290] width 130 height 21
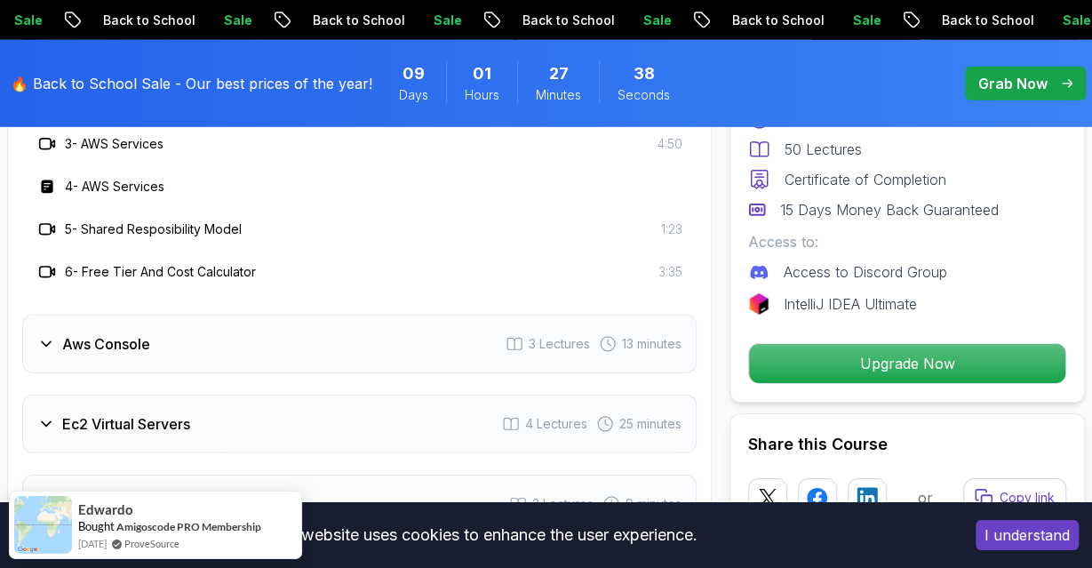
scroll to position [2736, 0]
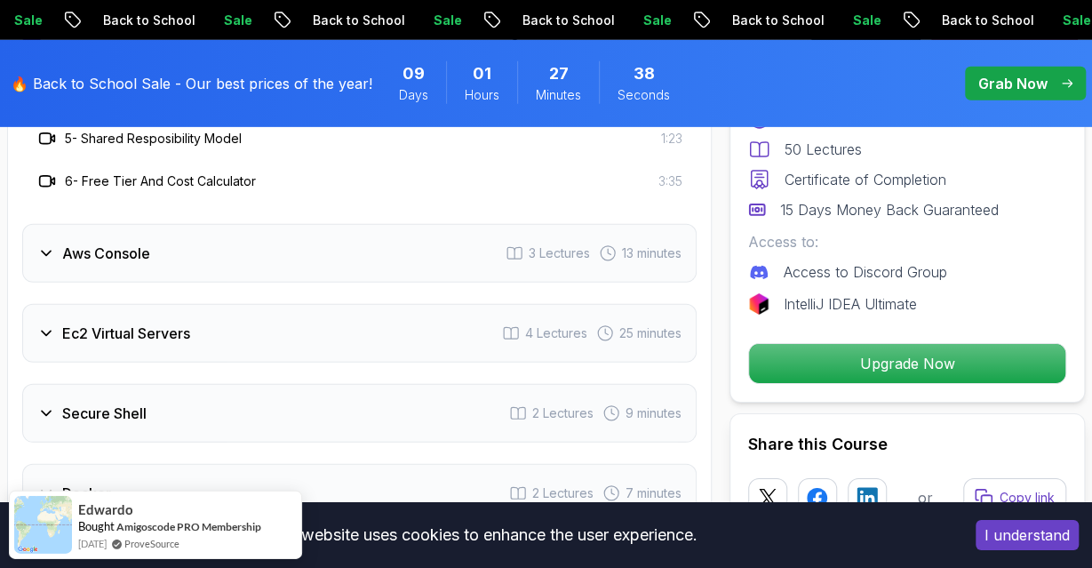
click at [115, 264] on h3 "Aws Console" at bounding box center [106, 253] width 88 height 21
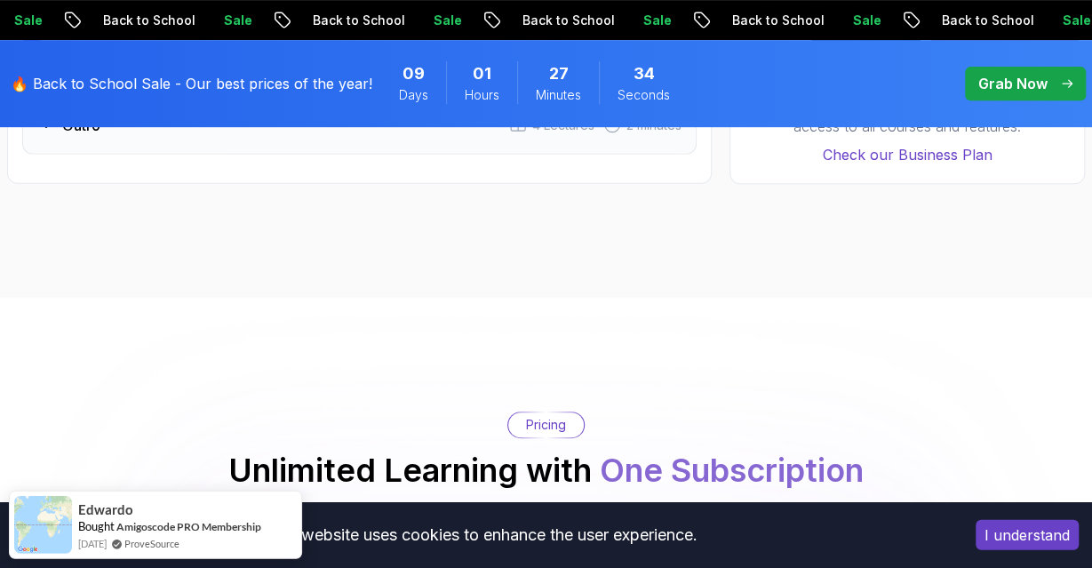
scroll to position [3609, 0]
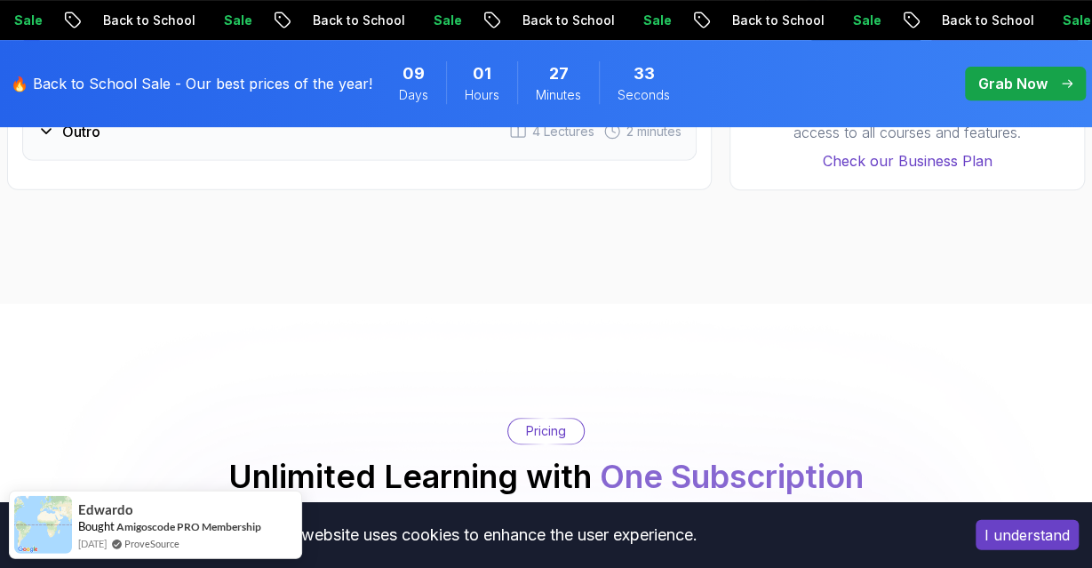
click at [47, 161] on div "Outro 4 Lectures 2 minutes" at bounding box center [359, 131] width 674 height 59
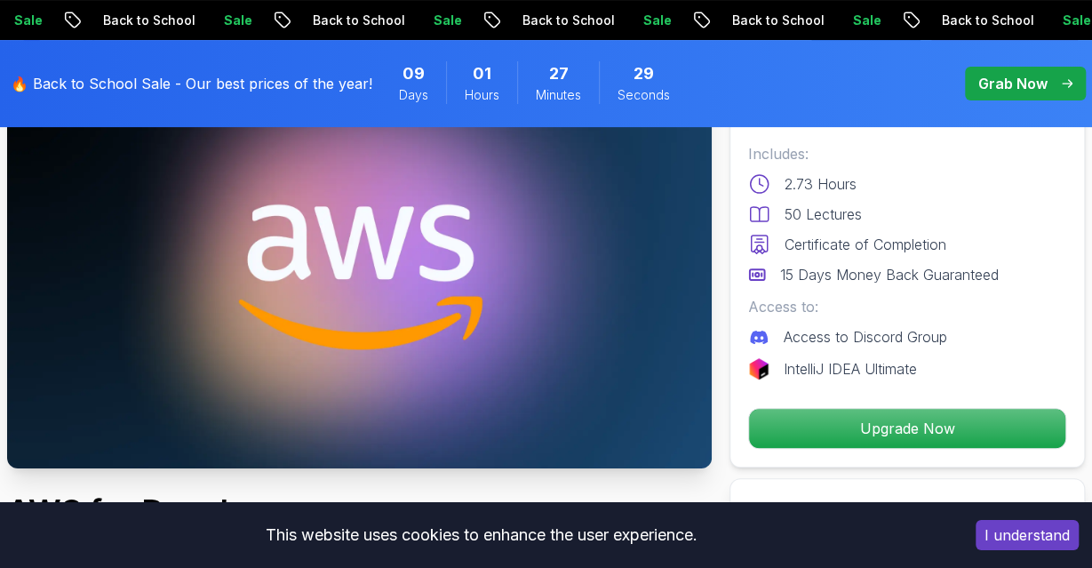
scroll to position [0, 0]
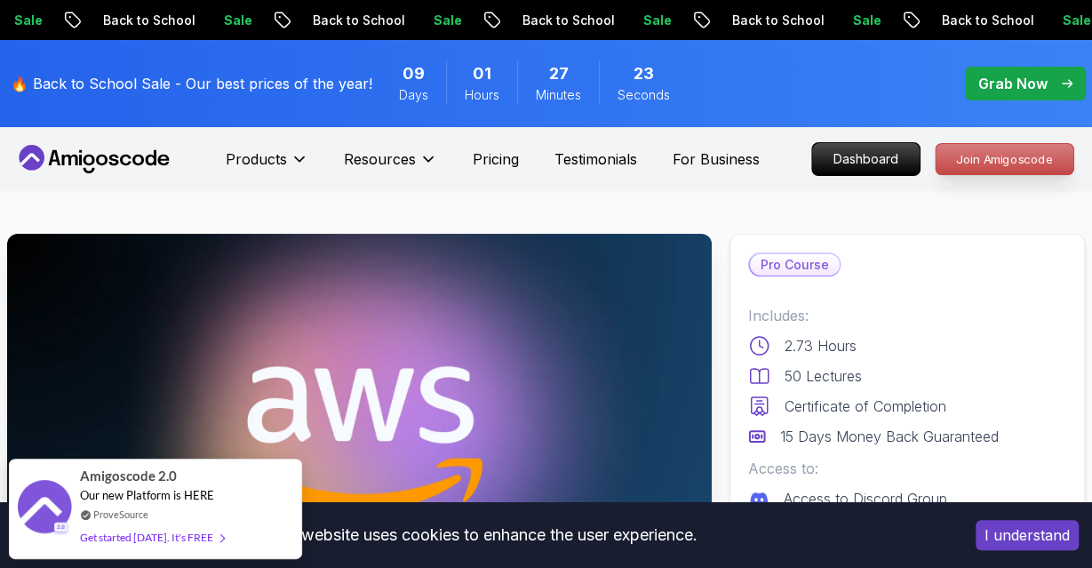
click at [992, 161] on p "Join Amigoscode" at bounding box center [1004, 159] width 138 height 30
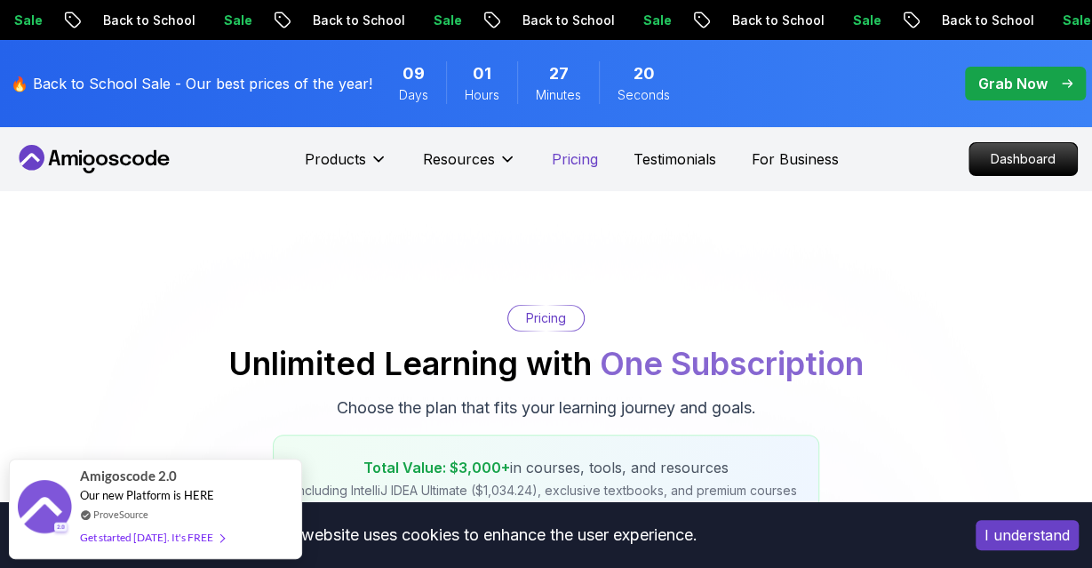
click at [572, 159] on p "Pricing" at bounding box center [575, 158] width 46 height 21
click at [1019, 156] on p "Dashboard" at bounding box center [1023, 159] width 102 height 30
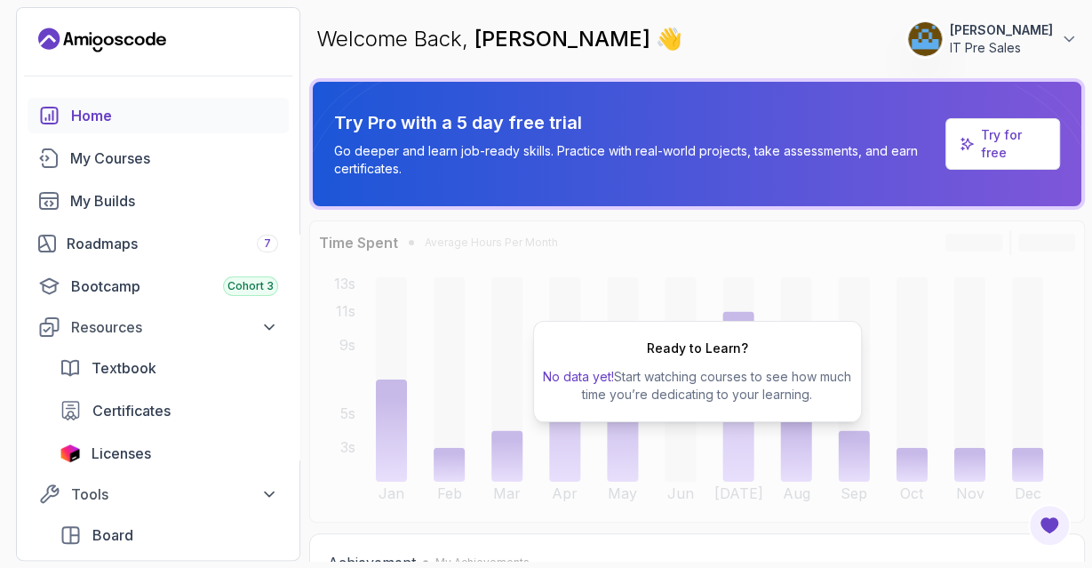
click at [999, 143] on p "Try for free" at bounding box center [1013, 144] width 64 height 36
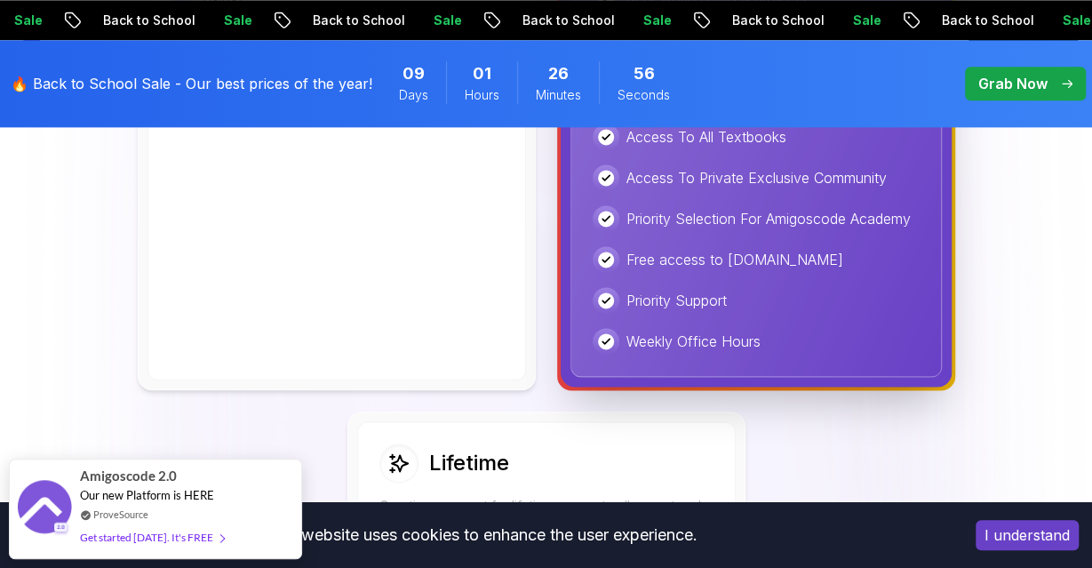
scroll to position [1289, 0]
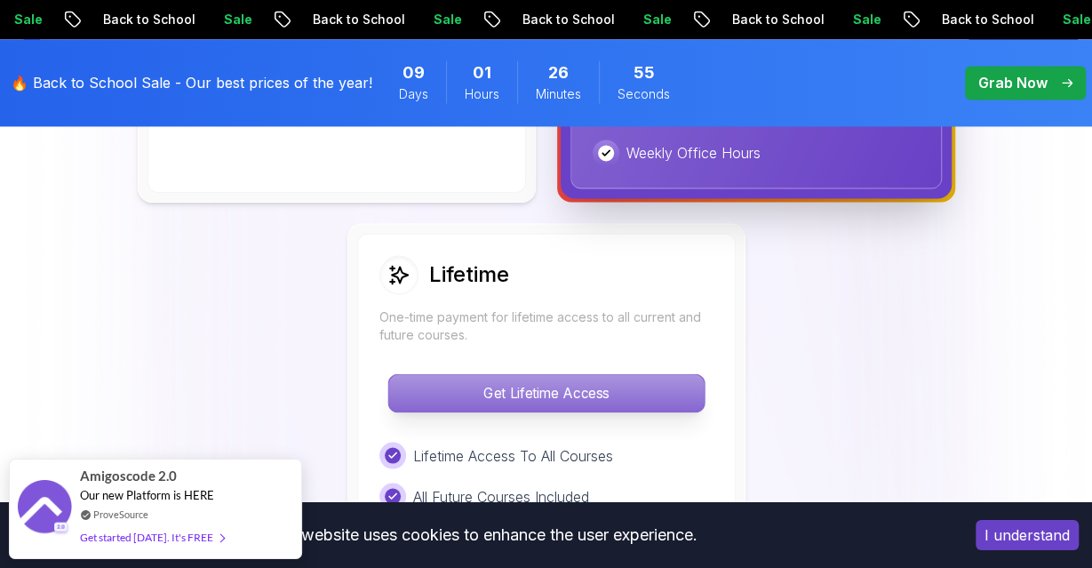
click at [466, 385] on p "Get Lifetime Access" at bounding box center [545, 393] width 315 height 37
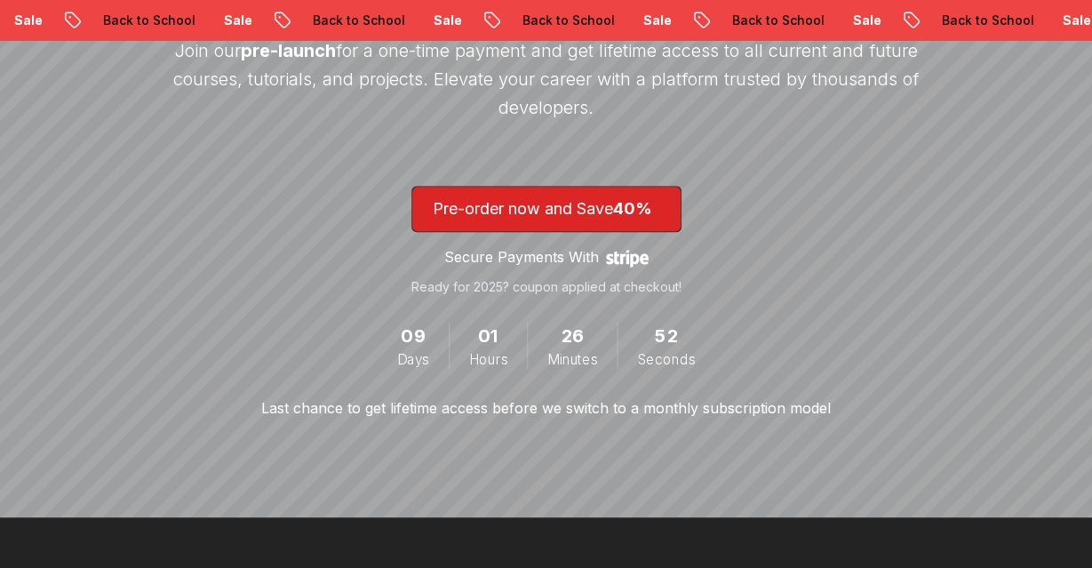
scroll to position [438, 0]
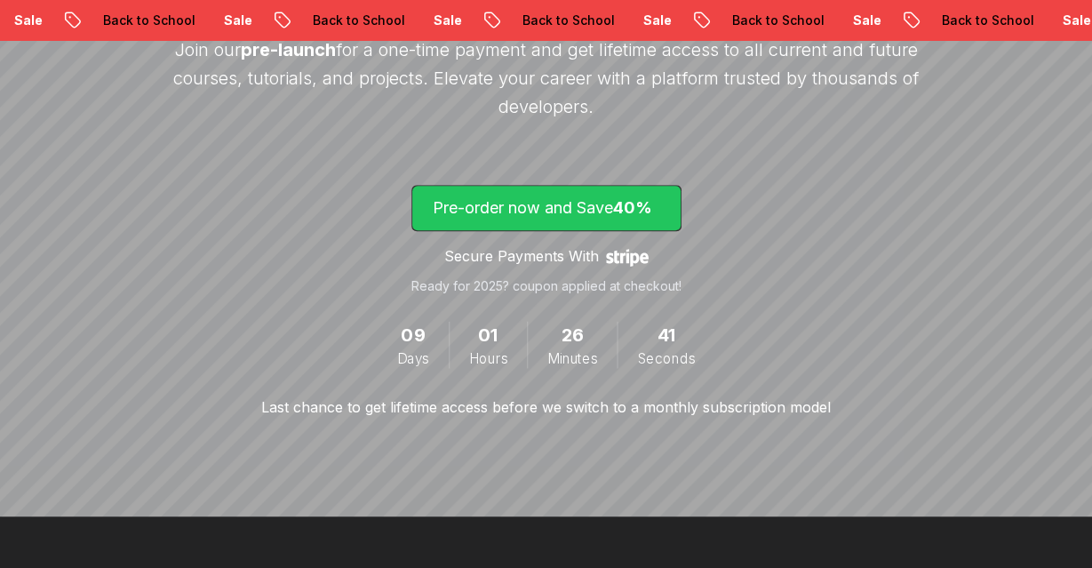
click at [546, 211] on p "Pre-order now and Save 40%" at bounding box center [546, 207] width 227 height 25
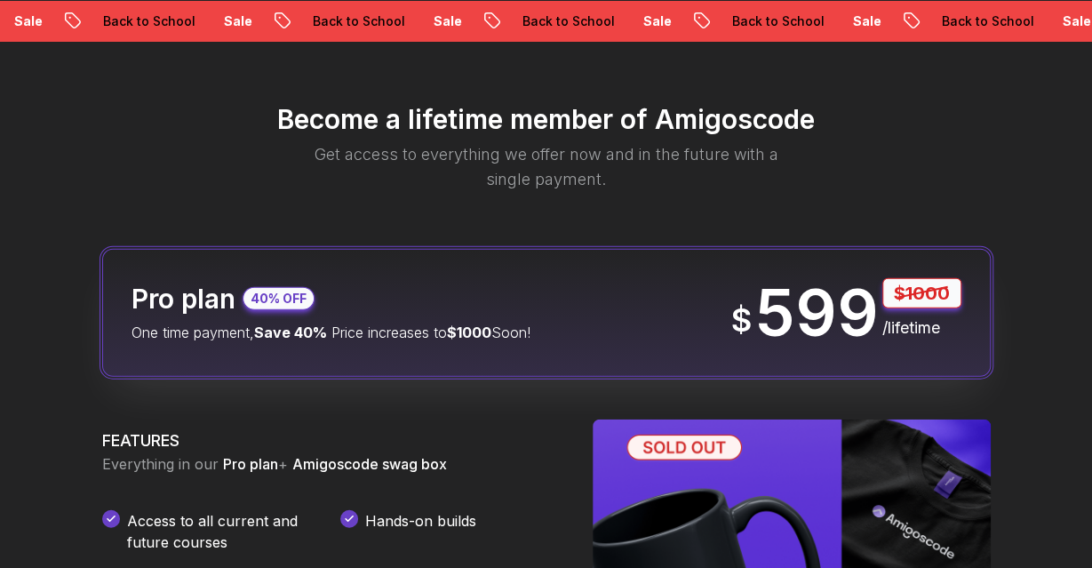
scroll to position [2074, 0]
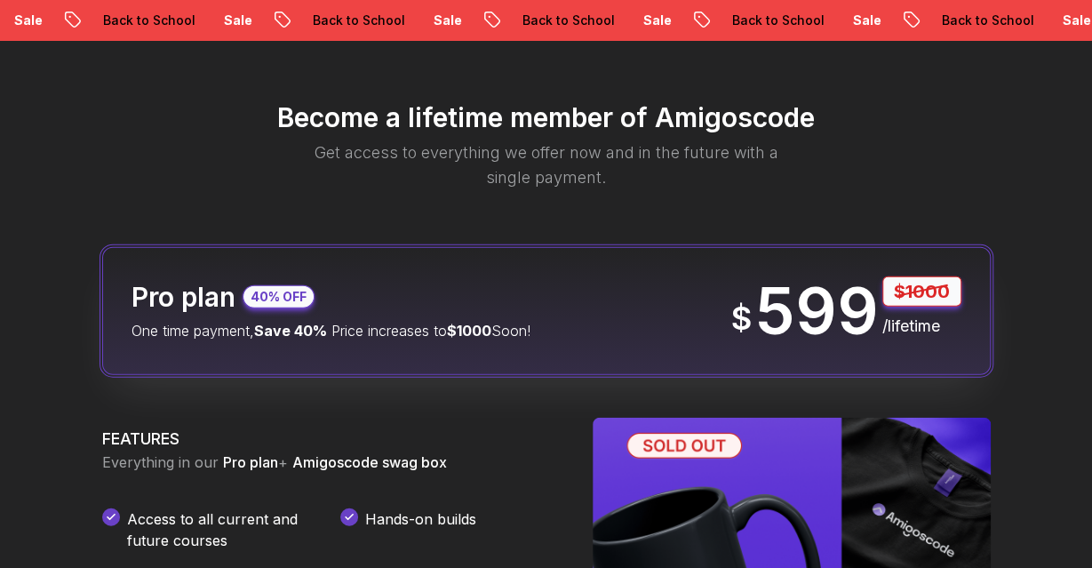
click at [461, 320] on p "One time payment, Save 40% Price increases to $1000 Soon!" at bounding box center [330, 330] width 399 height 21
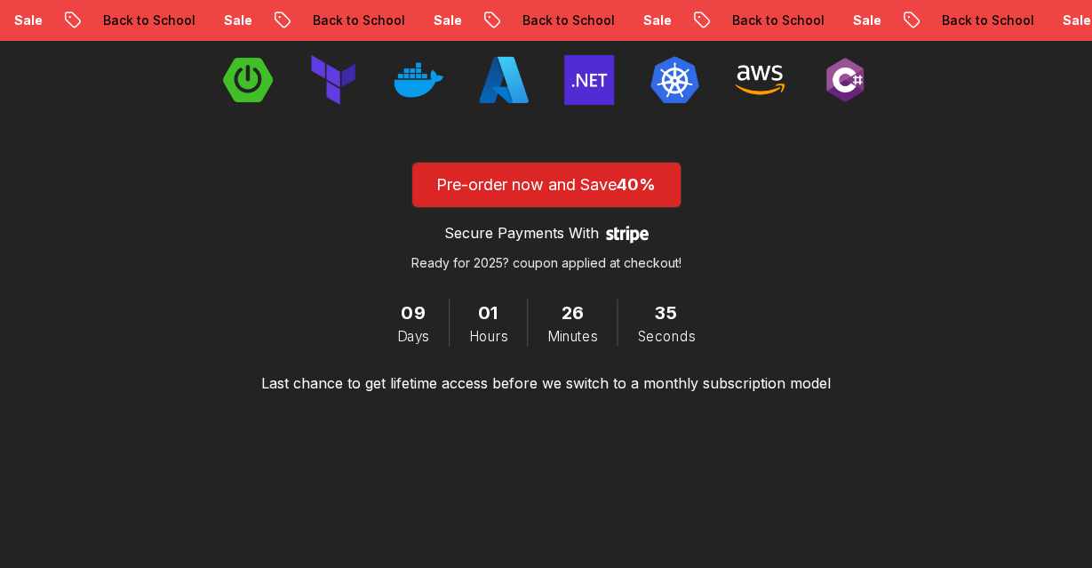
scroll to position [2956, 0]
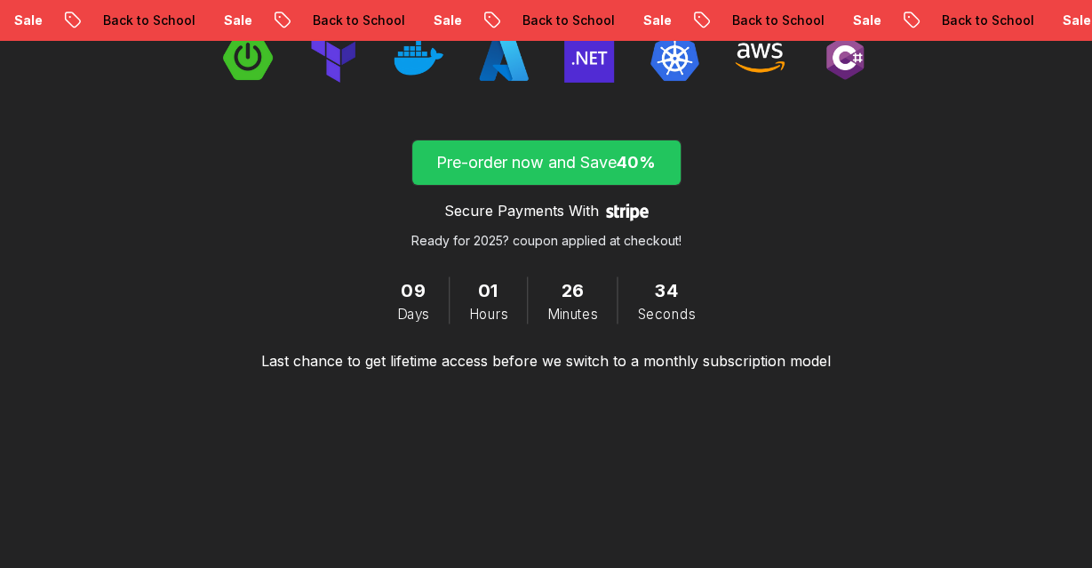
click at [520, 167] on p "Pre-order now and Save 40%" at bounding box center [546, 162] width 227 height 25
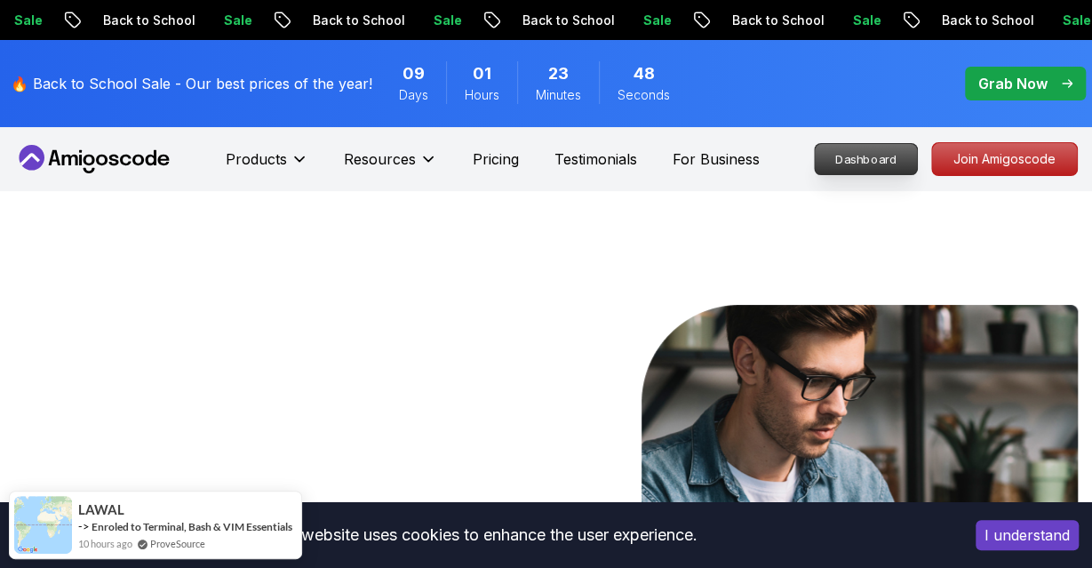
click at [871, 161] on p "Dashboard" at bounding box center [866, 159] width 102 height 30
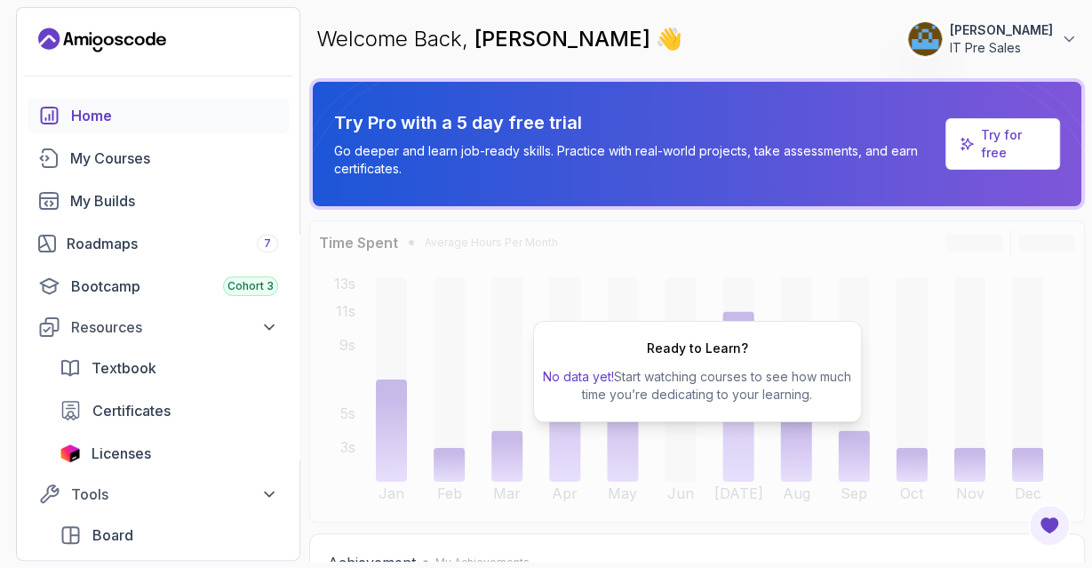
click at [1030, 40] on p "IT Pre Sales" at bounding box center [1001, 48] width 103 height 18
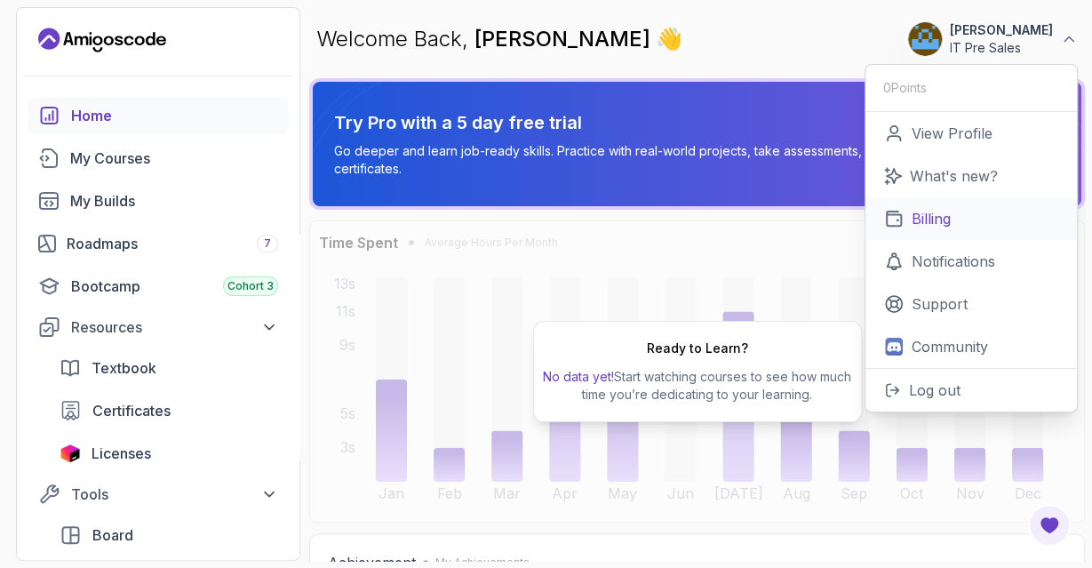
click at [955, 227] on link "Billing" at bounding box center [970, 218] width 211 height 43
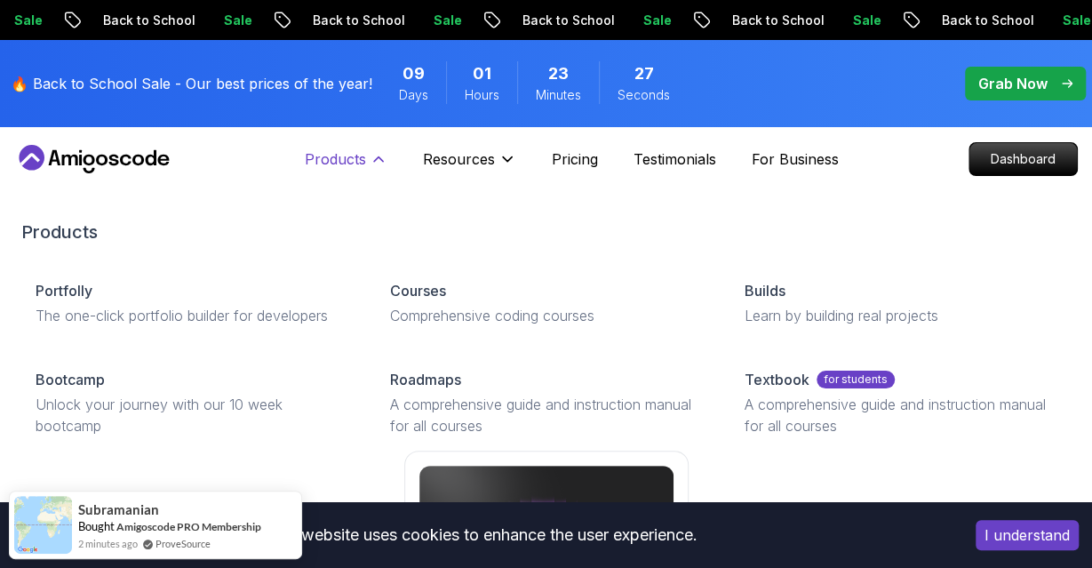
click at [358, 155] on p "Products" at bounding box center [335, 158] width 61 height 21
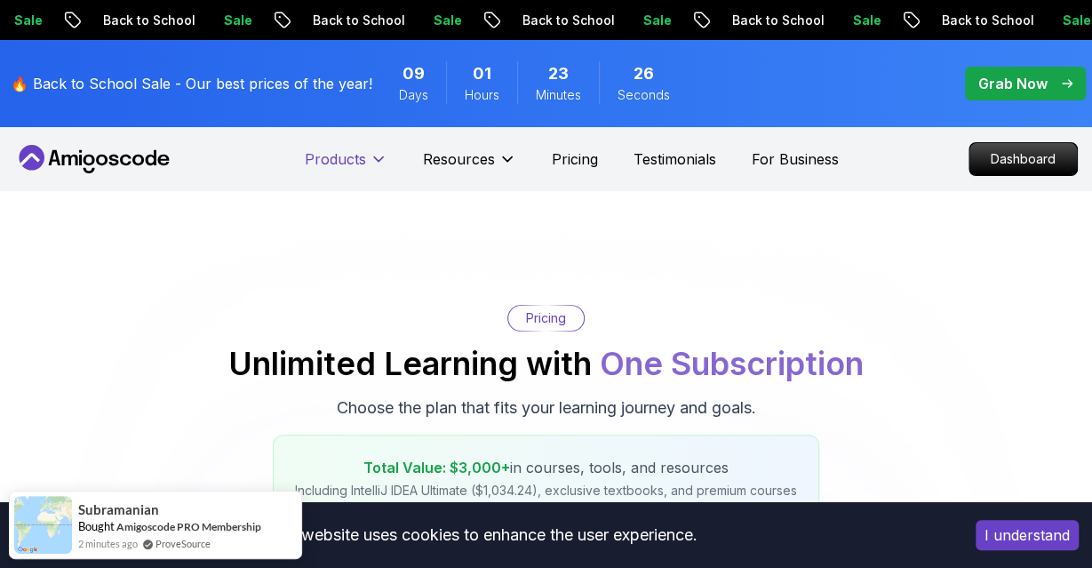
click at [358, 155] on p "Products" at bounding box center [335, 158] width 61 height 21
click at [1023, 150] on p "Dashboard" at bounding box center [1023, 159] width 102 height 30
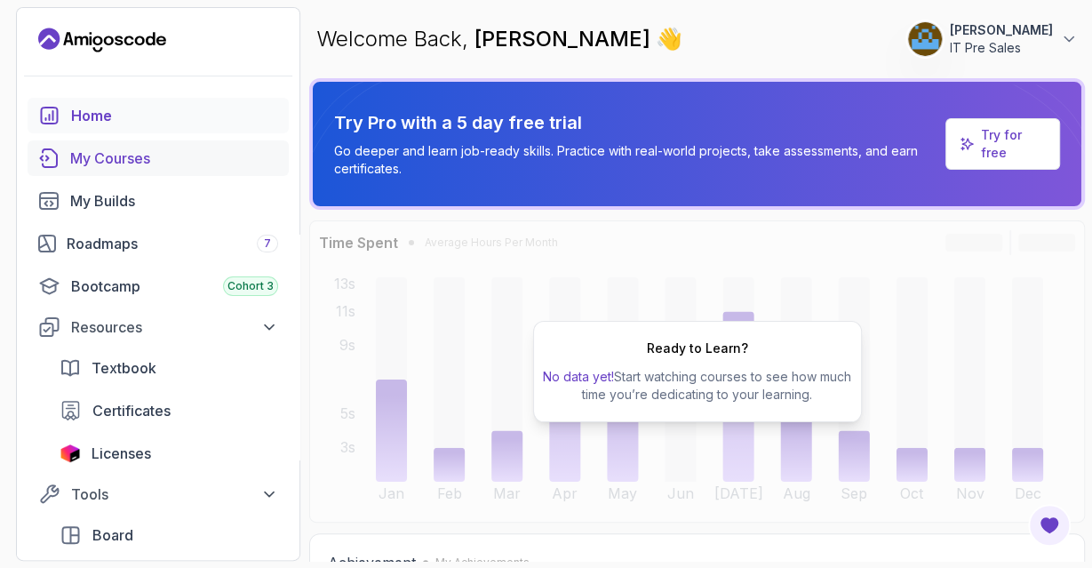
click at [125, 159] on div "My Courses" at bounding box center [174, 157] width 208 height 21
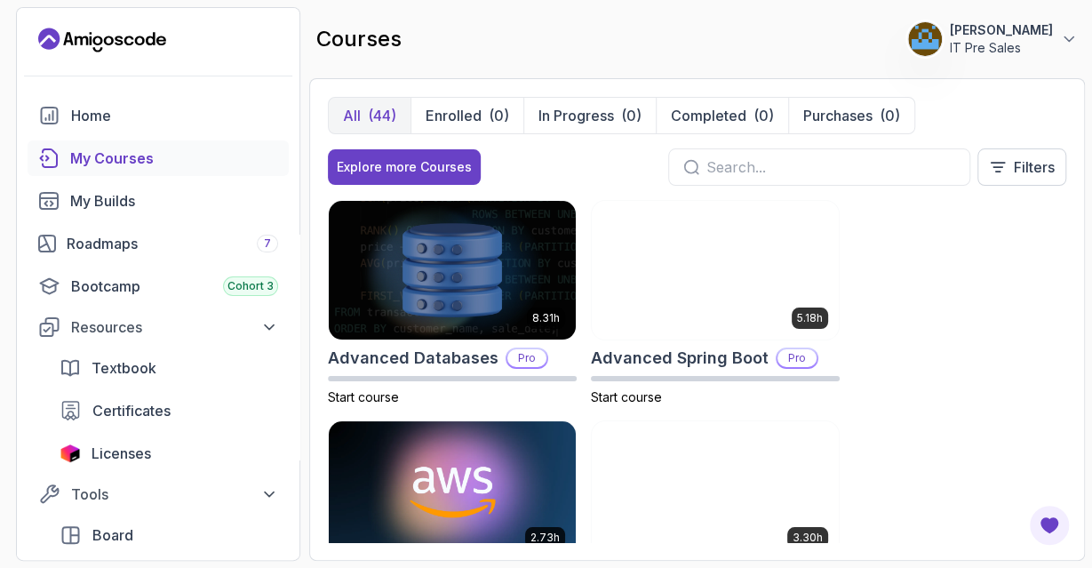
scroll to position [108, 0]
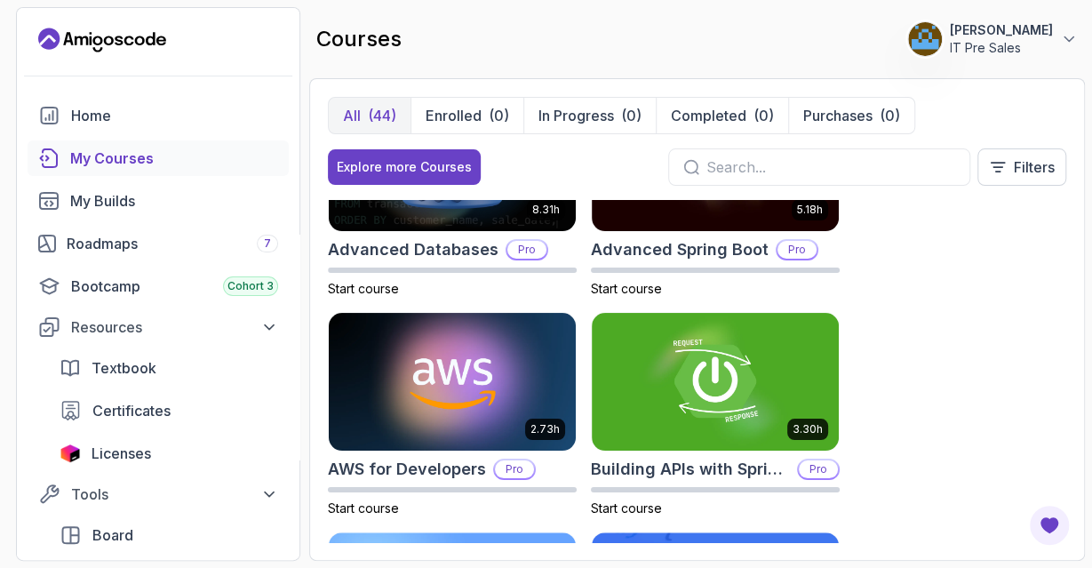
click at [1050, 41] on p "IT Pre Sales" at bounding box center [1001, 48] width 103 height 18
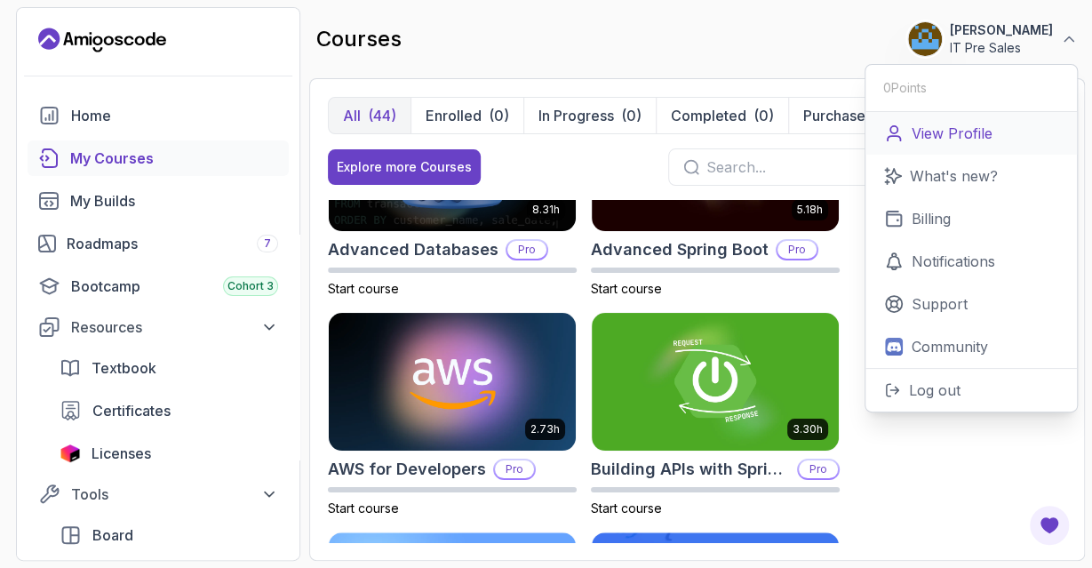
click at [954, 132] on p "View Profile" at bounding box center [951, 133] width 81 height 21
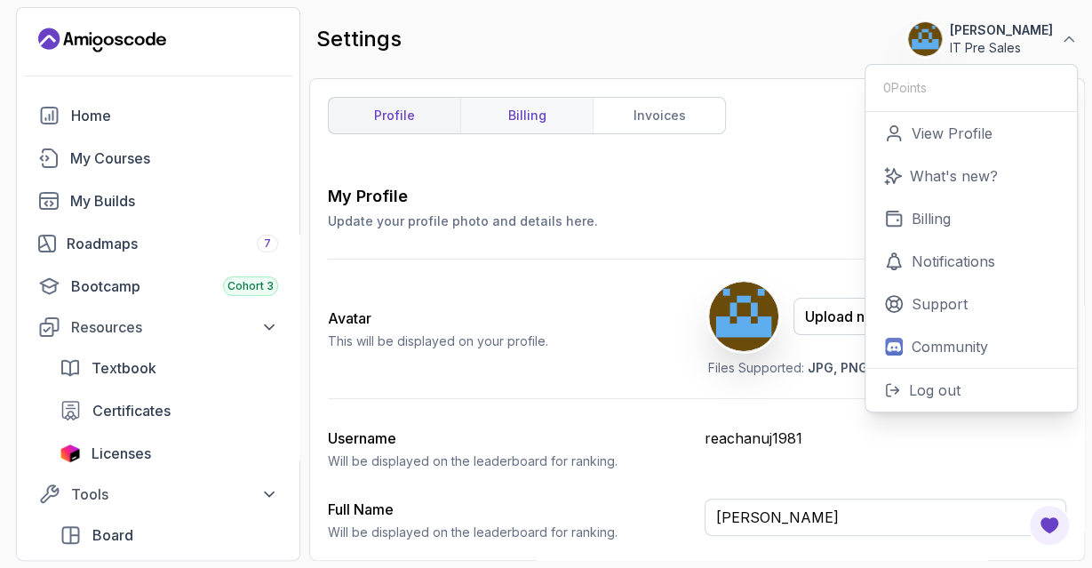
click at [537, 109] on link "billing" at bounding box center [526, 116] width 132 height 36
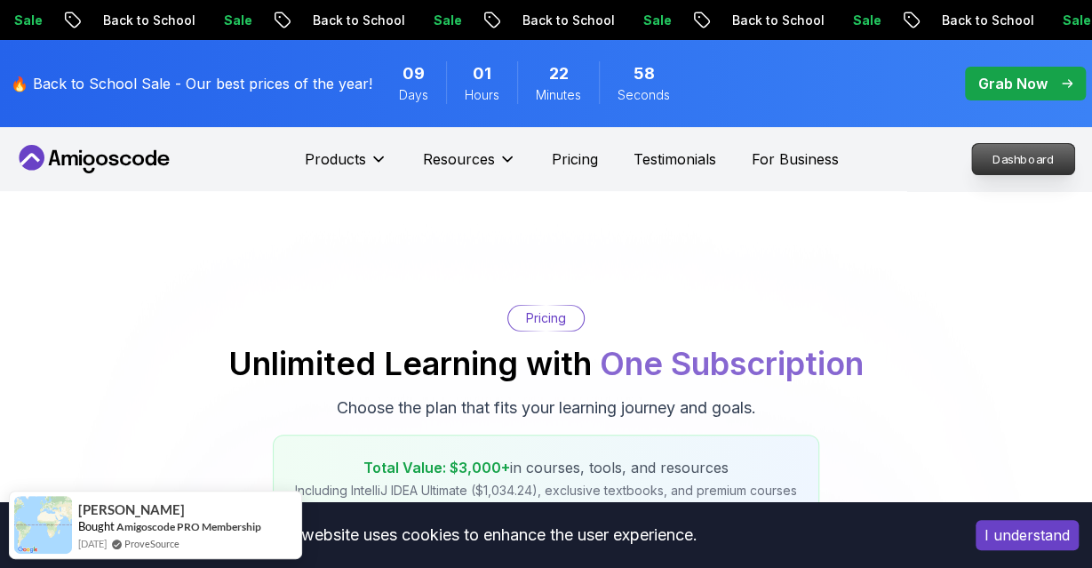
click at [1023, 168] on p "Dashboard" at bounding box center [1023, 159] width 102 height 30
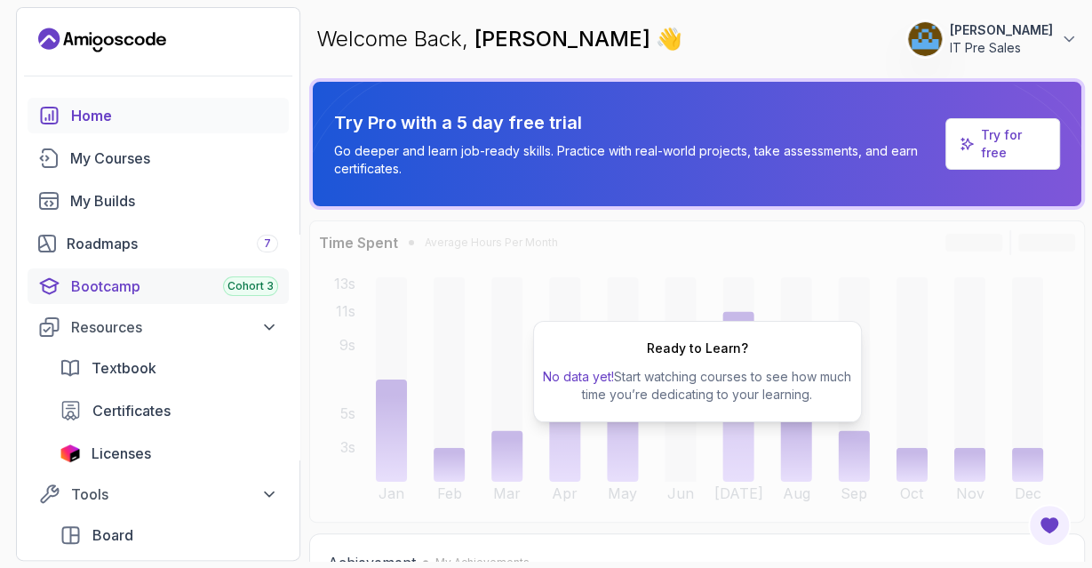
click at [155, 286] on div "Bootcamp Cohort 3" at bounding box center [174, 285] width 207 height 21
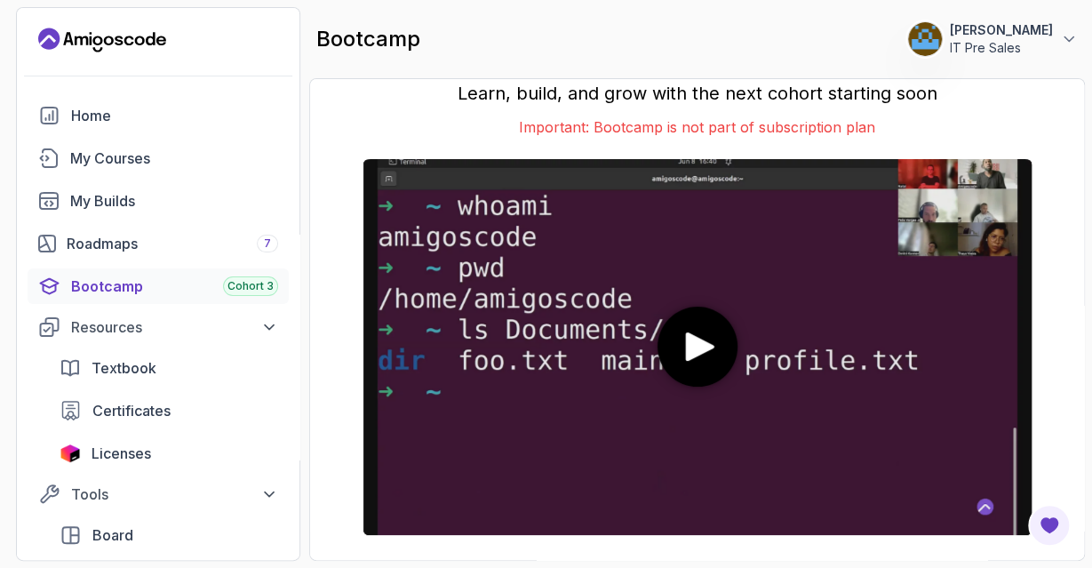
scroll to position [41, 0]
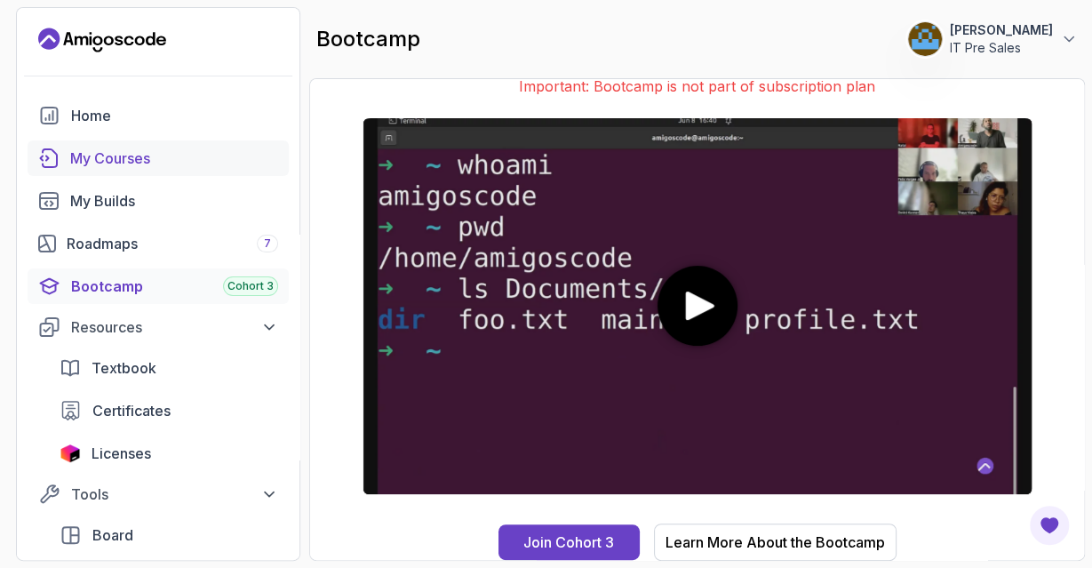
click at [99, 157] on div "My Courses" at bounding box center [174, 157] width 208 height 21
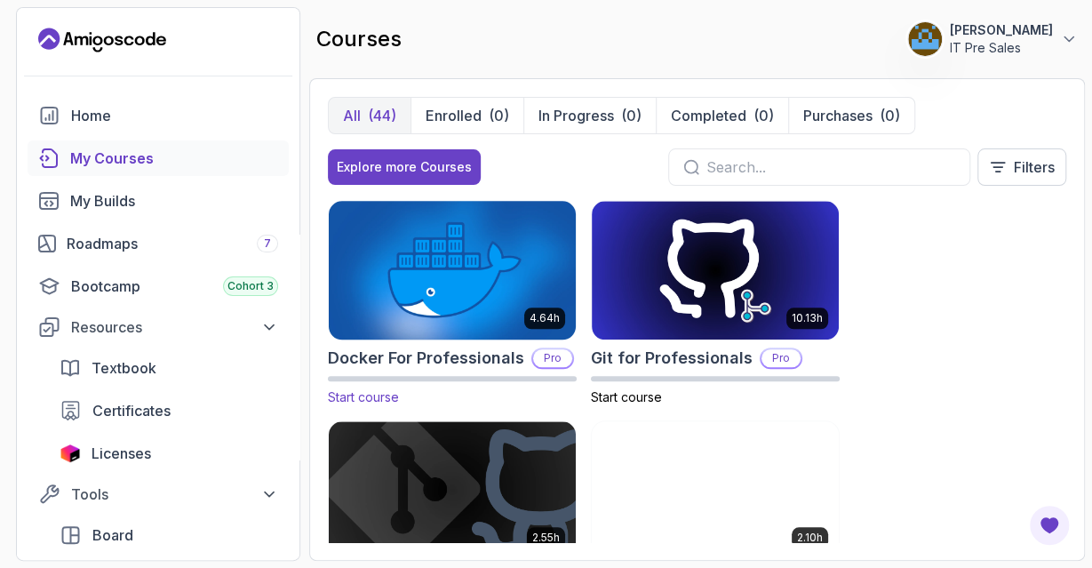
scroll to position [879, 0]
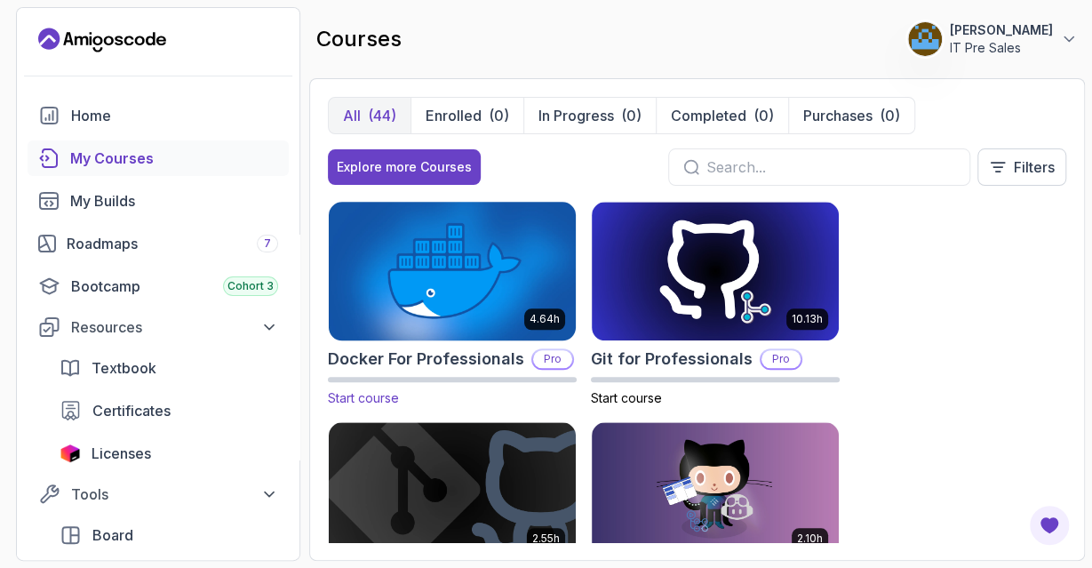
click at [447, 235] on img at bounding box center [451, 270] width 259 height 145
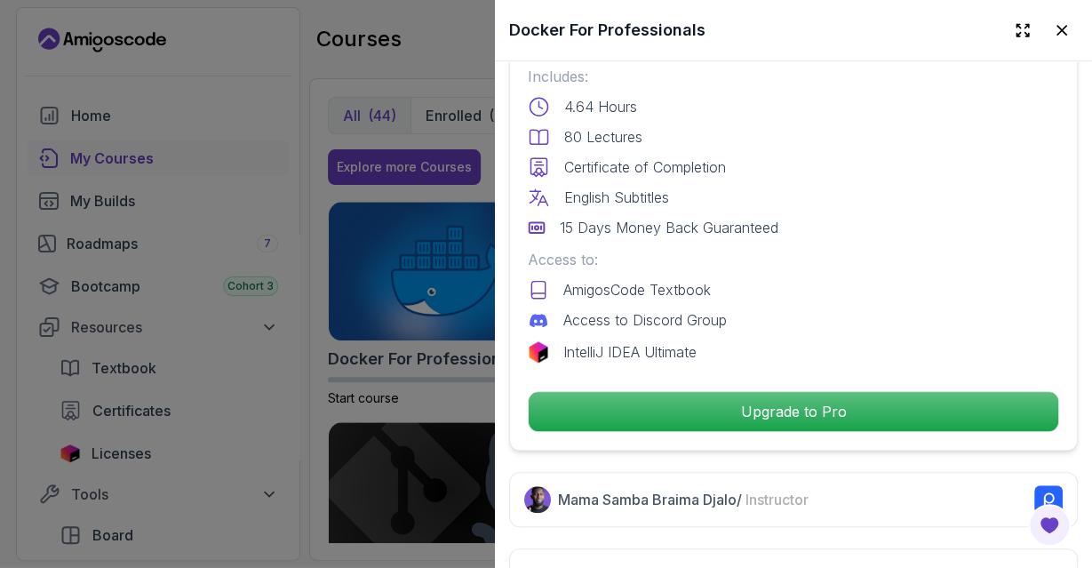
scroll to position [465, 0]
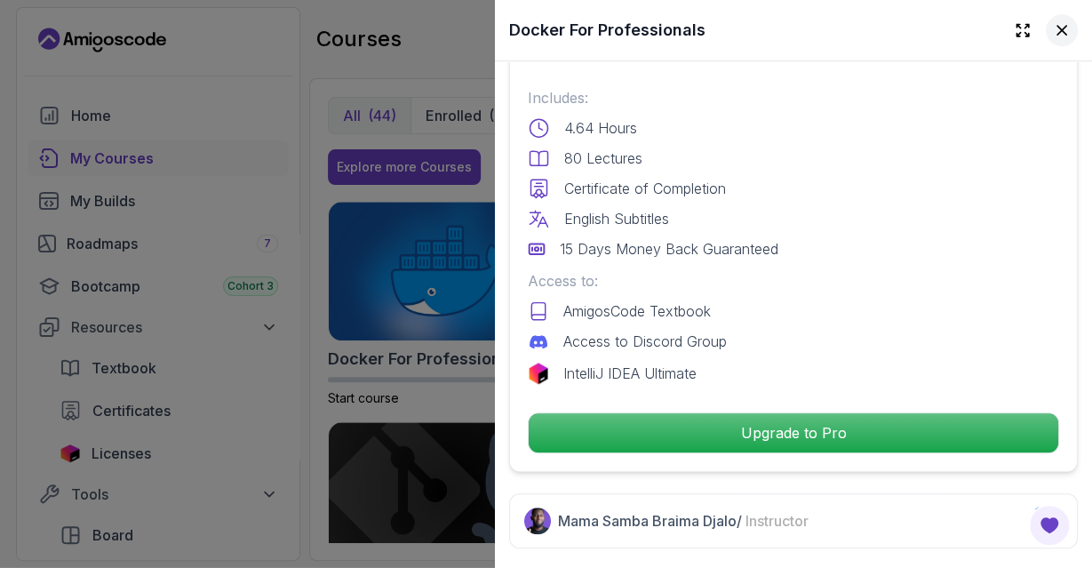
click at [1061, 26] on icon at bounding box center [1062, 30] width 18 height 18
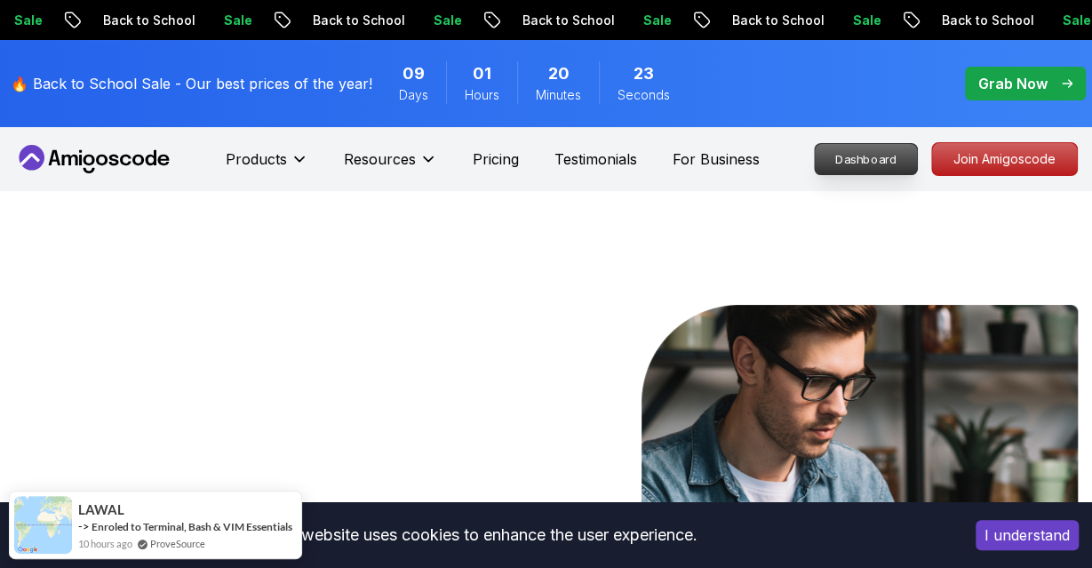
click at [888, 154] on p "Dashboard" at bounding box center [866, 159] width 102 height 30
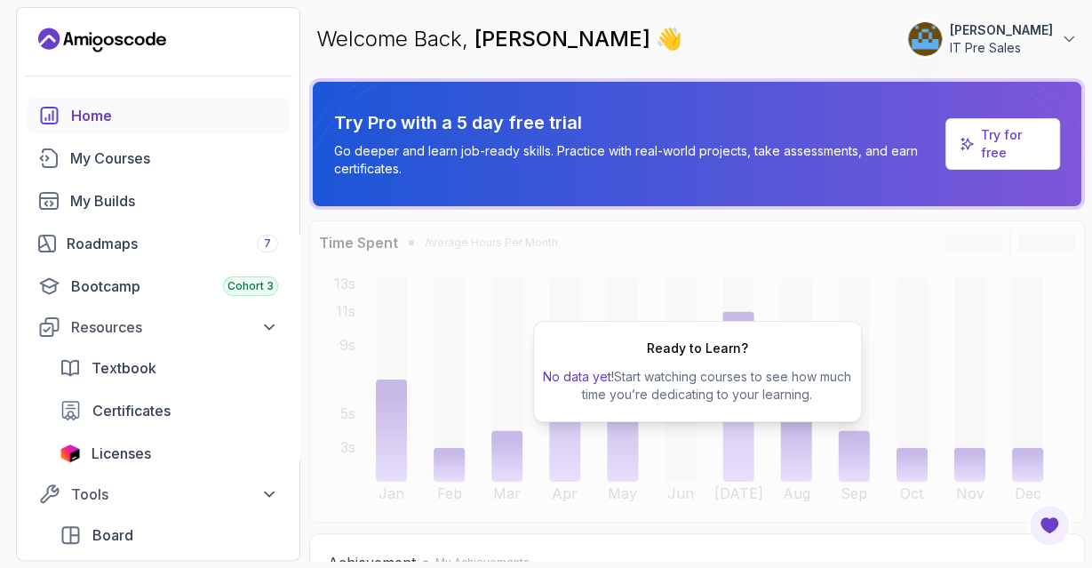
click at [1058, 36] on button "[PERSON_NAME] IT Pre Sales" at bounding box center [992, 39] width 171 height 36
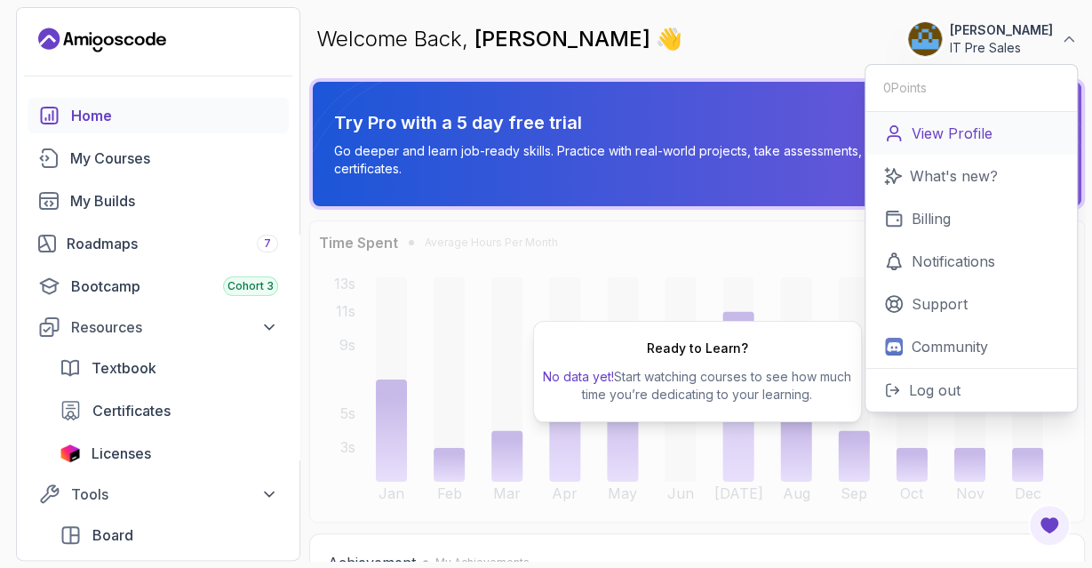
click at [935, 144] on link "View Profile" at bounding box center [970, 133] width 211 height 43
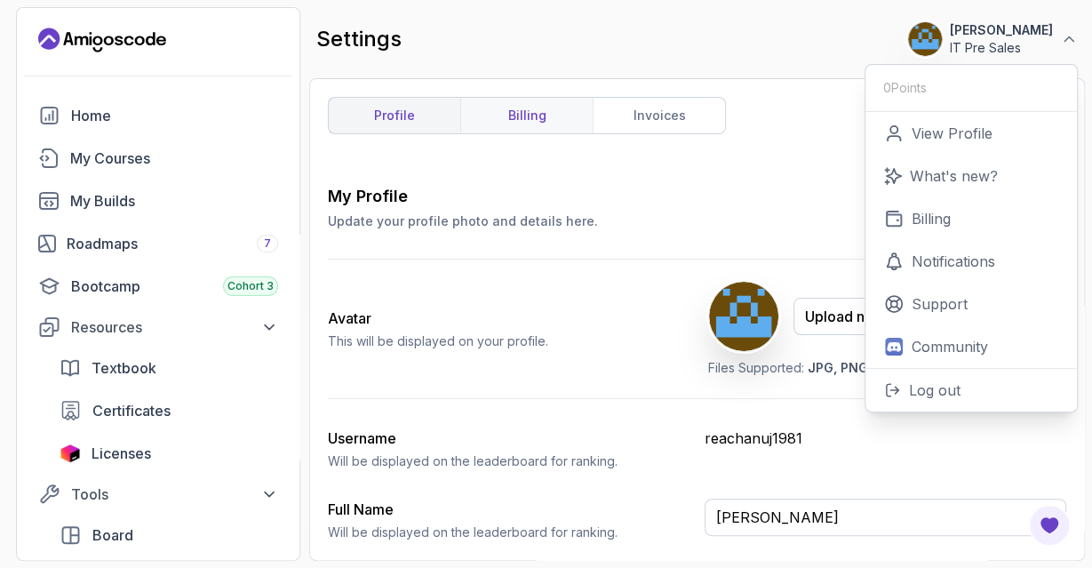
click at [529, 102] on link "billing" at bounding box center [526, 116] width 132 height 36
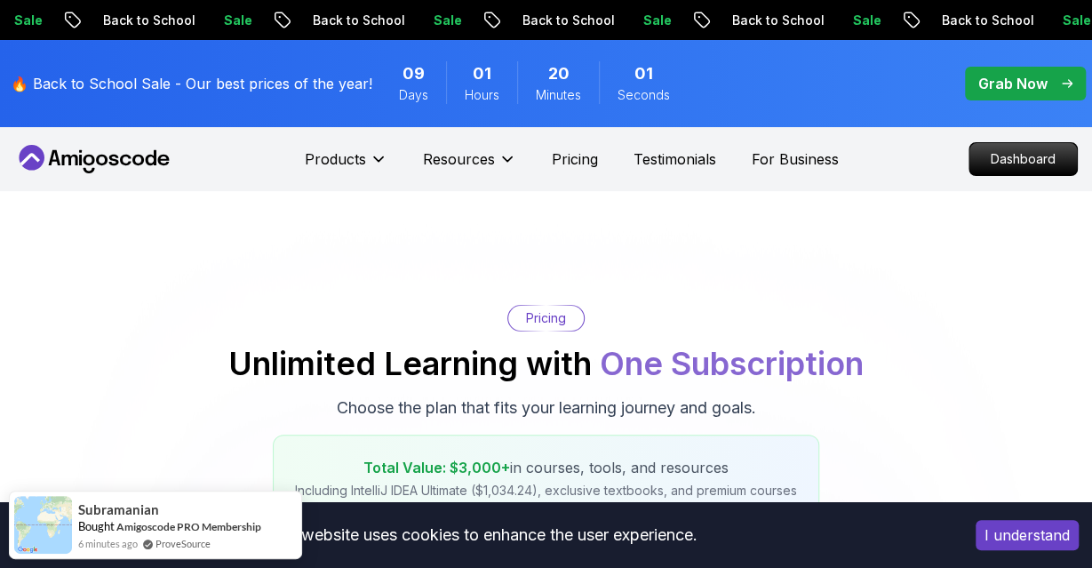
click at [187, 79] on p "🔥 Back to School Sale - Our best prices of the year!" at bounding box center [192, 83] width 362 height 21
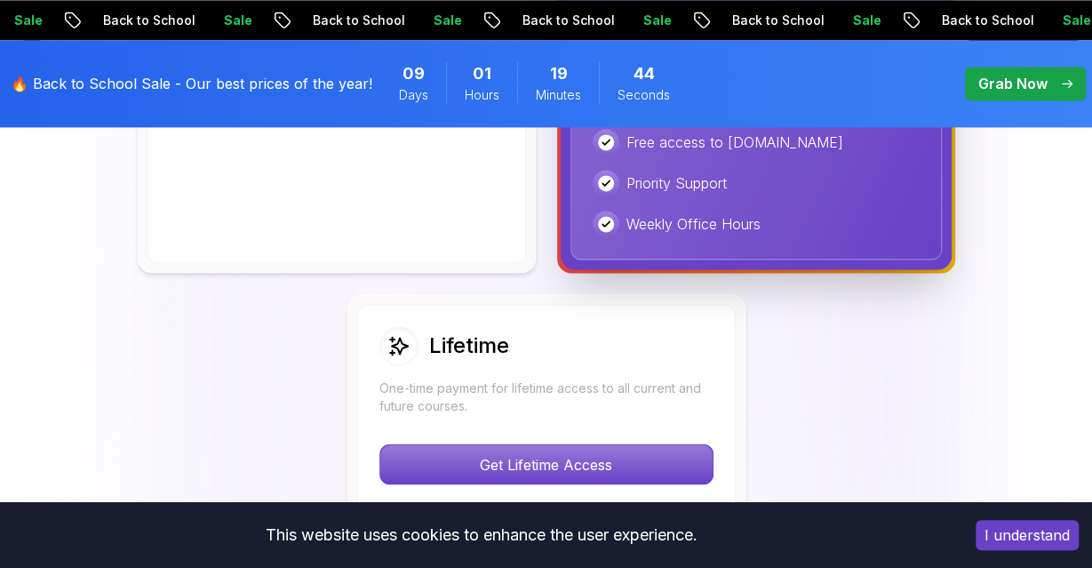
scroll to position [1176, 0]
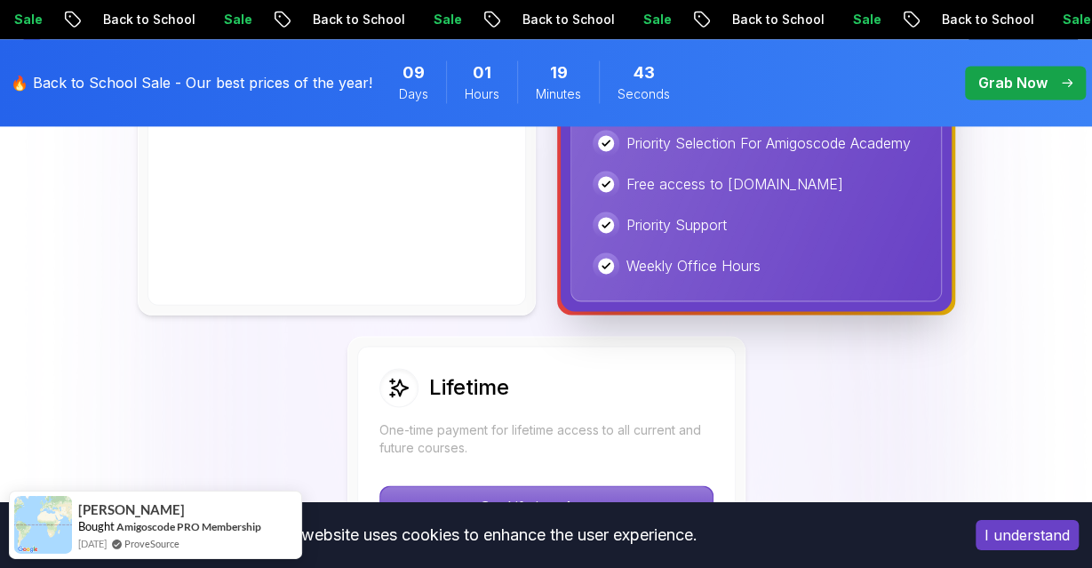
click at [1010, 81] on p "Grab Now" at bounding box center [1012, 83] width 69 height 21
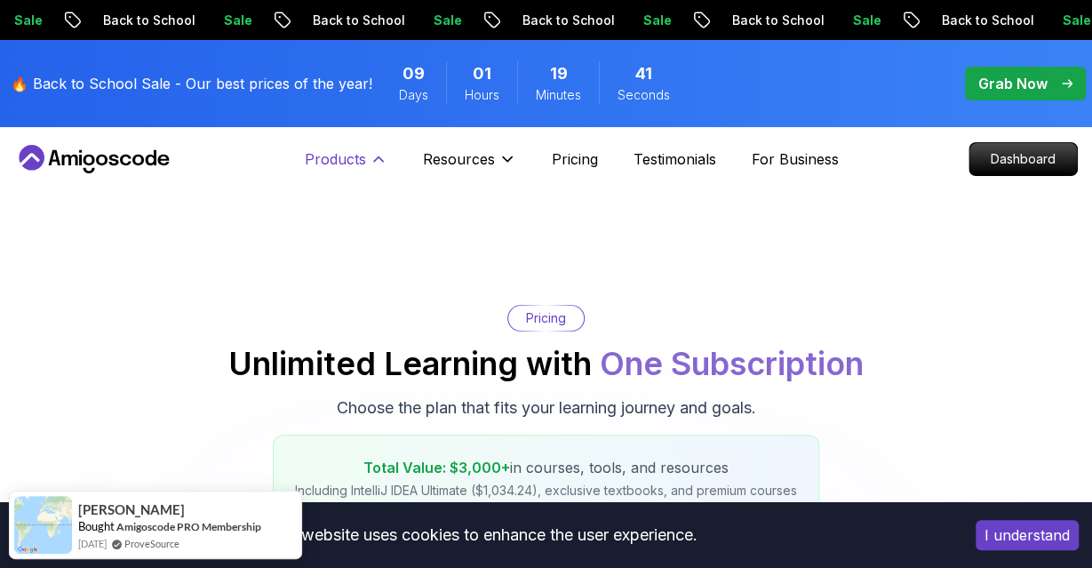
click at [354, 157] on p "Products" at bounding box center [335, 158] width 61 height 21
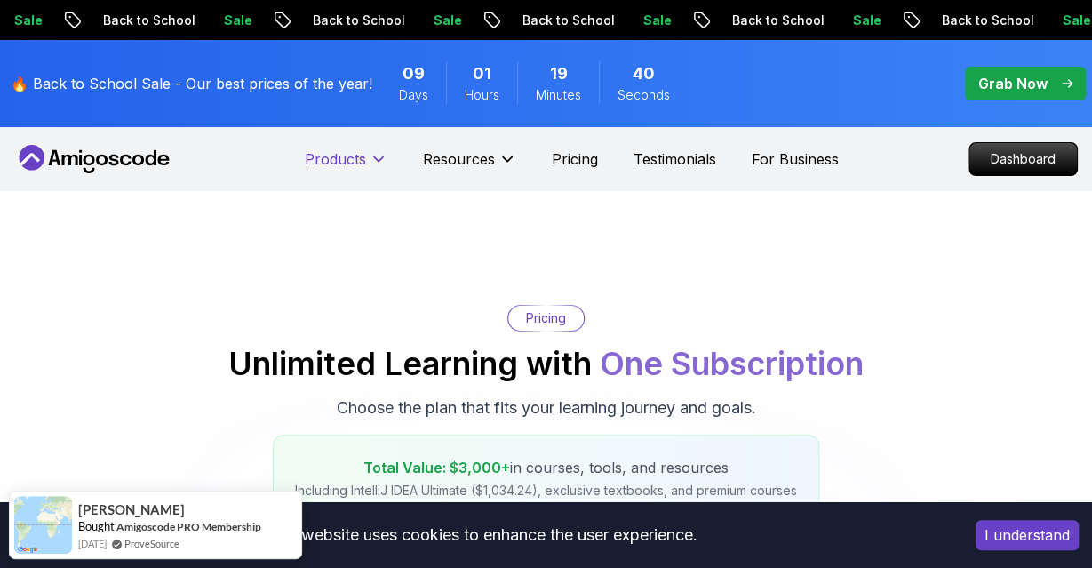
click at [354, 157] on p "Products" at bounding box center [335, 158] width 61 height 21
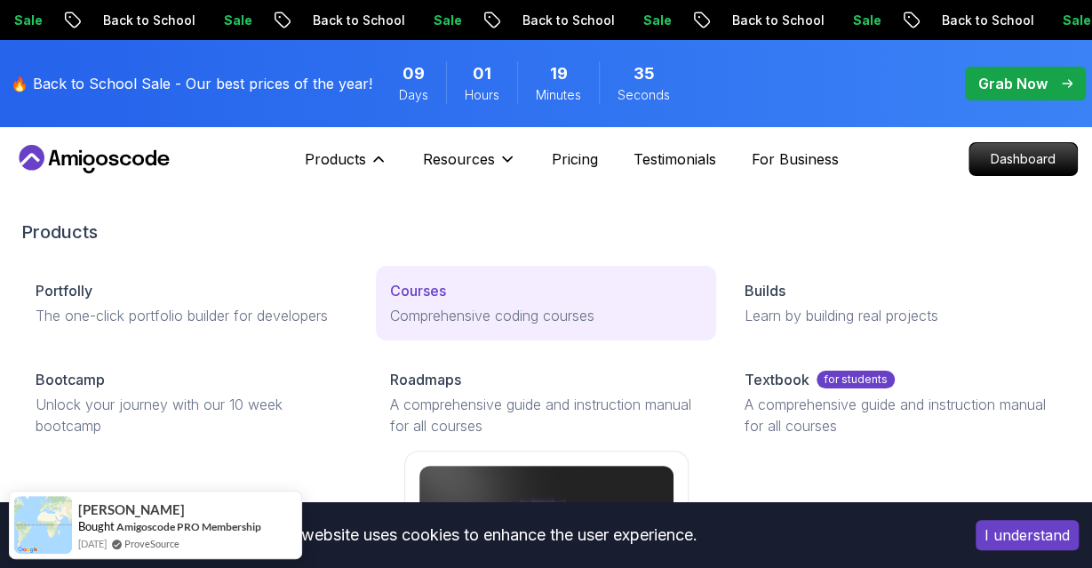
click at [442, 300] on p "Courses" at bounding box center [418, 290] width 56 height 21
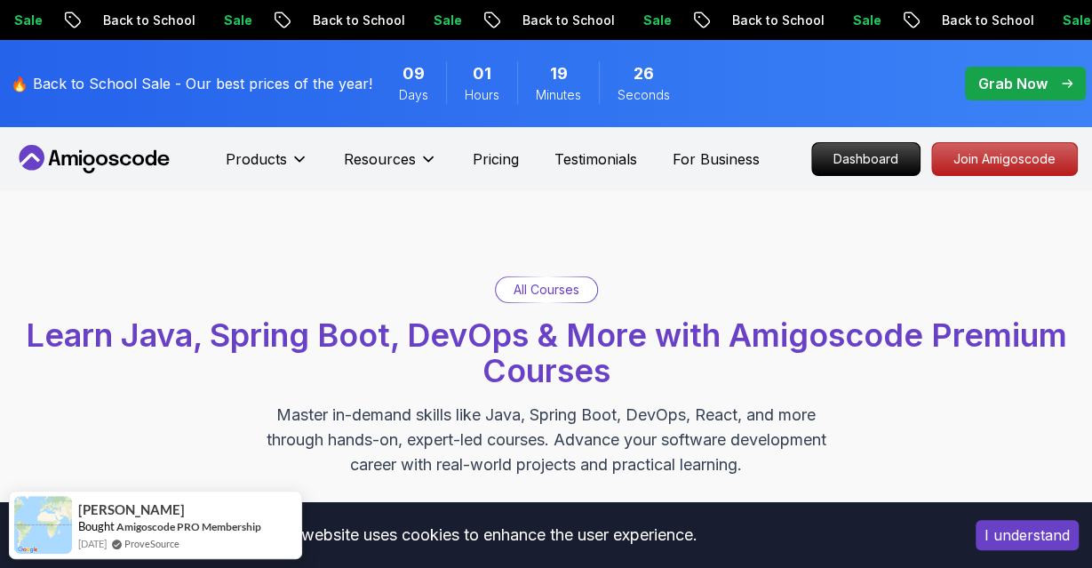
click at [506, 162] on p "Pricing" at bounding box center [496, 158] width 46 height 21
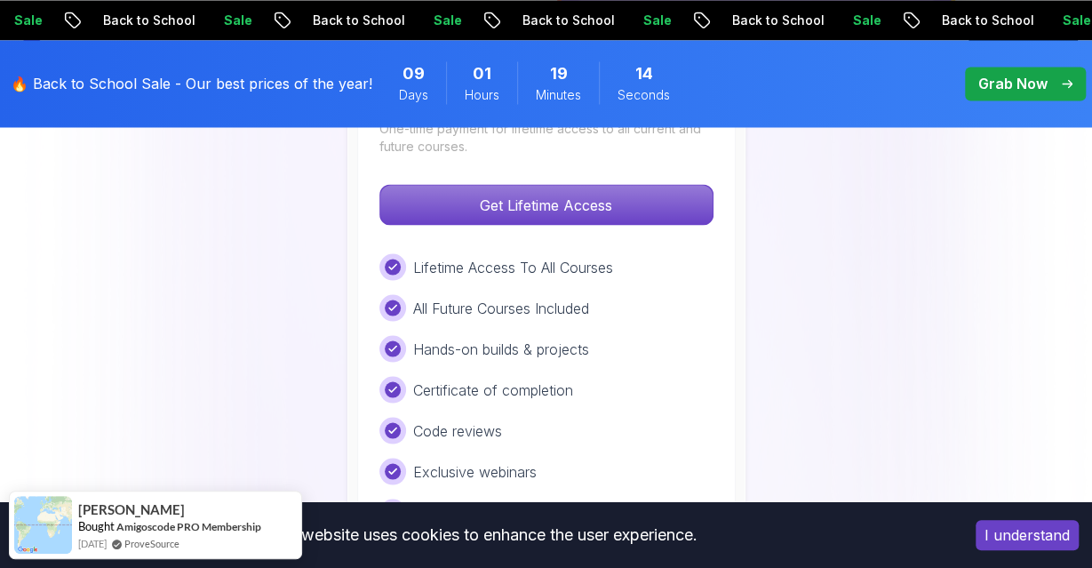
scroll to position [1473, 0]
